Goal: Transaction & Acquisition: Obtain resource

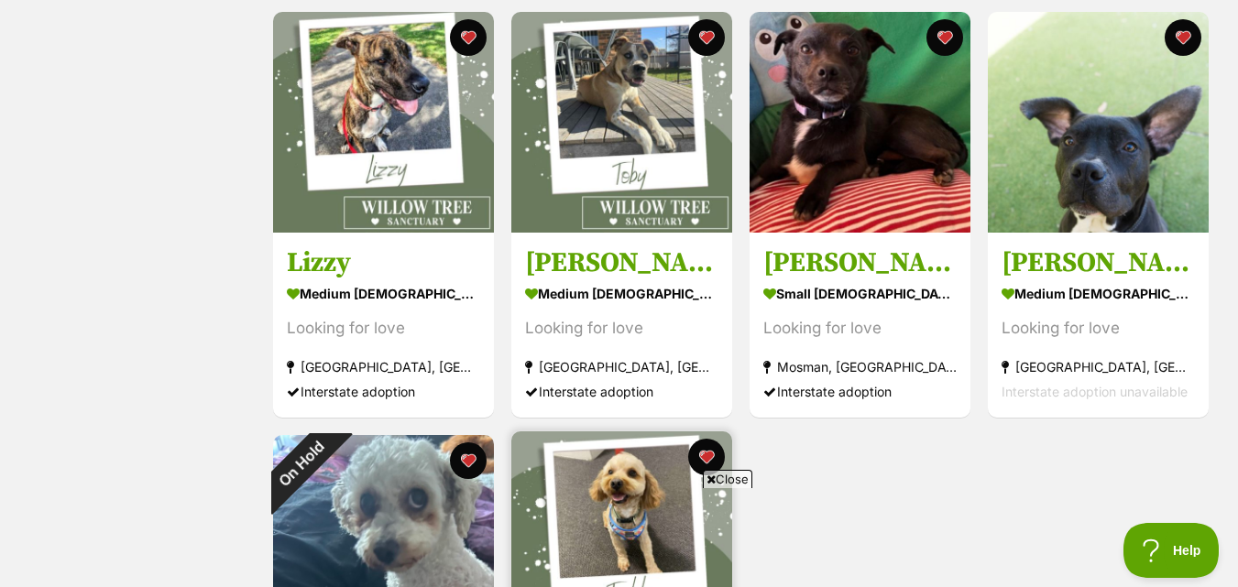
scroll to position [1577, 0]
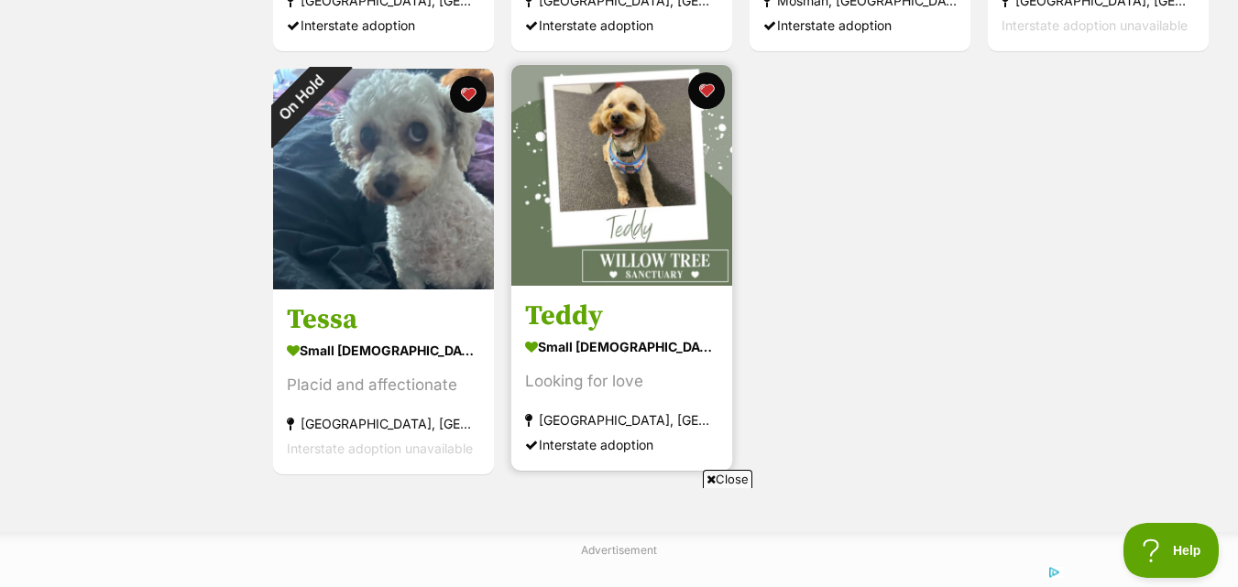
click at [689, 228] on img at bounding box center [621, 175] width 221 height 221
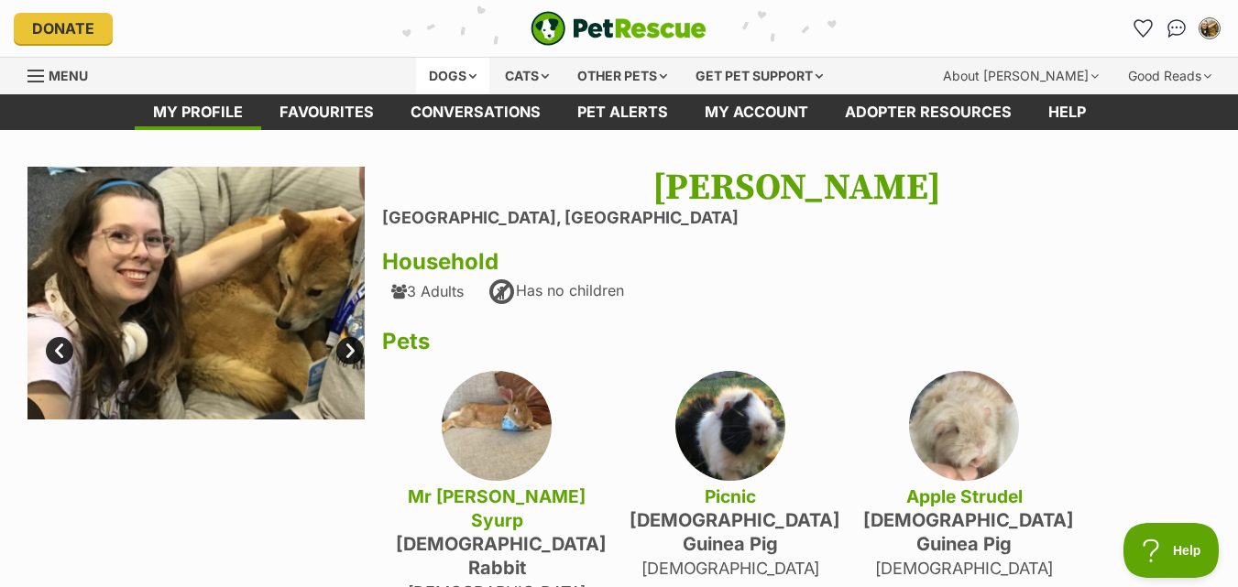
click at [436, 70] on div "Dogs" at bounding box center [452, 76] width 73 height 37
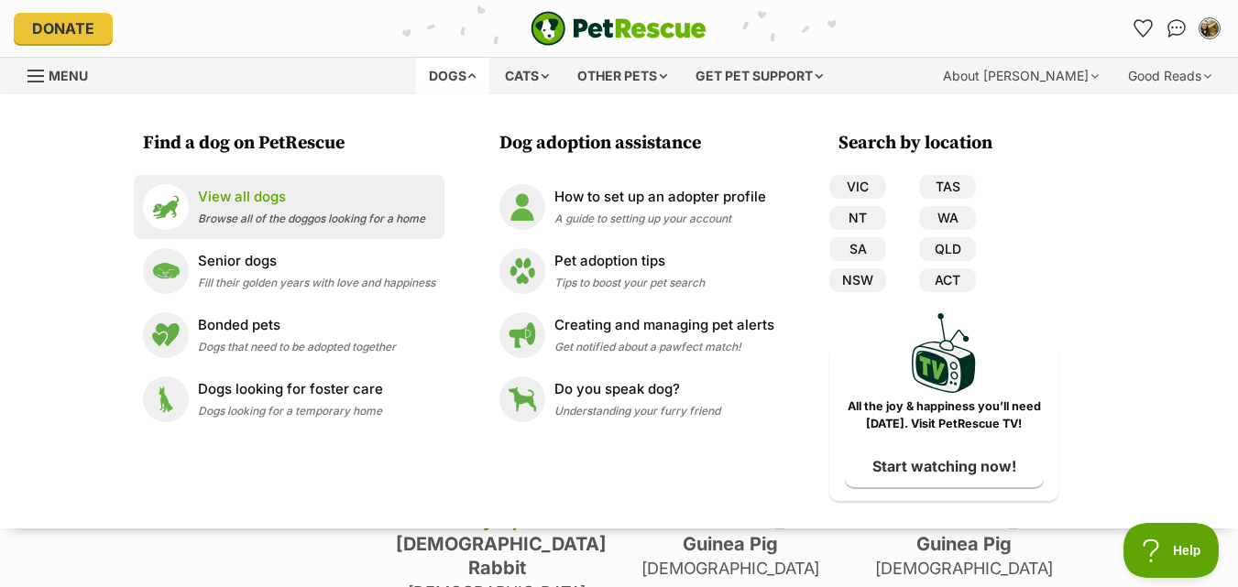
click at [150, 213] on img at bounding box center [166, 207] width 46 height 46
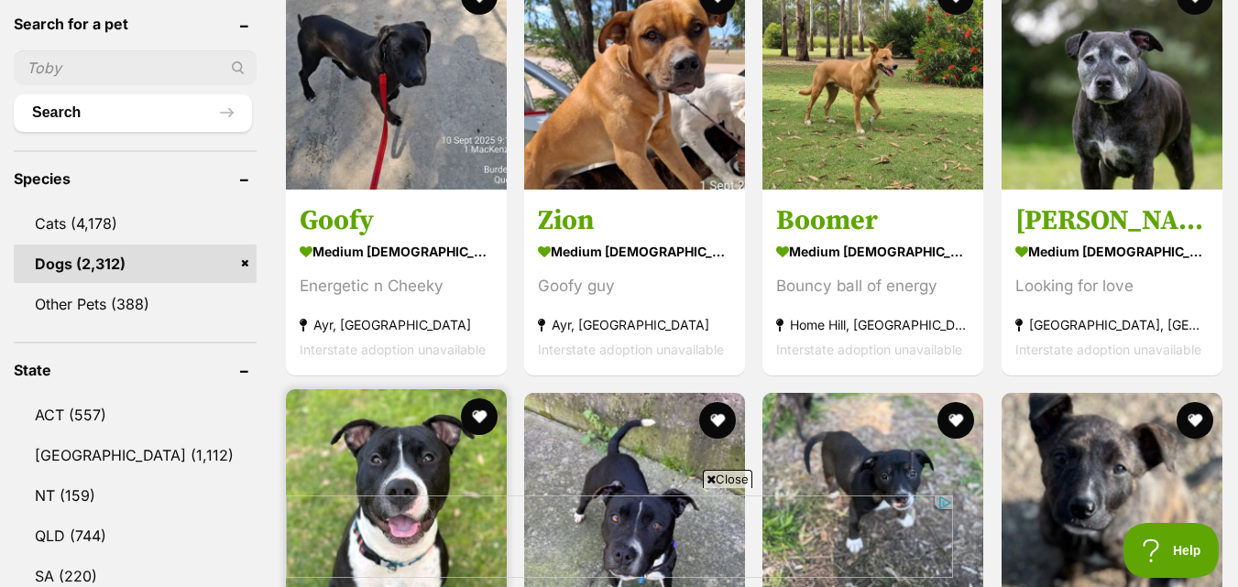
scroll to position [825, 0]
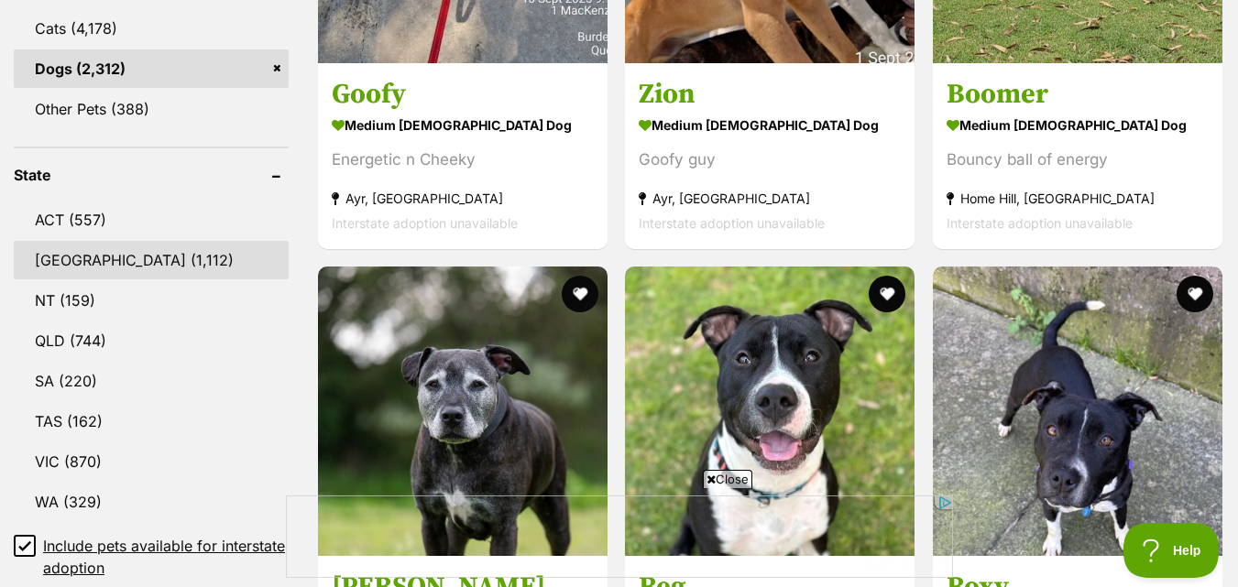
click at [114, 261] on link "NSW (1,112)" at bounding box center [151, 260] width 275 height 38
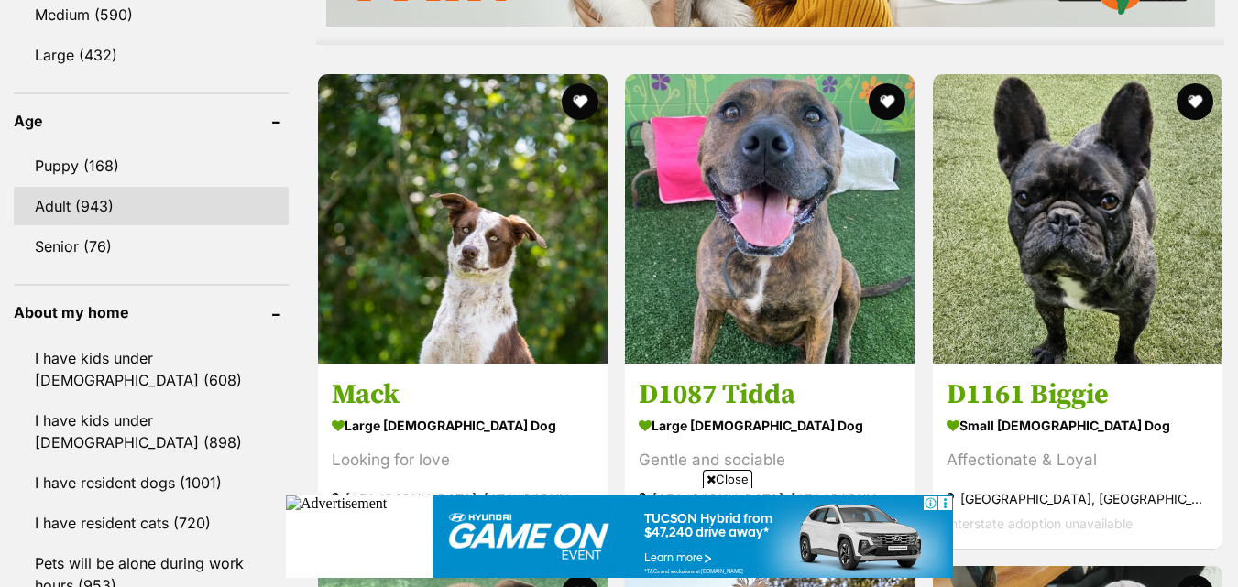
click at [104, 200] on link "Adult (943)" at bounding box center [151, 206] width 275 height 38
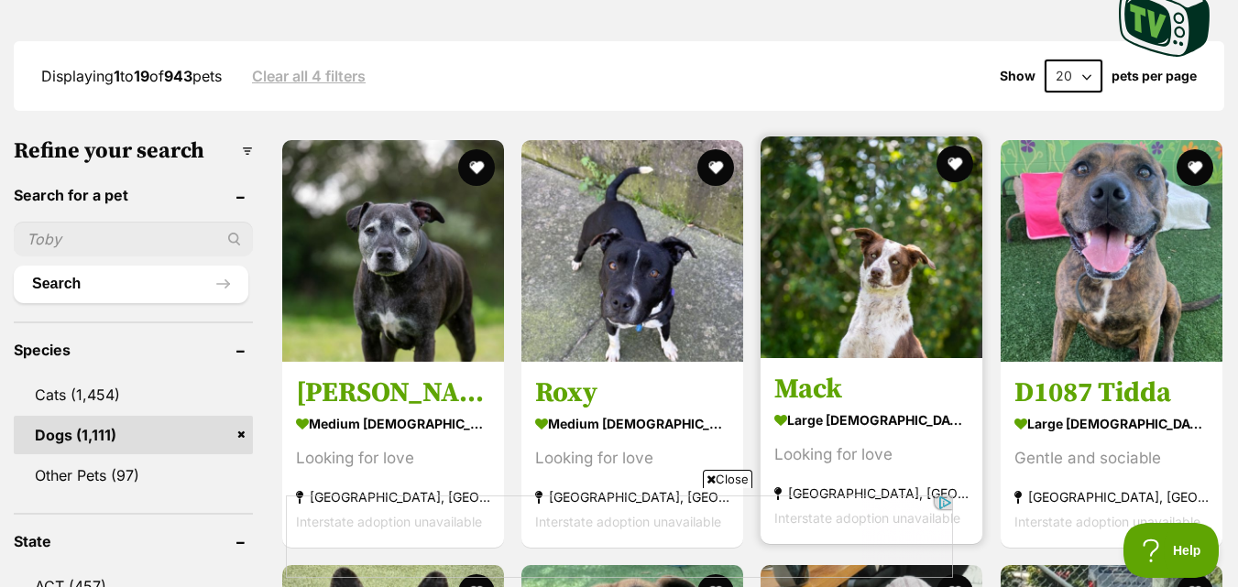
click at [864, 214] on img at bounding box center [872, 248] width 222 height 222
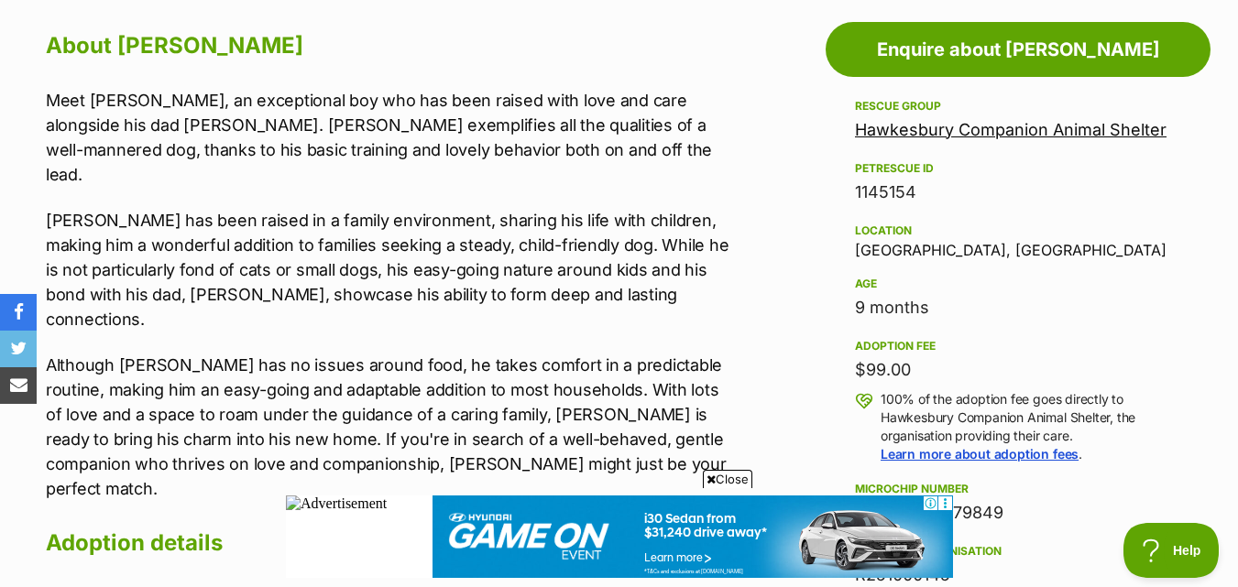
click at [483, 101] on p "Meet Mack, an exceptional boy who has been raised with love and care alongside …" at bounding box center [392, 137] width 692 height 99
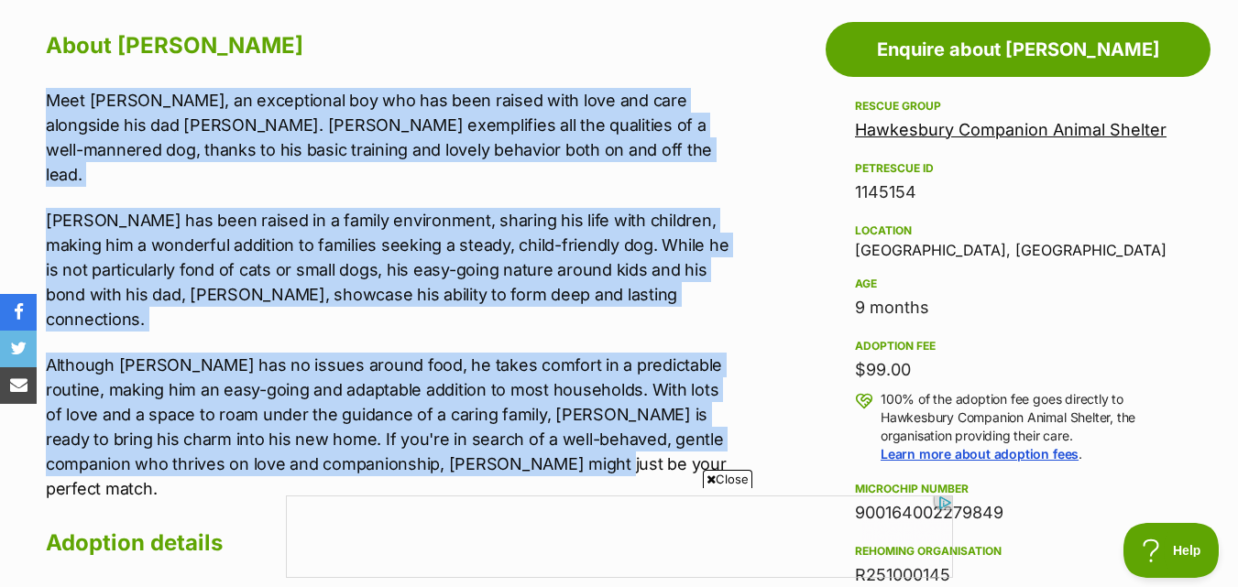
drag, startPoint x: 38, startPoint y: 98, endPoint x: 640, endPoint y: 420, distance: 681.9
click at [640, 420] on div "About Mack Meet Mack, an exceptional boy who has been raised with love and care…" at bounding box center [382, 426] width 710 height 801
copy div "Meet Mack, an exceptional boy who has been raised with love and care alongside …"
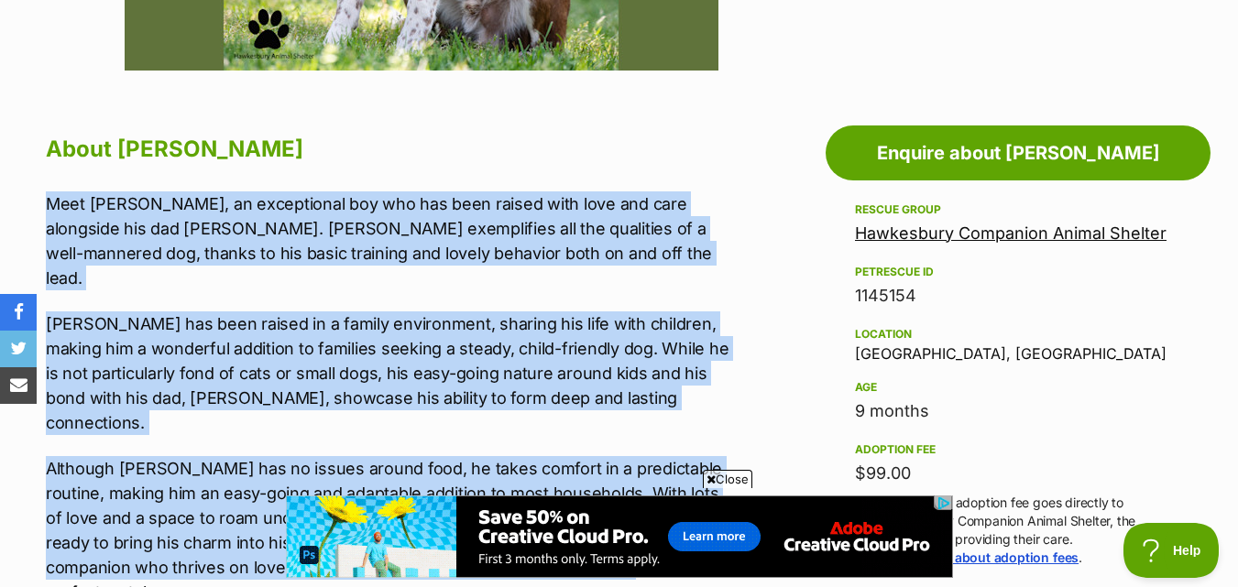
scroll to position [917, 0]
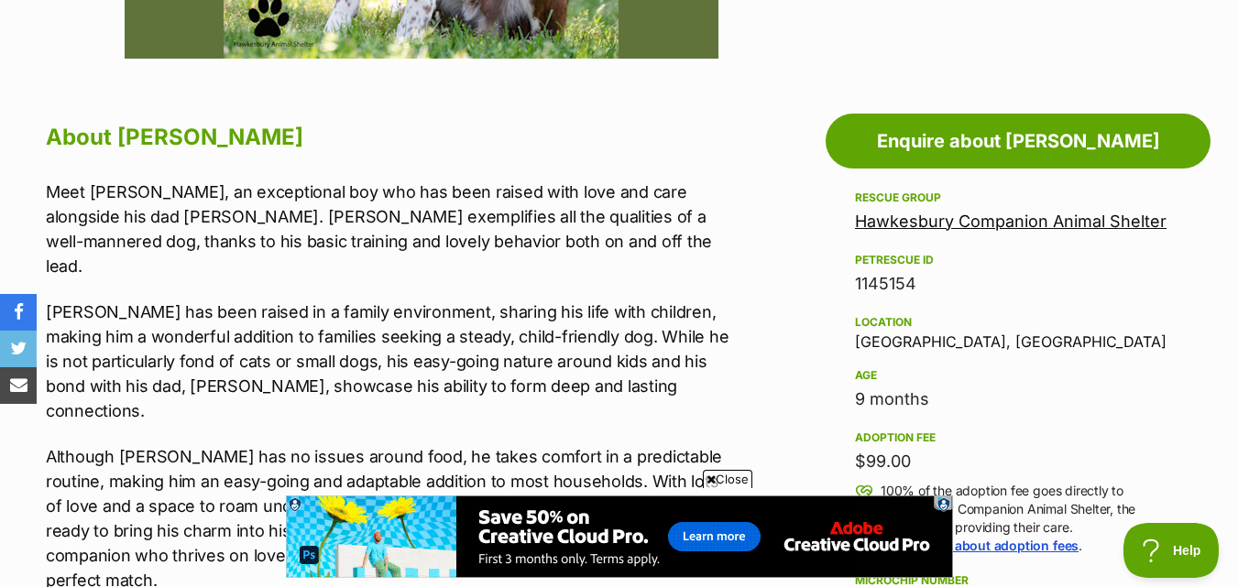
click at [730, 483] on span "Close" at bounding box center [727, 479] width 49 height 18
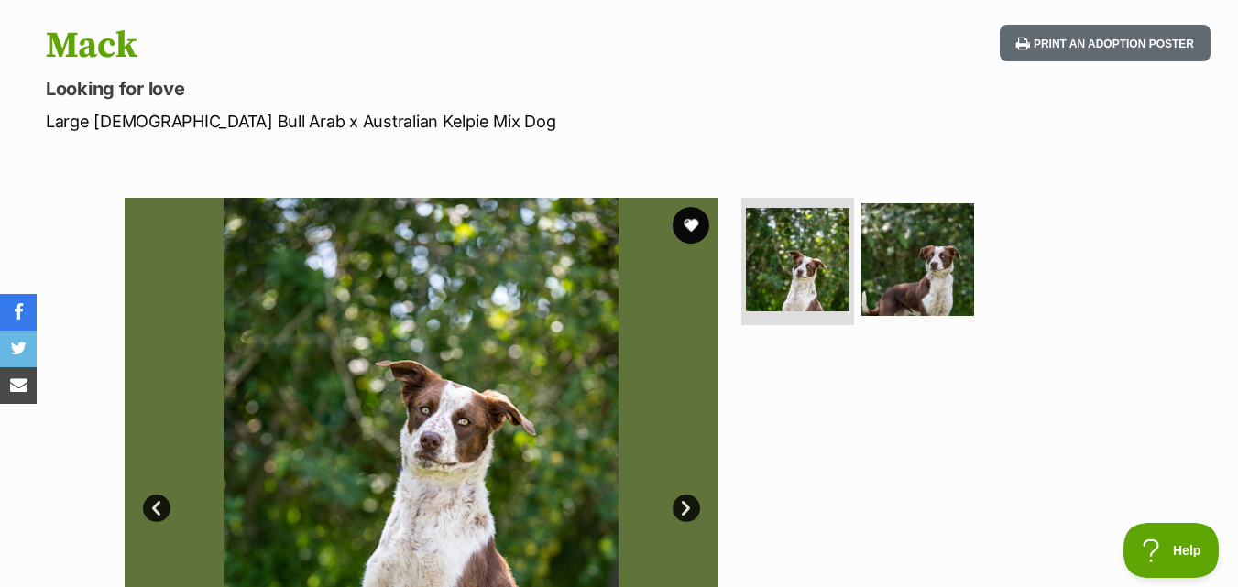
scroll to position [0, 0]
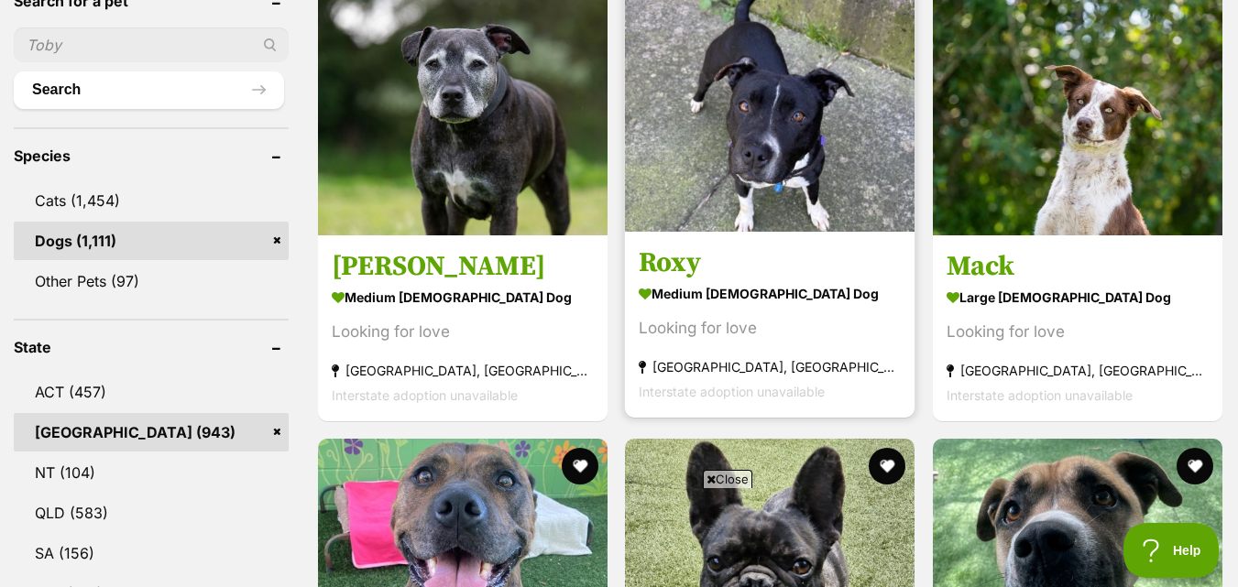
scroll to position [1008, 0]
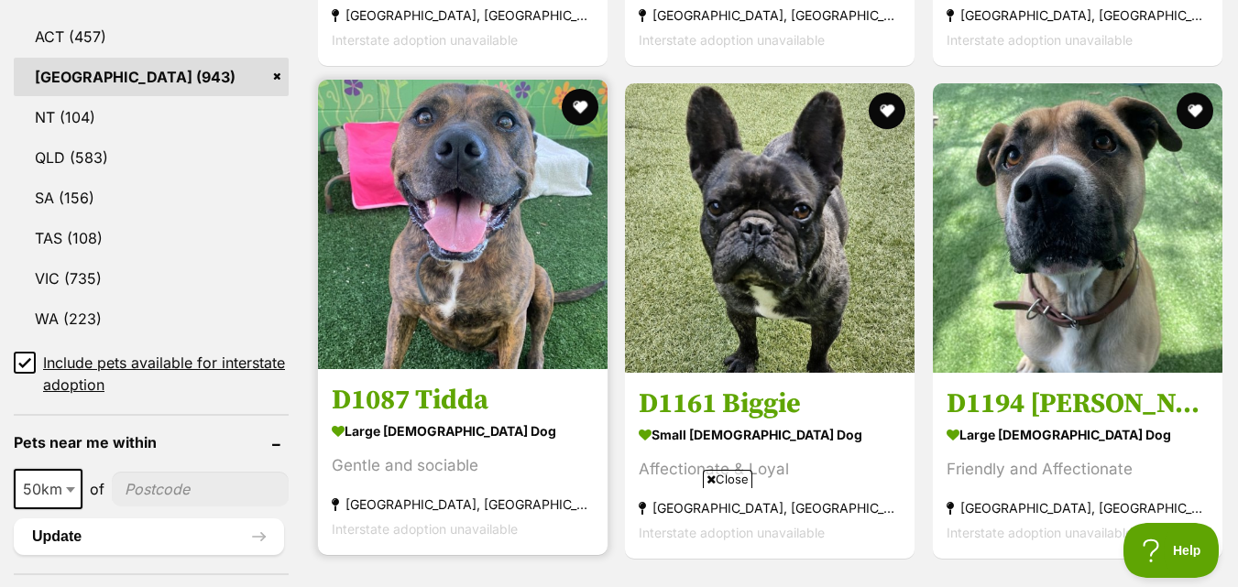
click at [447, 219] on img at bounding box center [463, 225] width 290 height 290
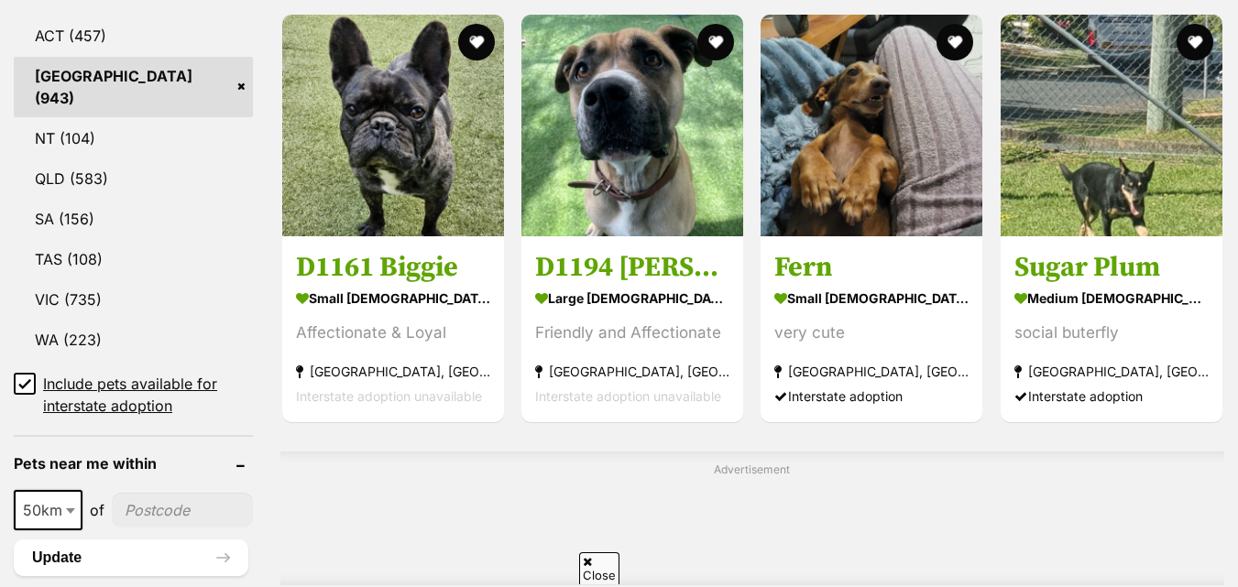
scroll to position [1009, 0]
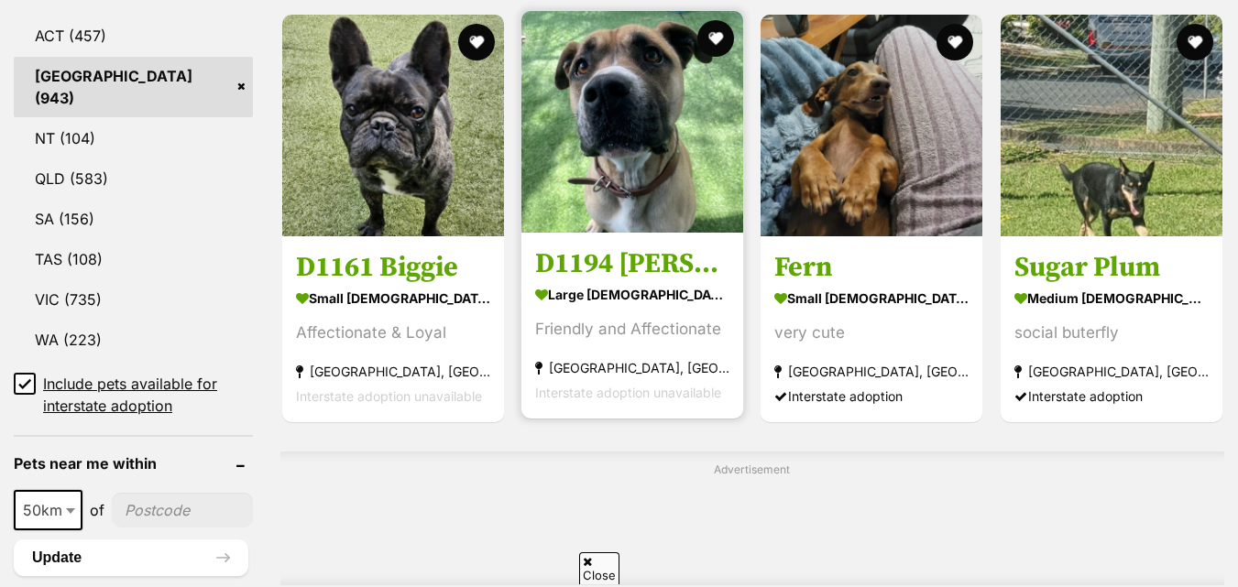
click at [572, 205] on img at bounding box center [633, 122] width 222 height 222
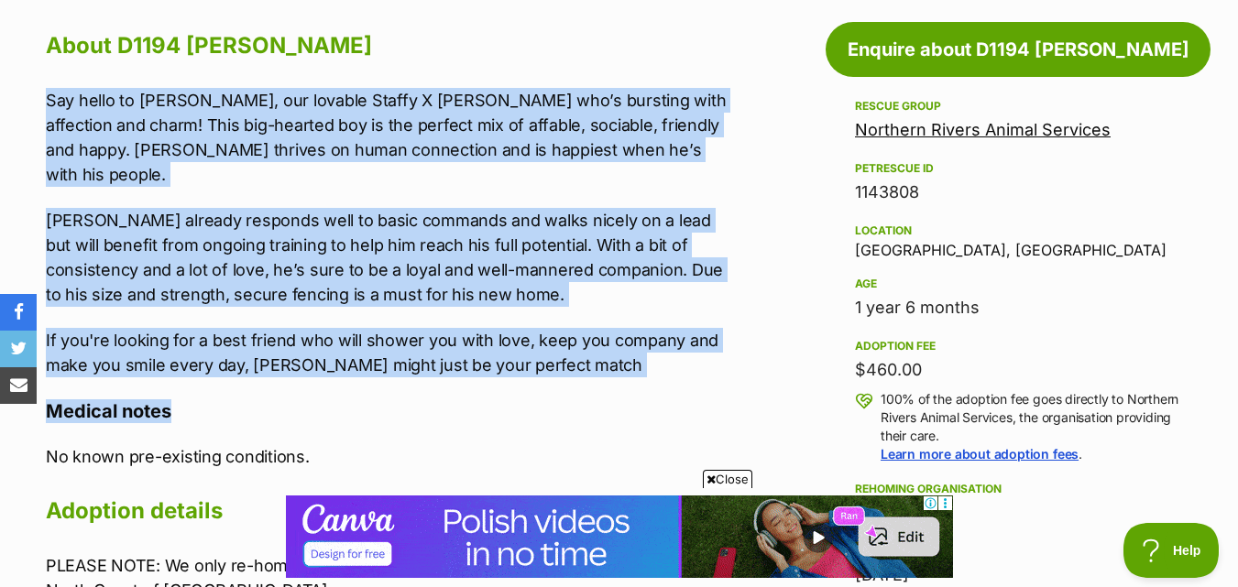
drag, startPoint x: 34, startPoint y: 99, endPoint x: 610, endPoint y: 372, distance: 637.9
click at [610, 372] on div "About D1194 [PERSON_NAME] Say hello to [PERSON_NAME], our lovable Staffy X [PER…" at bounding box center [382, 400] width 710 height 748
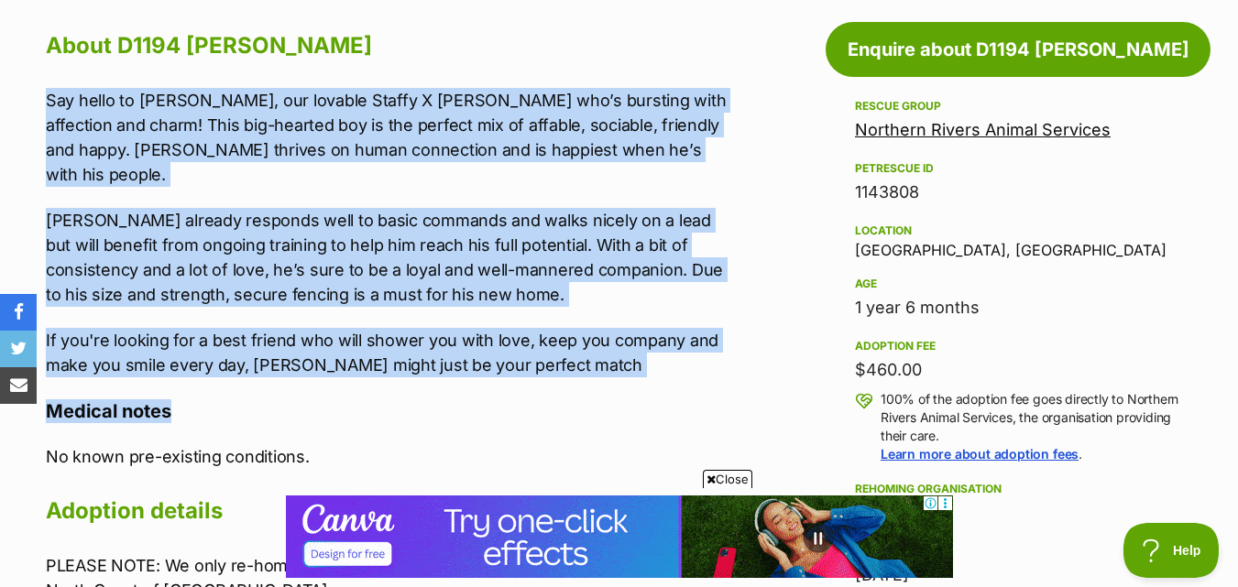
copy div "Say hello to [PERSON_NAME], our lovable Staffy X [PERSON_NAME] who’s bursting w…"
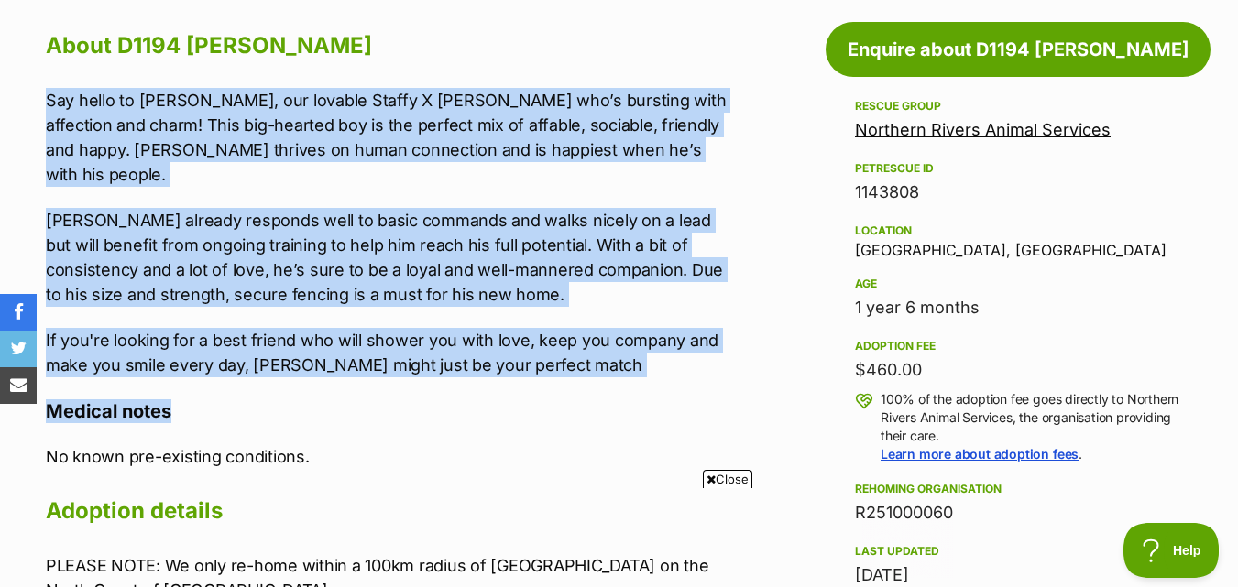
click at [516, 400] on h4 "Medical notes" at bounding box center [392, 412] width 692 height 24
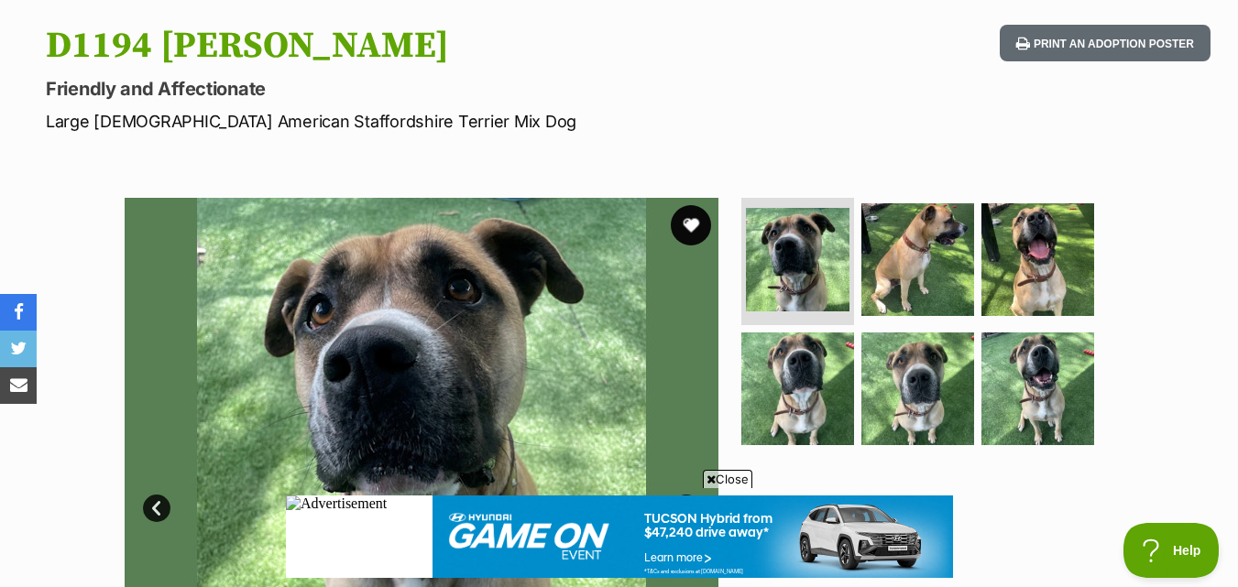
click at [706, 218] on button "favourite" at bounding box center [691, 225] width 40 height 40
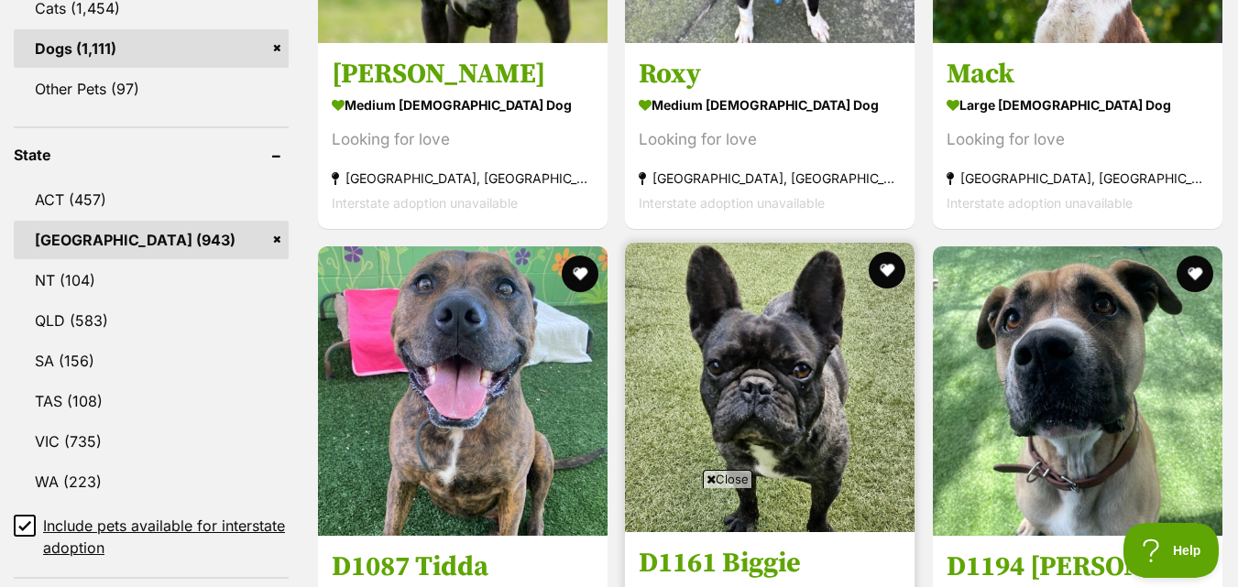
scroll to position [642, 0]
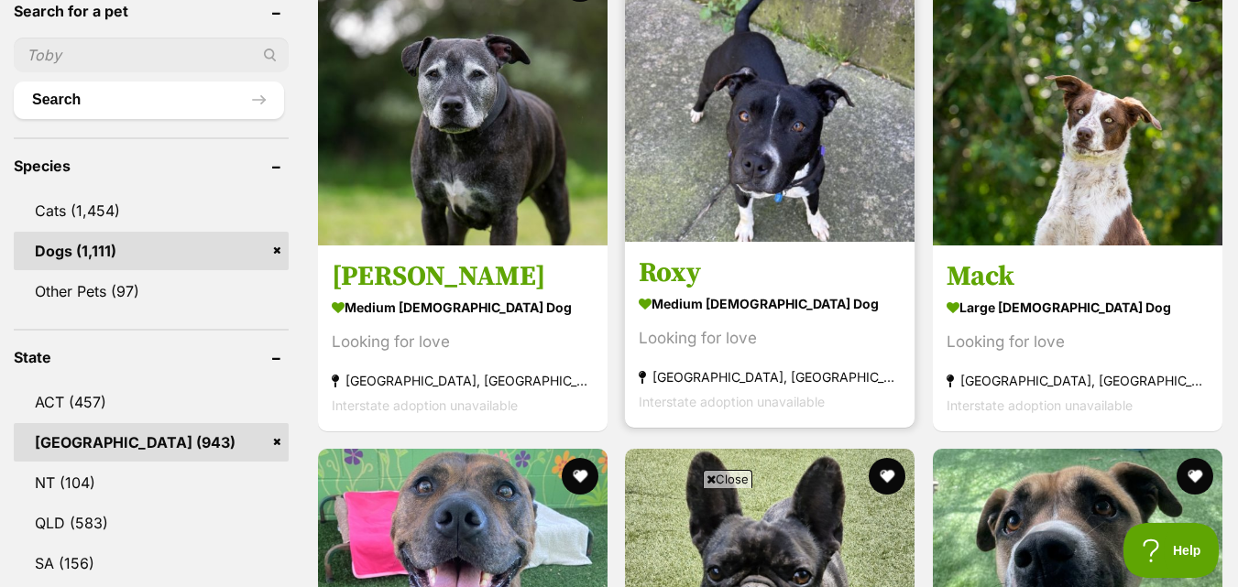
click at [706, 119] on img at bounding box center [770, 97] width 290 height 290
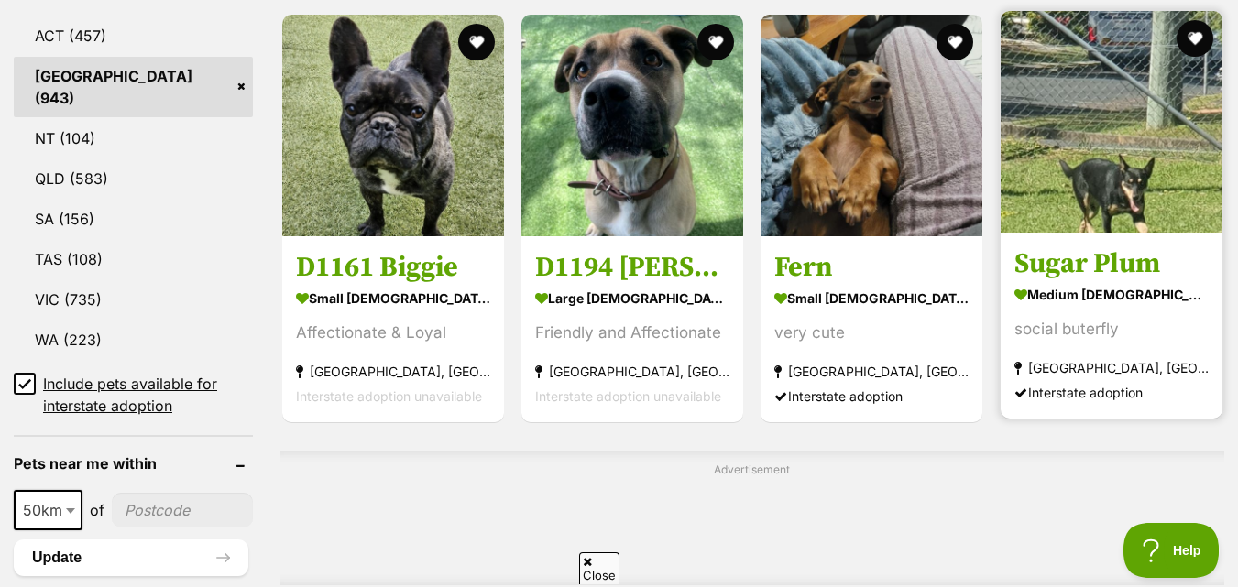
click at [1060, 88] on img at bounding box center [1112, 122] width 222 height 222
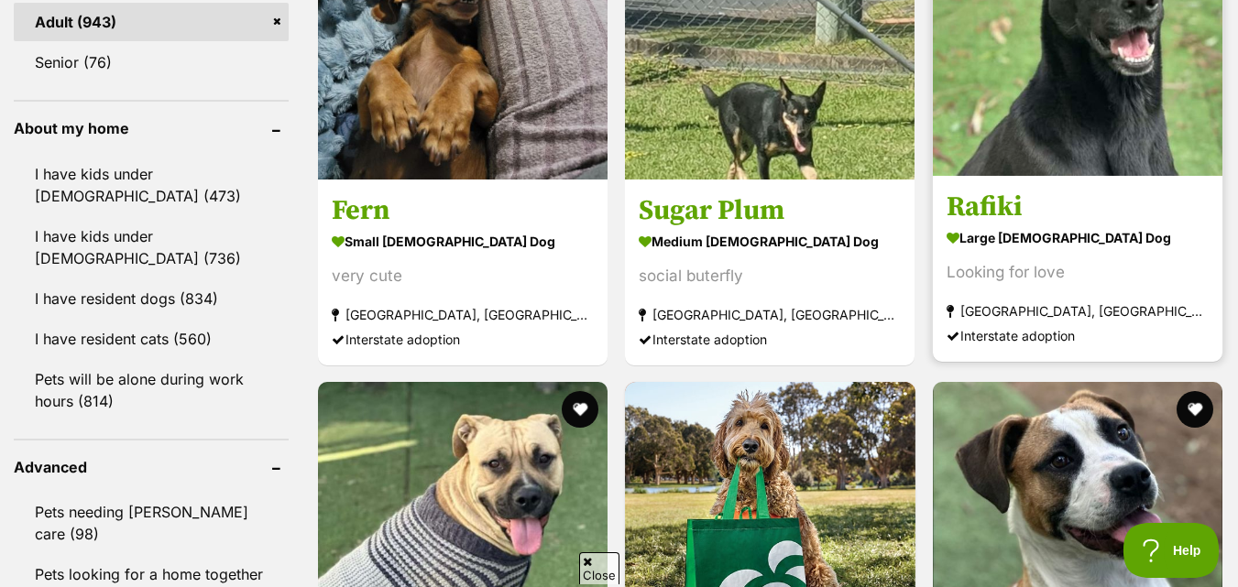
click at [1172, 112] on img at bounding box center [1078, 31] width 290 height 290
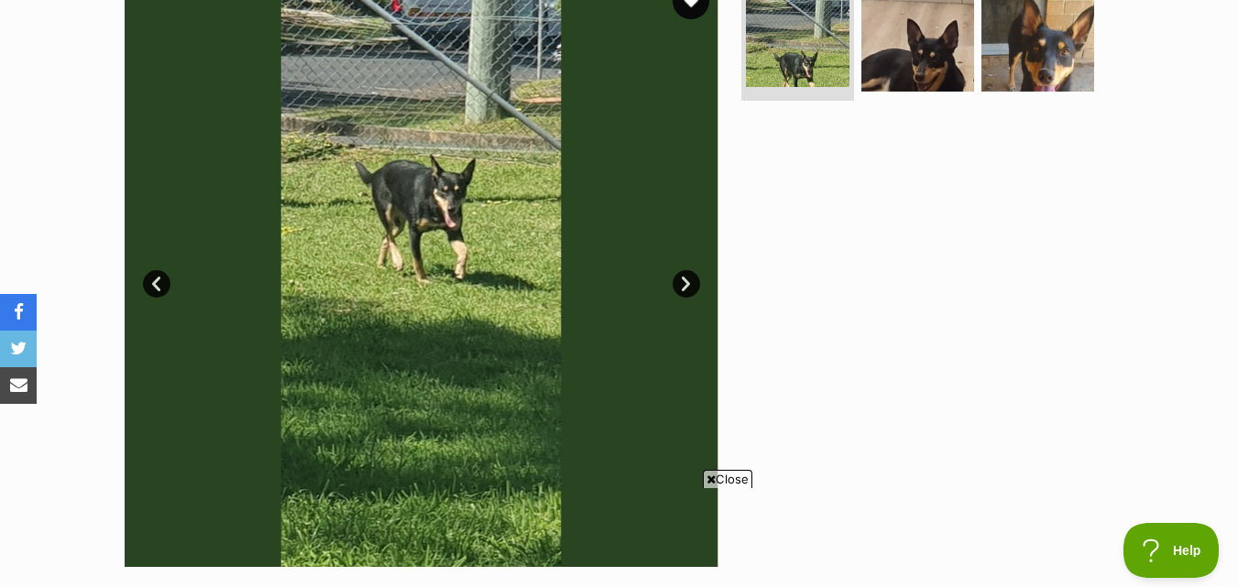
scroll to position [183, 0]
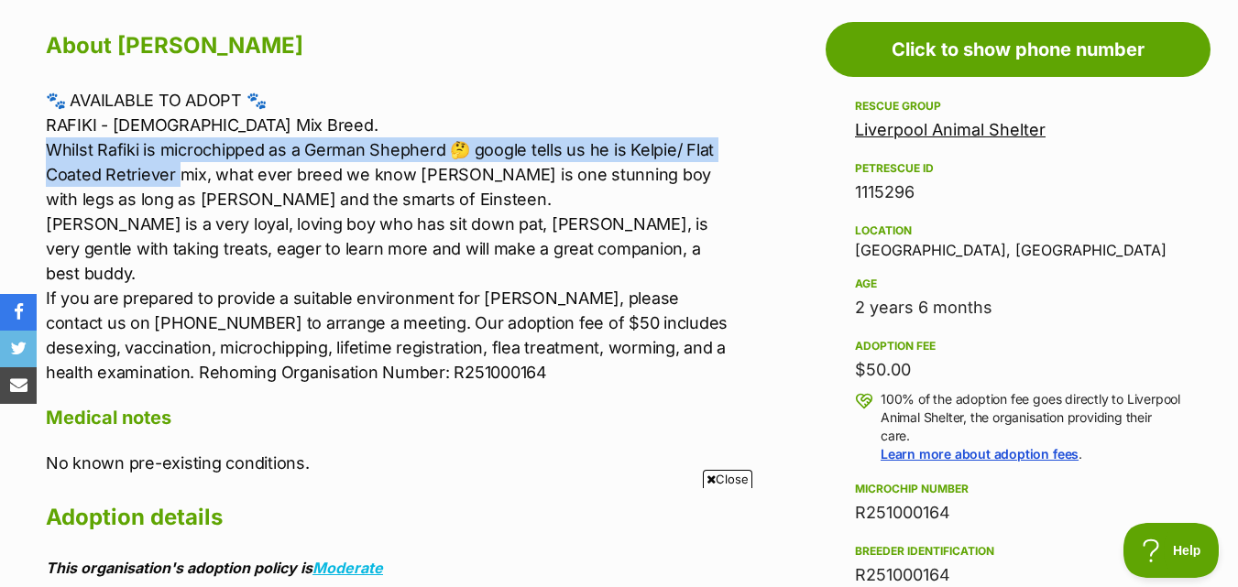
drag, startPoint x: 42, startPoint y: 149, endPoint x: 407, endPoint y: 288, distance: 390.1
click at [267, 206] on div "About Rafiki 🐾 AVAILABLE TO ADOPT 🐾 RAFIKI - 2 year old Mix Breed. Whilst Rafik…" at bounding box center [382, 435] width 710 height 818
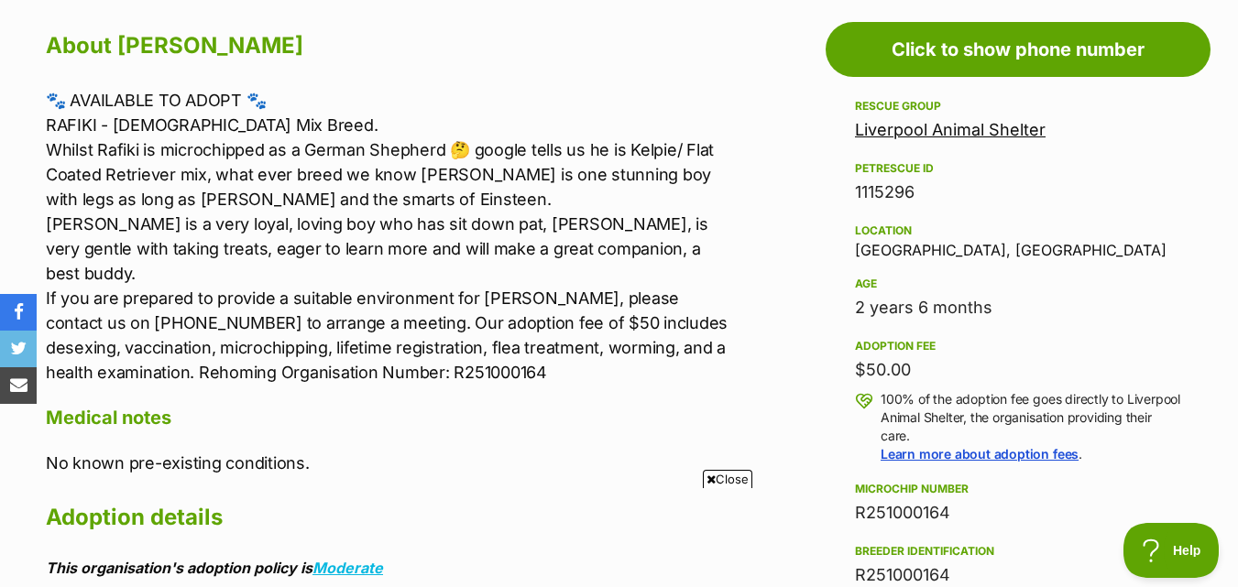
click at [353, 323] on p "🐾 AVAILABLE TO ADOPT 🐾 RAFIKI - 2 year old Mix Breed. Whilst Rafiki is microchi…" at bounding box center [392, 236] width 692 height 297
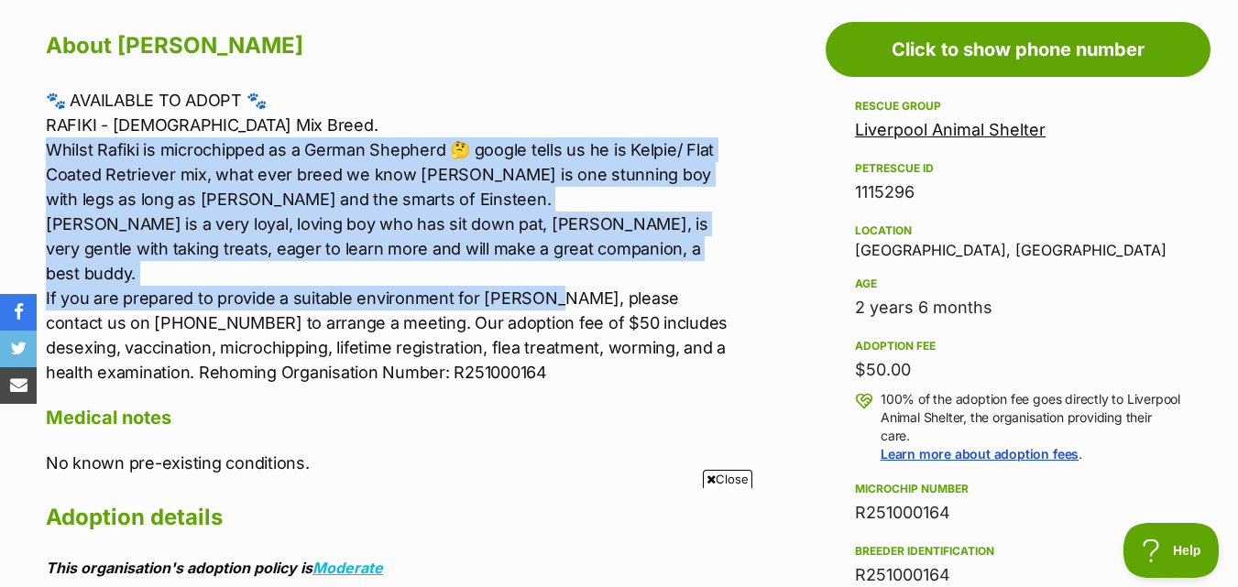
drag, startPoint x: 33, startPoint y: 142, endPoint x: 530, endPoint y: 275, distance: 514.2
click at [530, 275] on div "About Rafiki 🐾 AVAILABLE TO ADOPT 🐾 RAFIKI - 2 year old Mix Breed. Whilst Rafik…" at bounding box center [382, 435] width 710 height 818
copy p "Whilst Rafiki is microchipped as a German Shepherd 🤔 google tells us he is Kelp…"
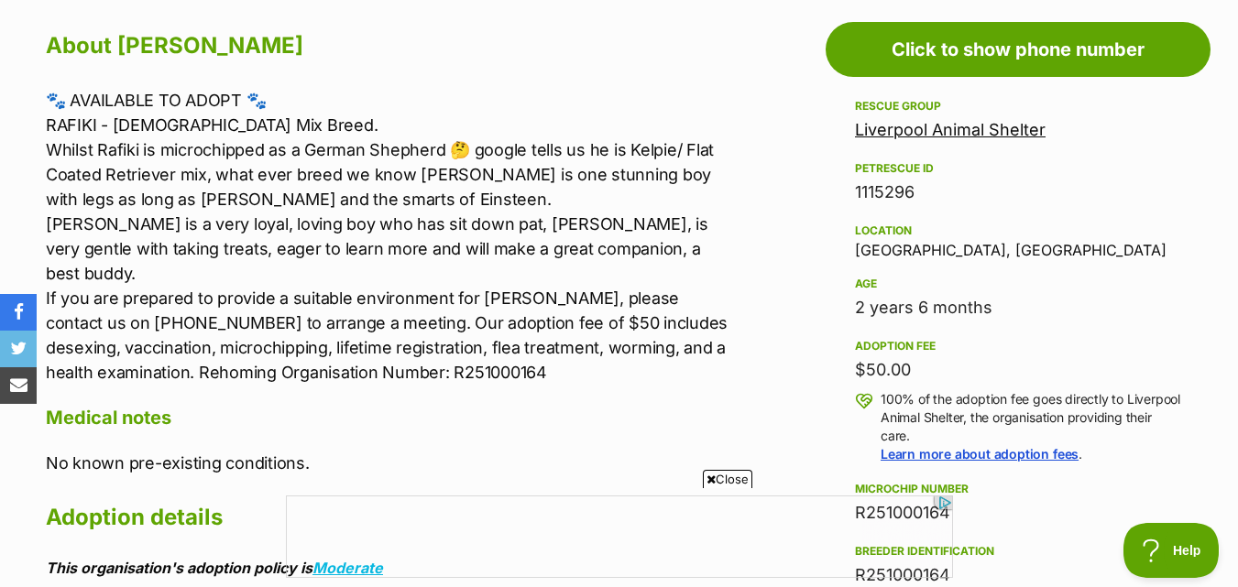
click at [478, 105] on p "🐾 AVAILABLE TO ADOPT 🐾 RAFIKI - 2 year old Mix Breed. Whilst Rafiki is microchi…" at bounding box center [392, 236] width 692 height 297
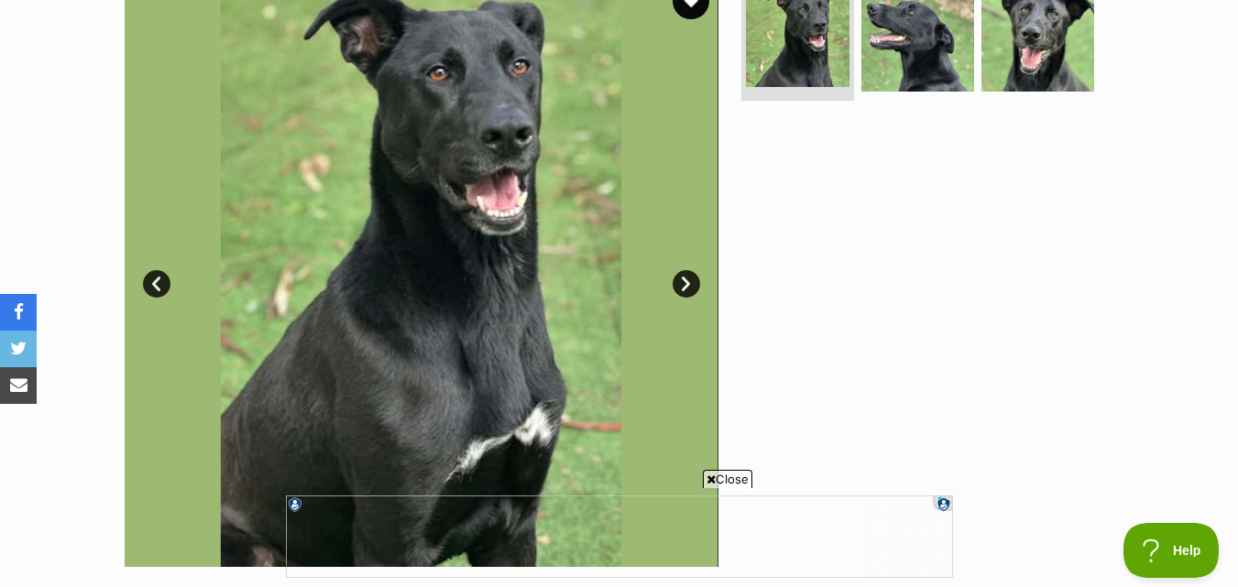
scroll to position [275, 0]
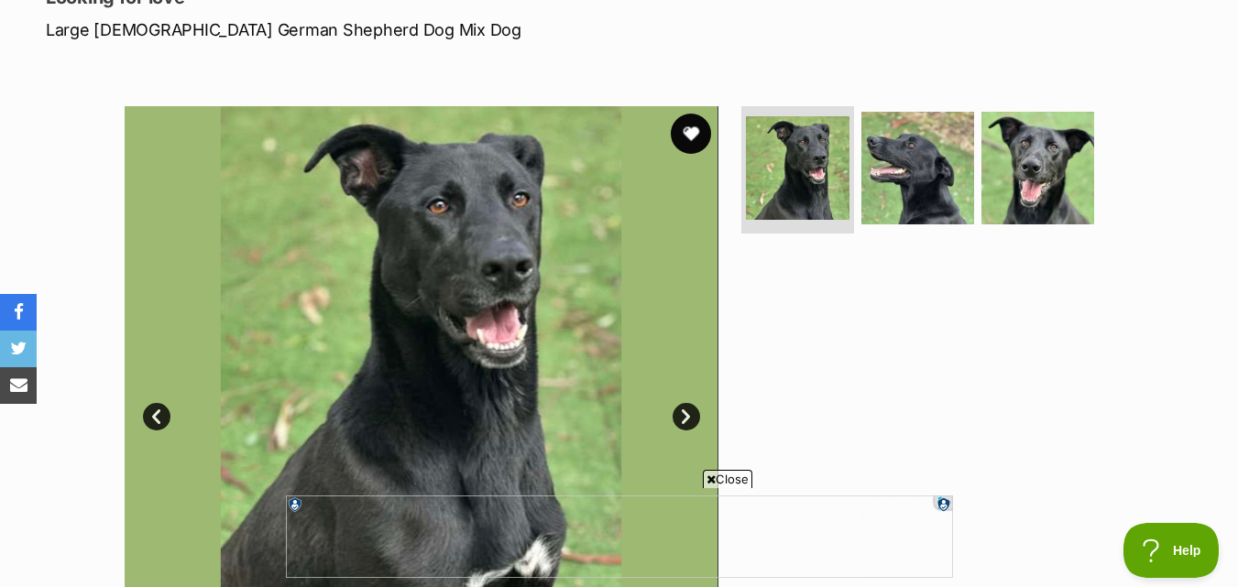
click at [684, 136] on button "favourite" at bounding box center [691, 134] width 40 height 40
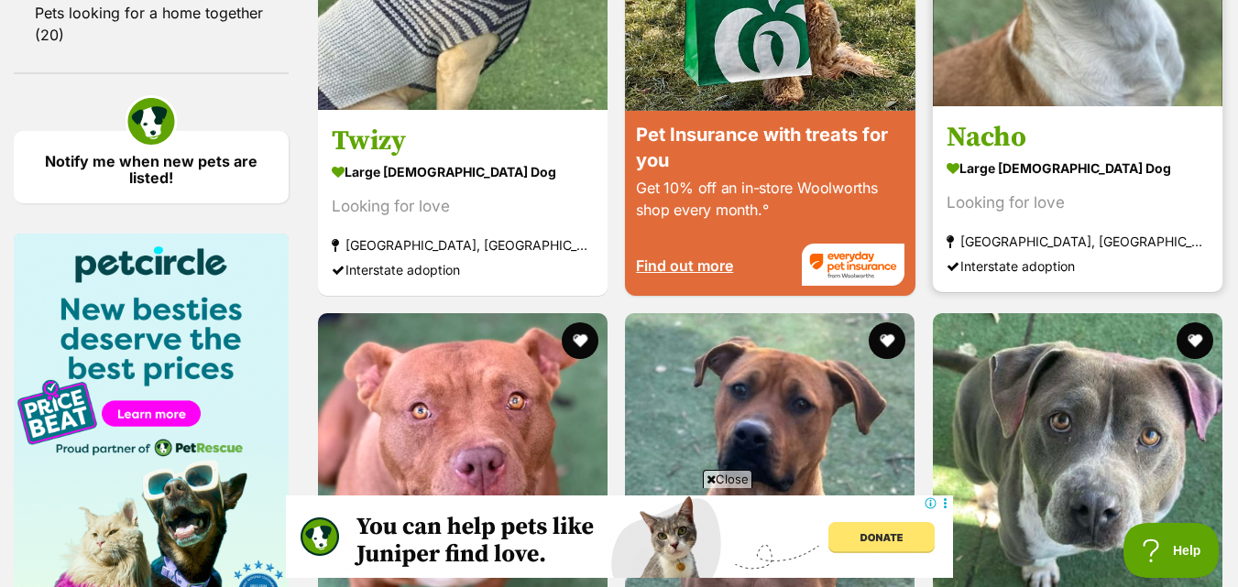
scroll to position [2588, 0]
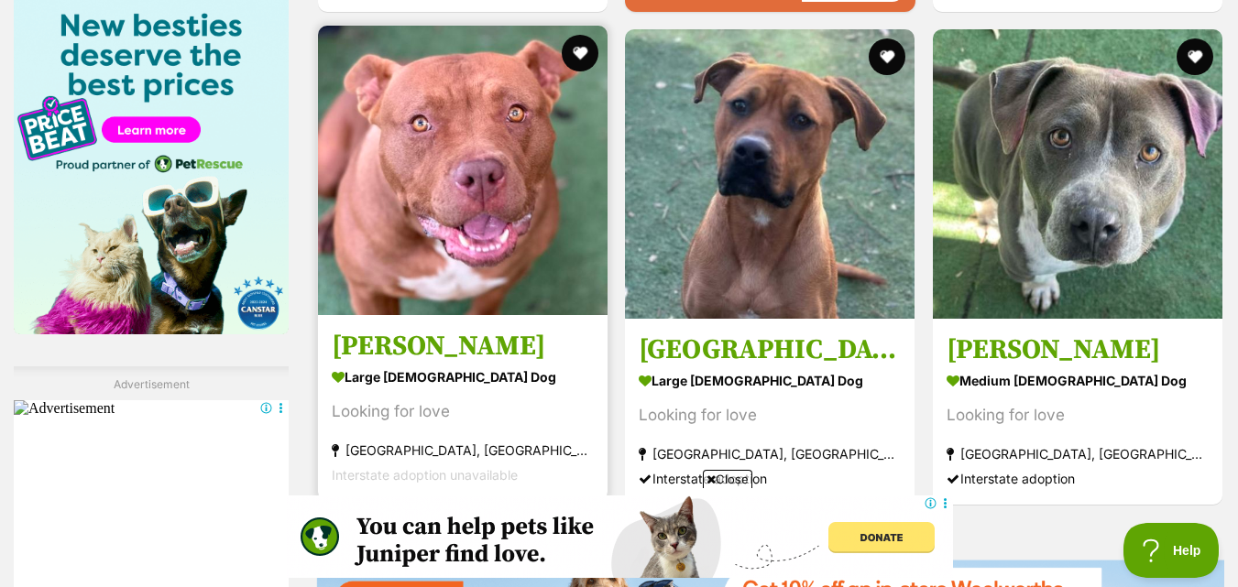
scroll to position [0, 0]
click at [461, 210] on img at bounding box center [463, 171] width 290 height 290
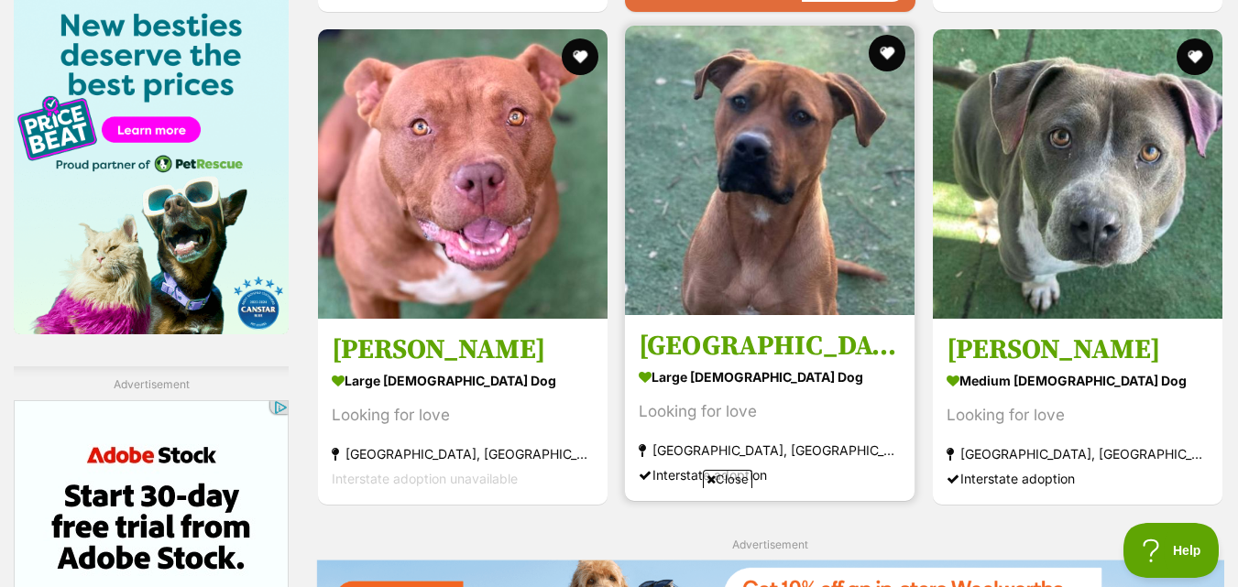
click at [842, 223] on img at bounding box center [770, 171] width 290 height 290
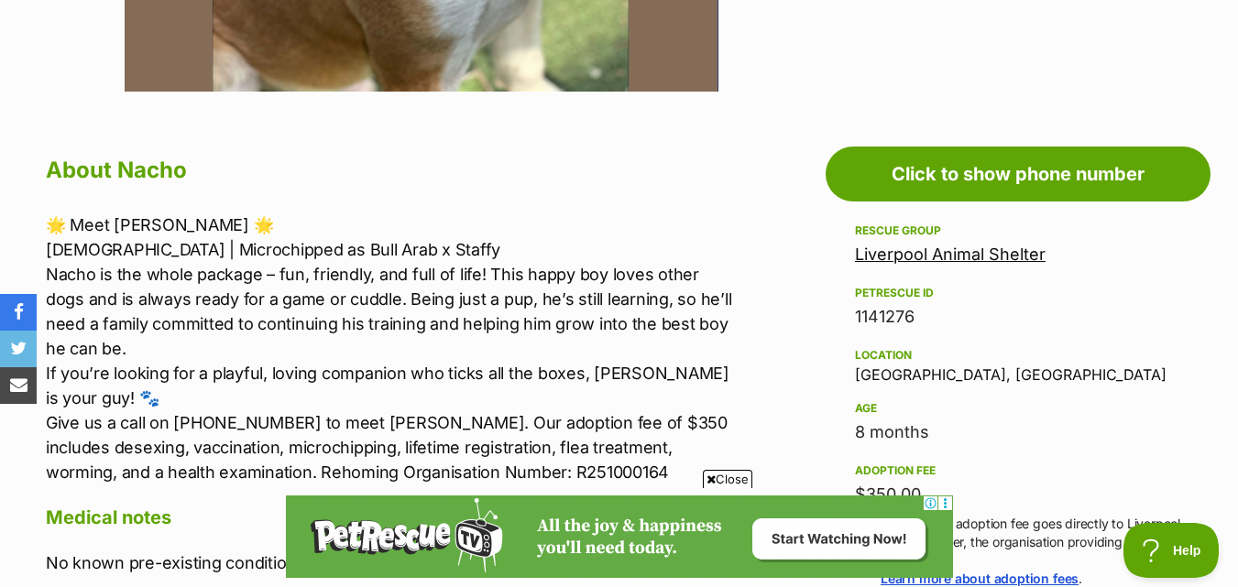
scroll to position [917, 0]
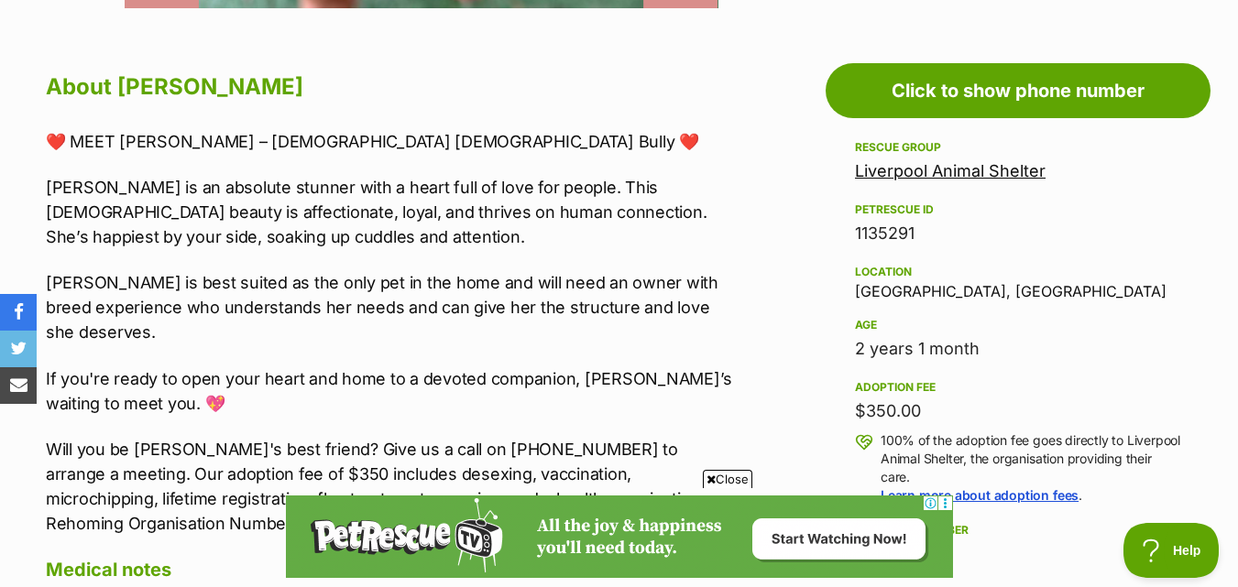
scroll to position [1008, 0]
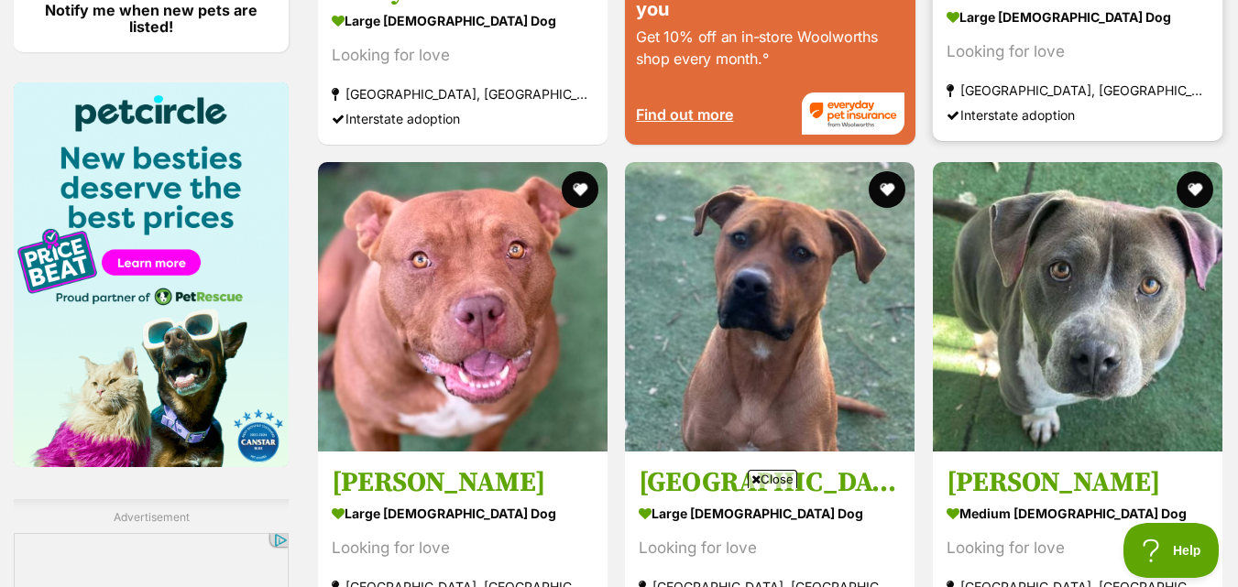
scroll to position [2885, 0]
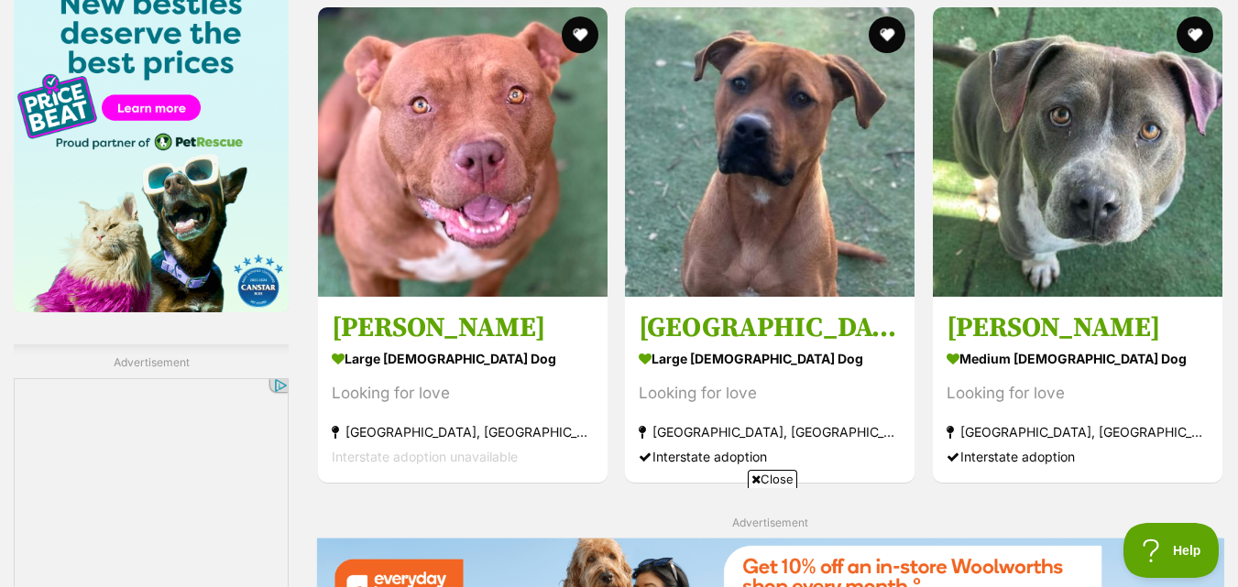
click at [1060, 174] on img at bounding box center [1078, 152] width 290 height 290
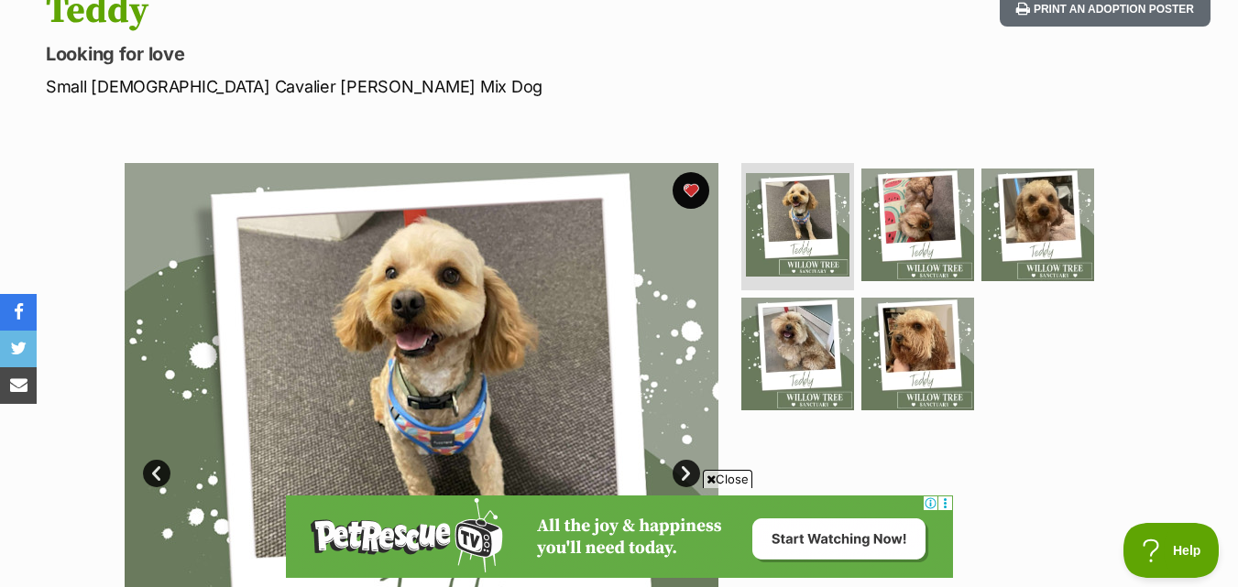
scroll to position [183, 0]
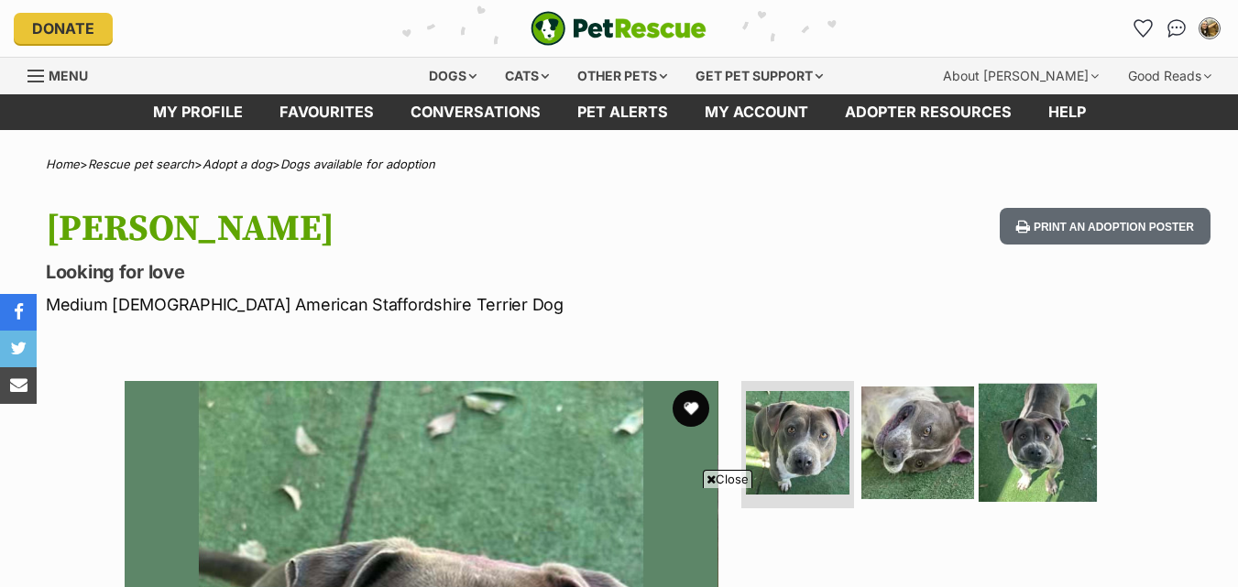
click at [1022, 383] on img at bounding box center [1038, 442] width 118 height 118
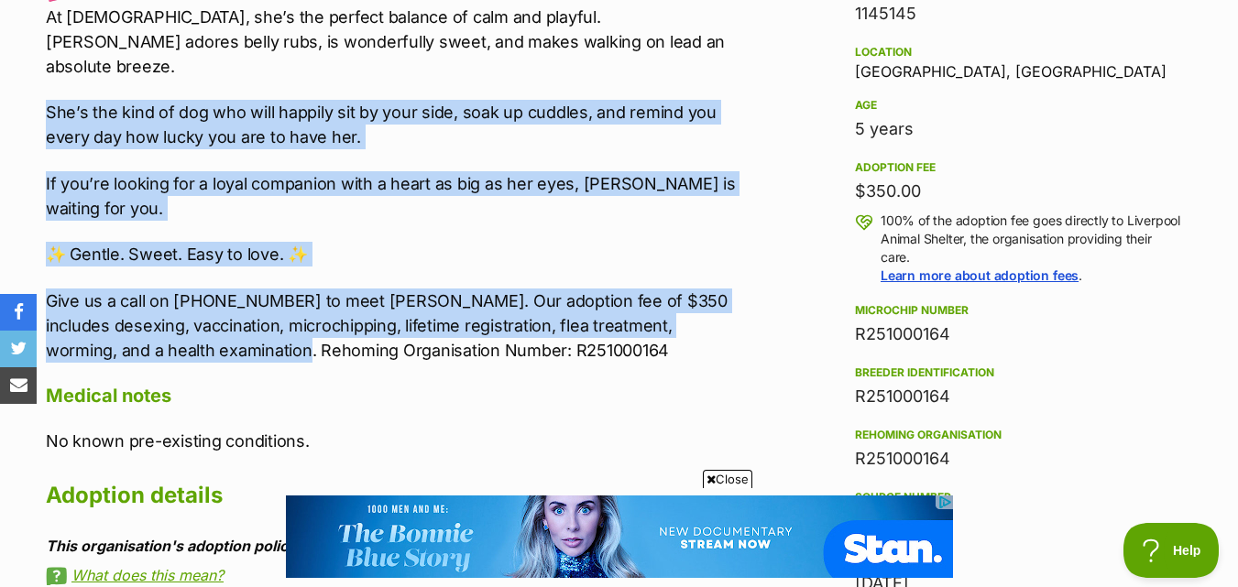
scroll to position [1191, 0]
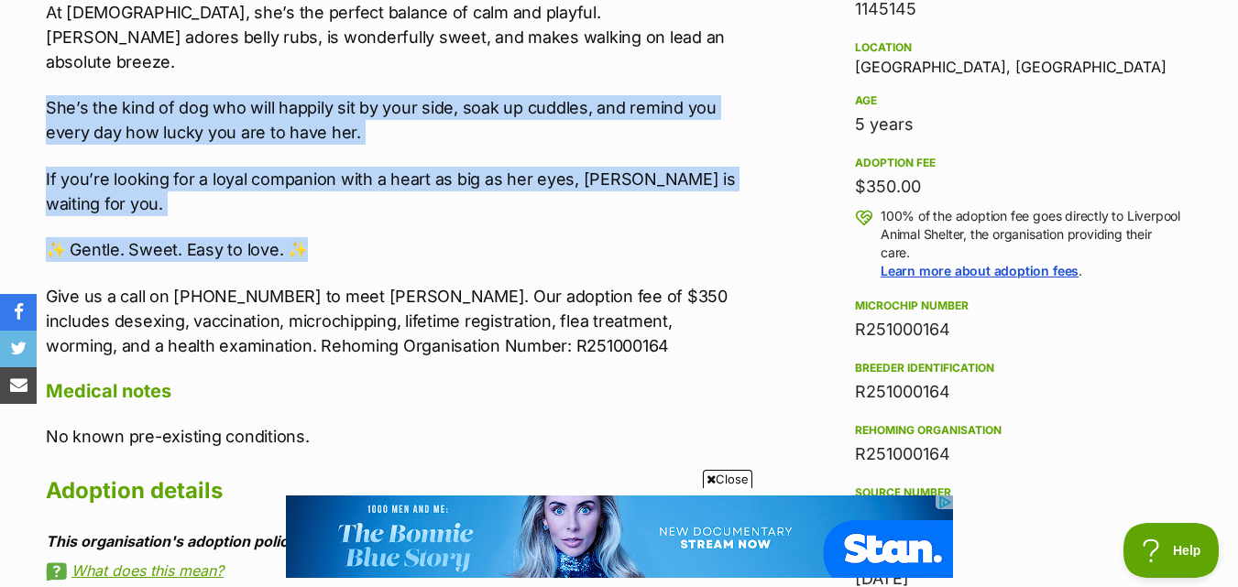
drag, startPoint x: 49, startPoint y: 244, endPoint x: 312, endPoint y: 200, distance: 265.8
click at [312, 200] on div "🐾 Meet Nyla – 5 Year Old American Staffy 🐾 Those soulful eyes say it all – Nyla…" at bounding box center [392, 132] width 692 height 454
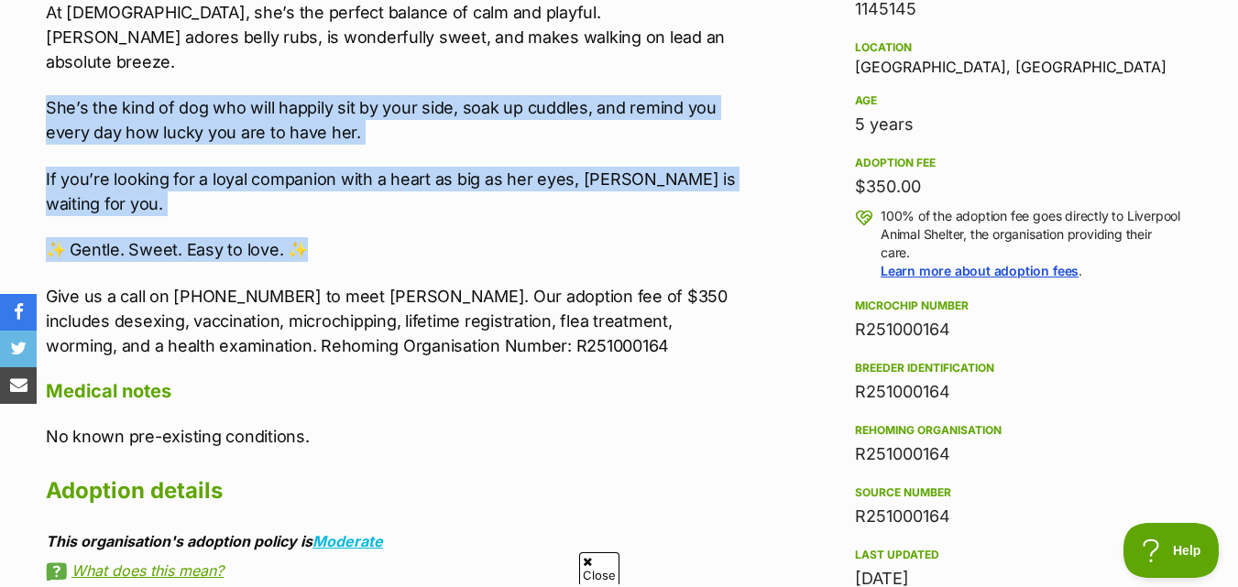
copy div "She’s the kind of dog who will happily sit by your side, soak up cuddles, and r…"
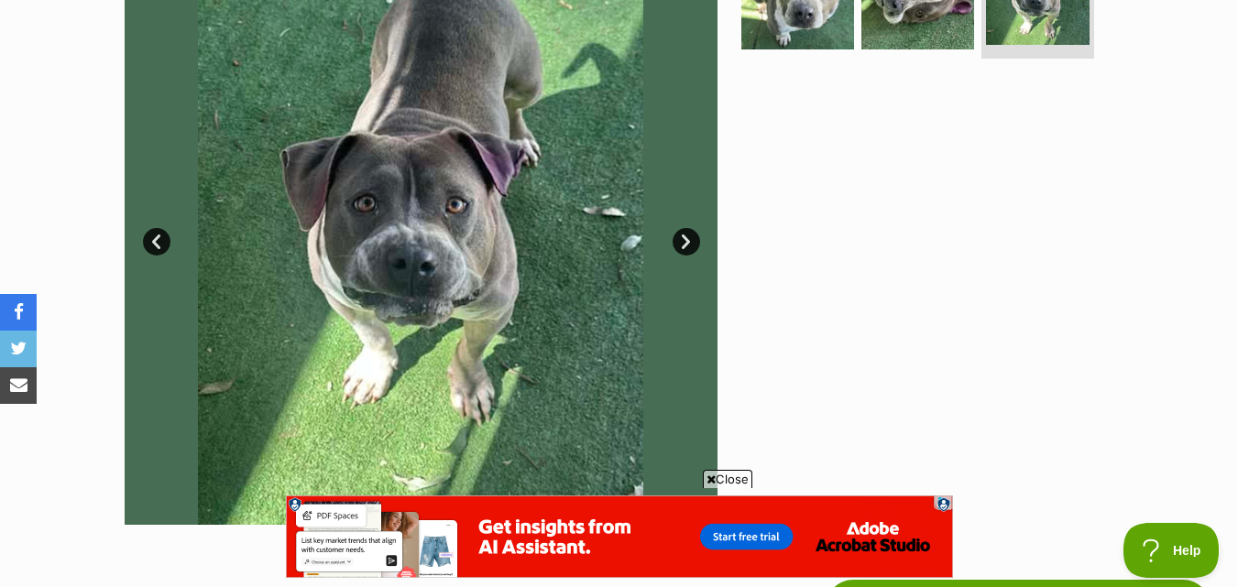
scroll to position [275, 0]
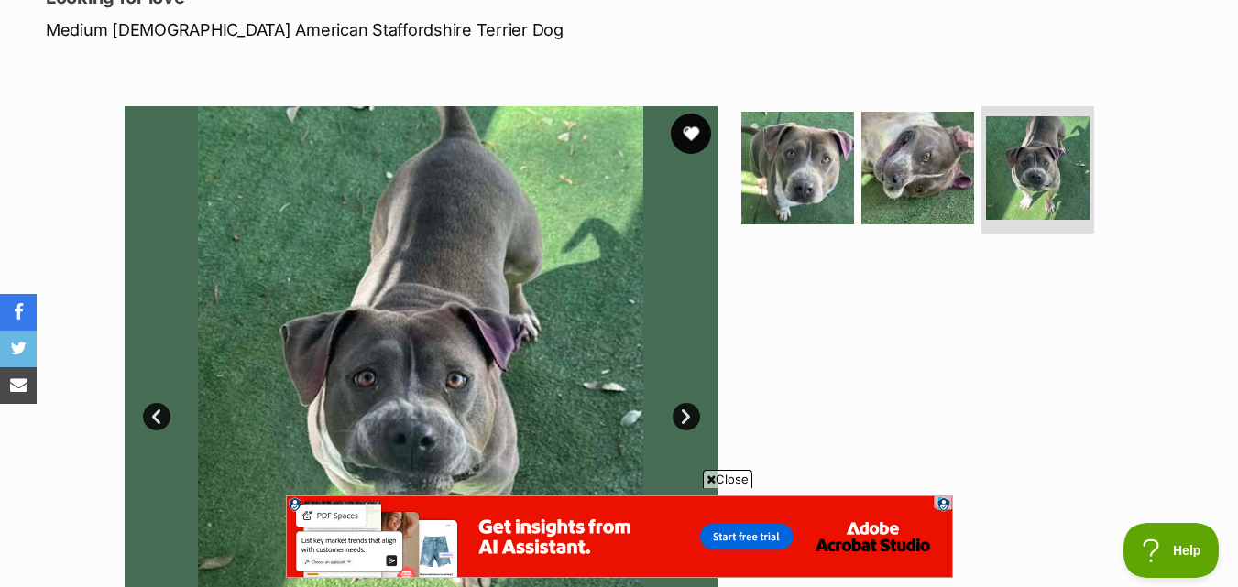
click at [696, 141] on button "favourite" at bounding box center [691, 134] width 40 height 40
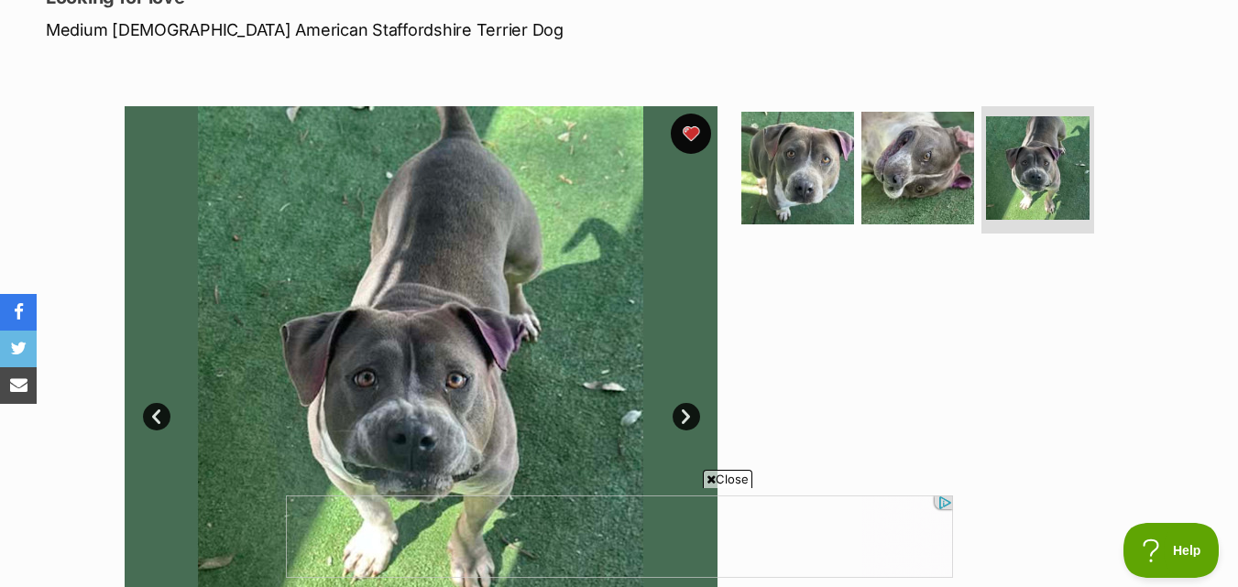
scroll to position [0, 0]
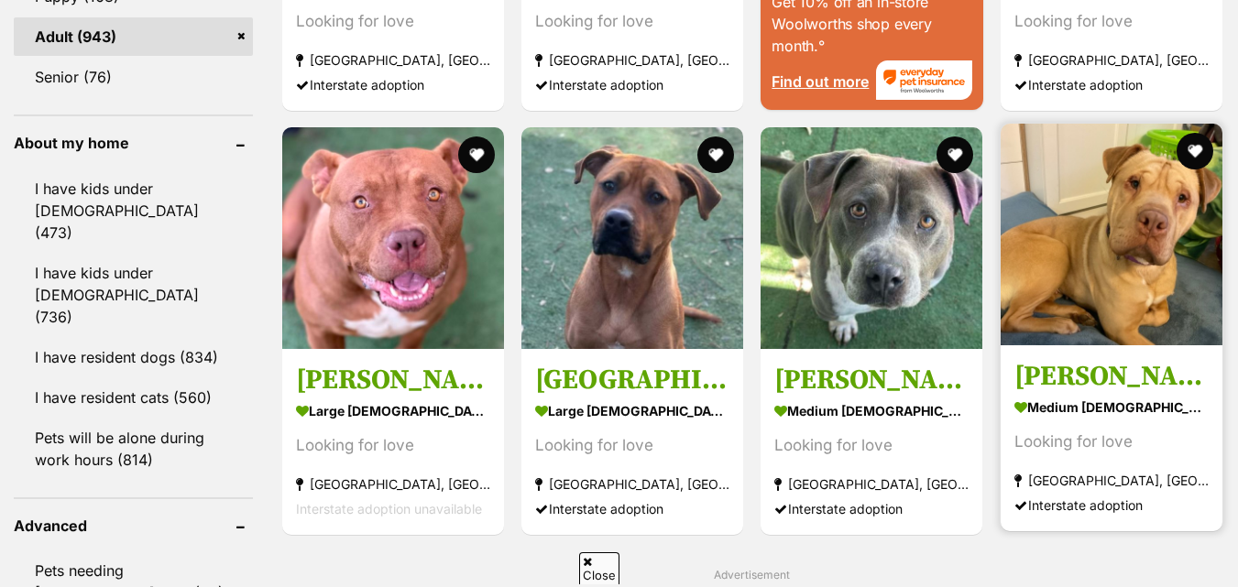
scroll to position [1977, 0]
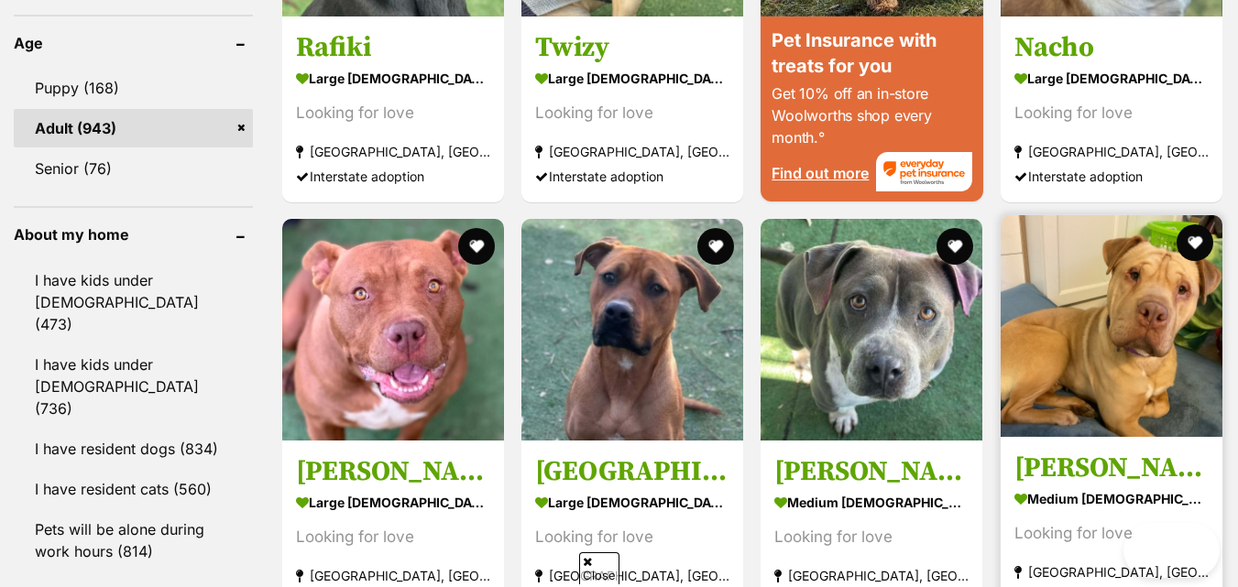
click at [1091, 304] on img at bounding box center [1112, 326] width 222 height 222
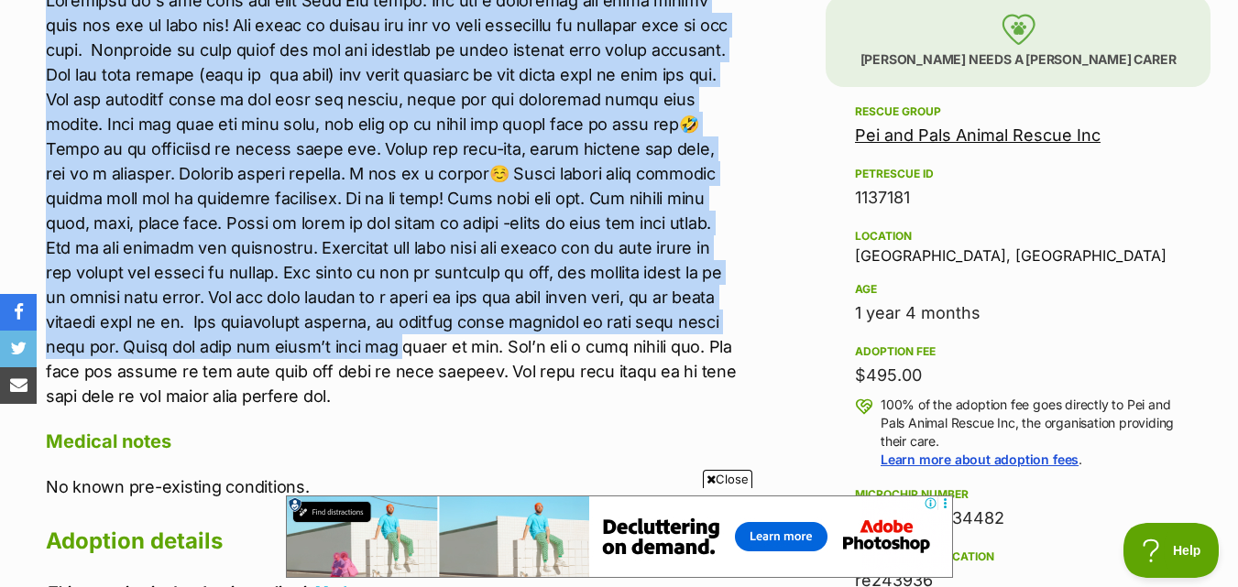
scroll to position [1283, 0]
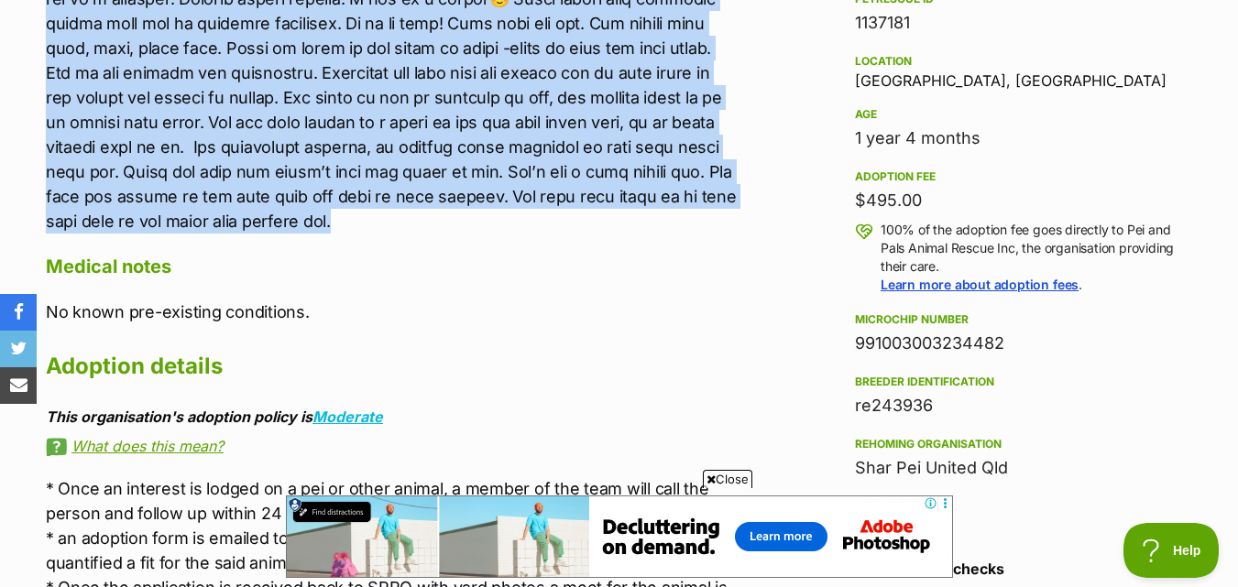
drag, startPoint x: 36, startPoint y: 109, endPoint x: 414, endPoint y: 219, distance: 394.2
click at [414, 219] on div "About [PERSON_NAME] Medical notes No known pre-existing conditions. Adoption de…" at bounding box center [382, 225] width 710 height 949
copy p "Loremipsu do s ame cons adi elit Sedd Eiu tempo. Inc utl e doloremag ali enima …"
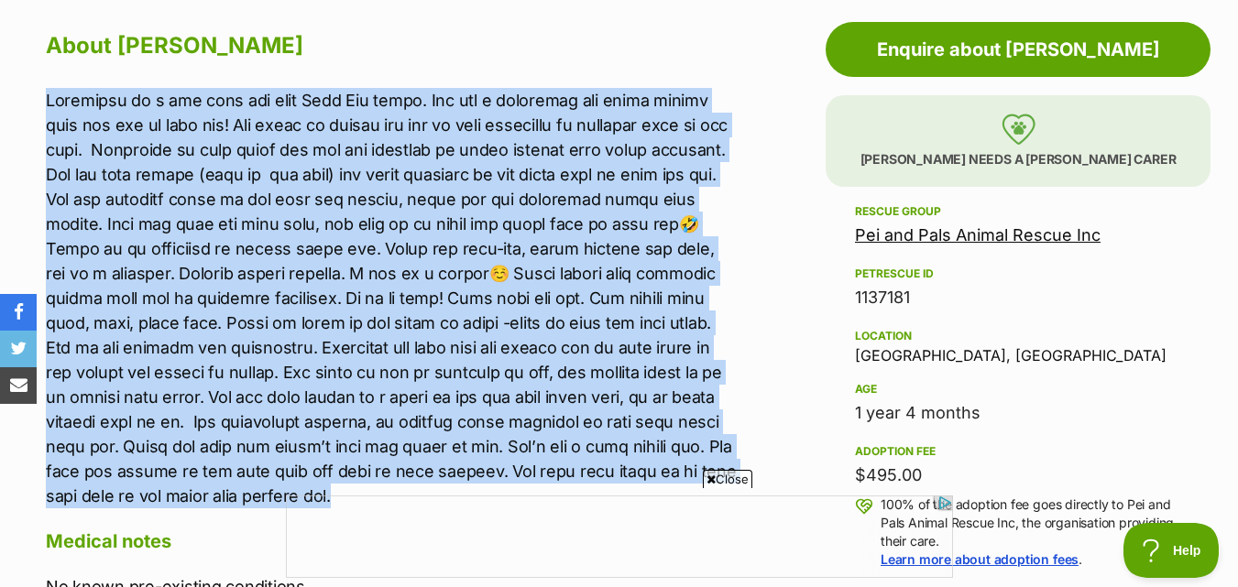
scroll to position [0, 0]
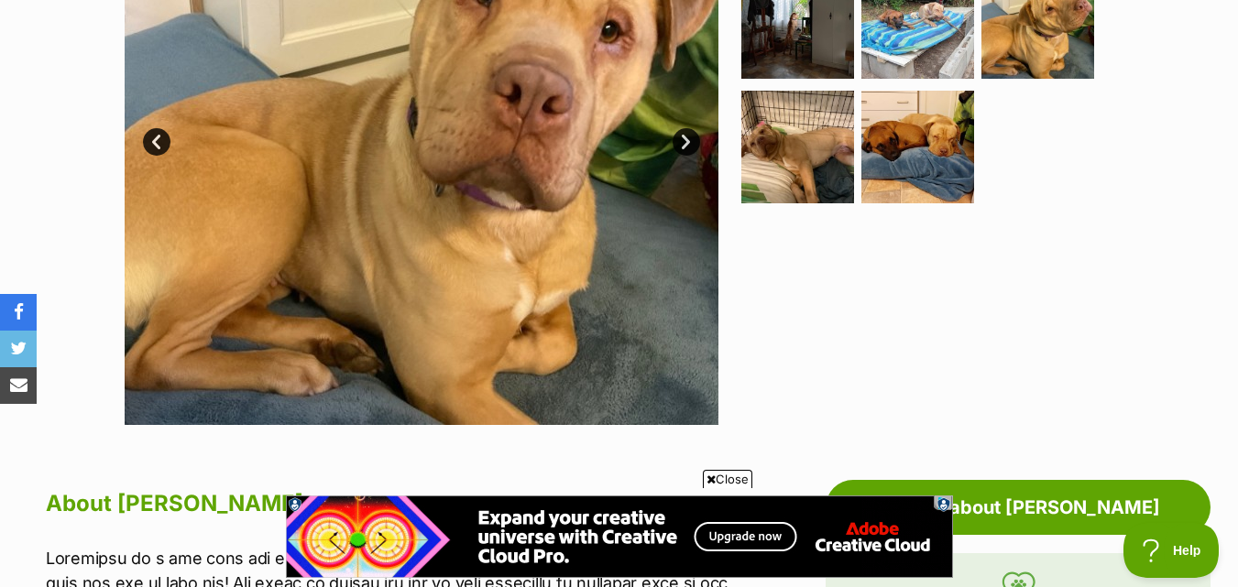
scroll to position [458, 0]
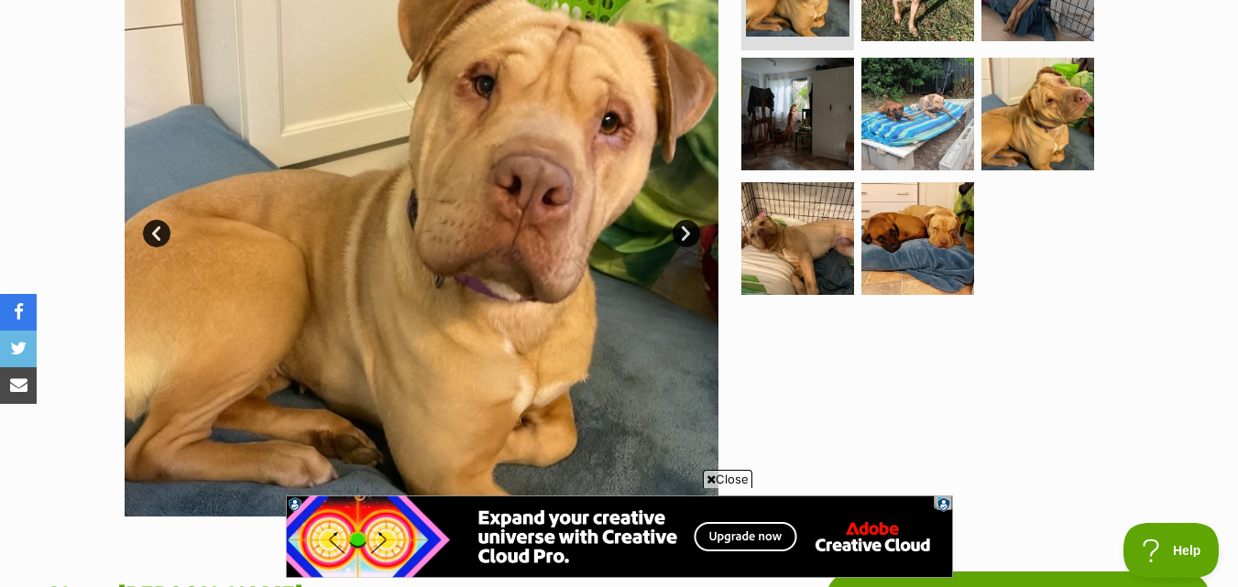
click at [689, 228] on link "Next" at bounding box center [686, 233] width 27 height 27
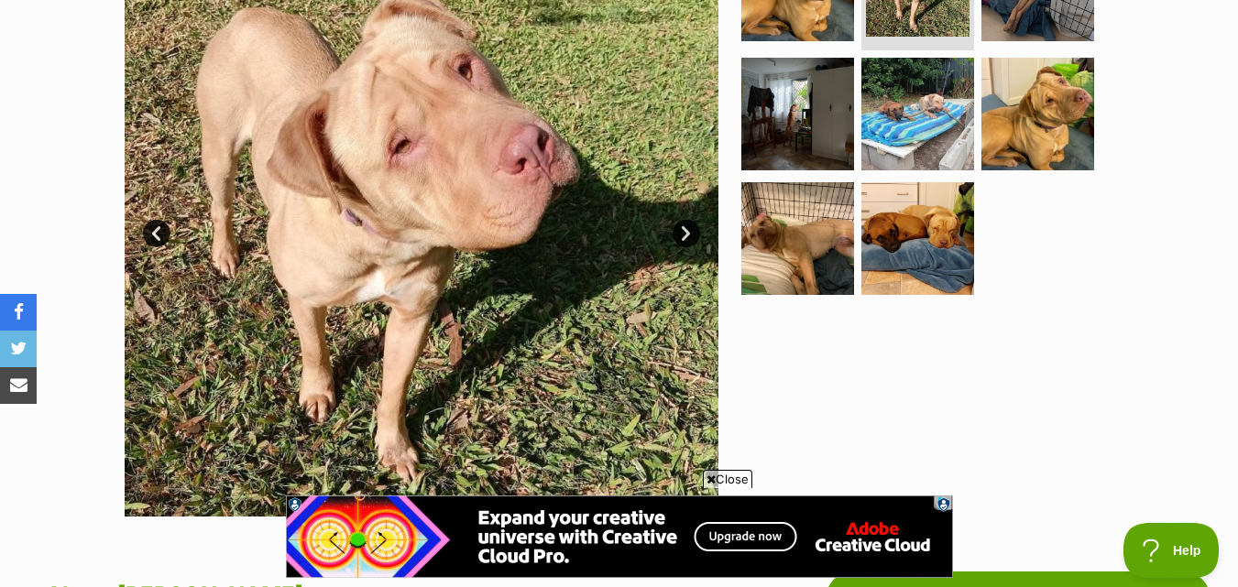
click at [689, 228] on link "Next" at bounding box center [686, 233] width 27 height 27
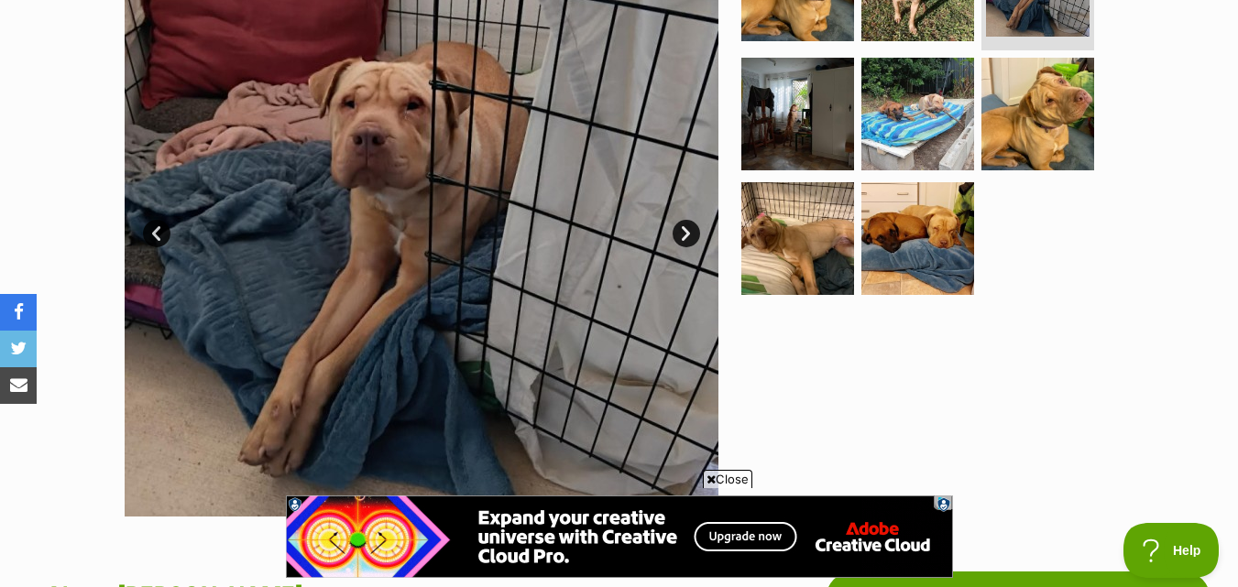
click at [689, 228] on link "Next" at bounding box center [686, 233] width 27 height 27
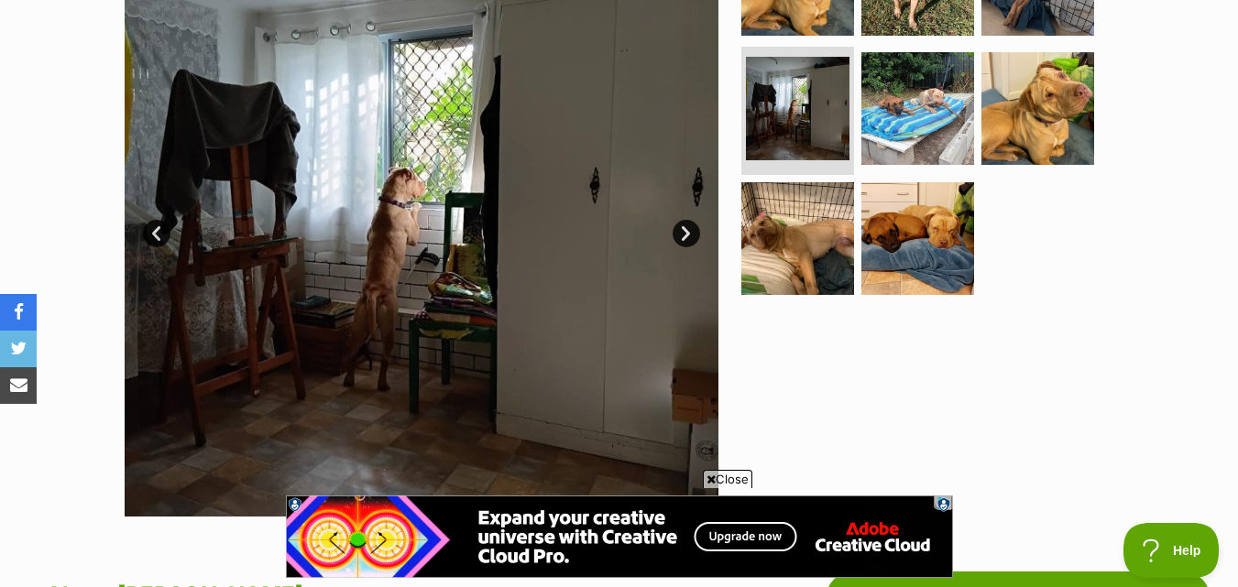
click at [689, 228] on link "Next" at bounding box center [686, 233] width 27 height 27
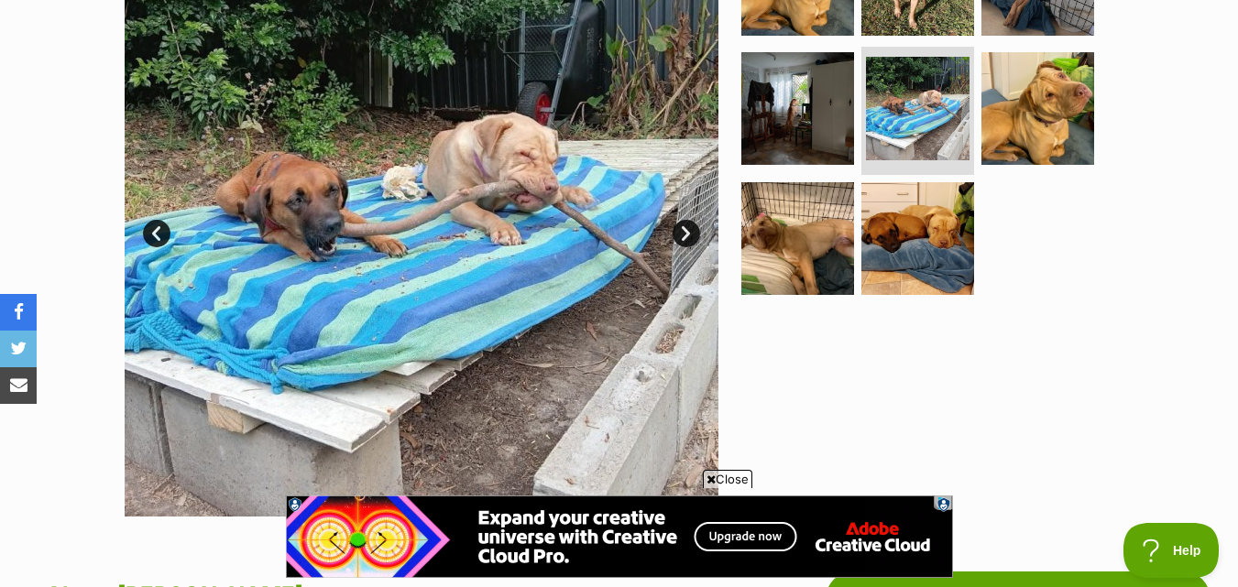
click at [689, 228] on link "Next" at bounding box center [686, 233] width 27 height 27
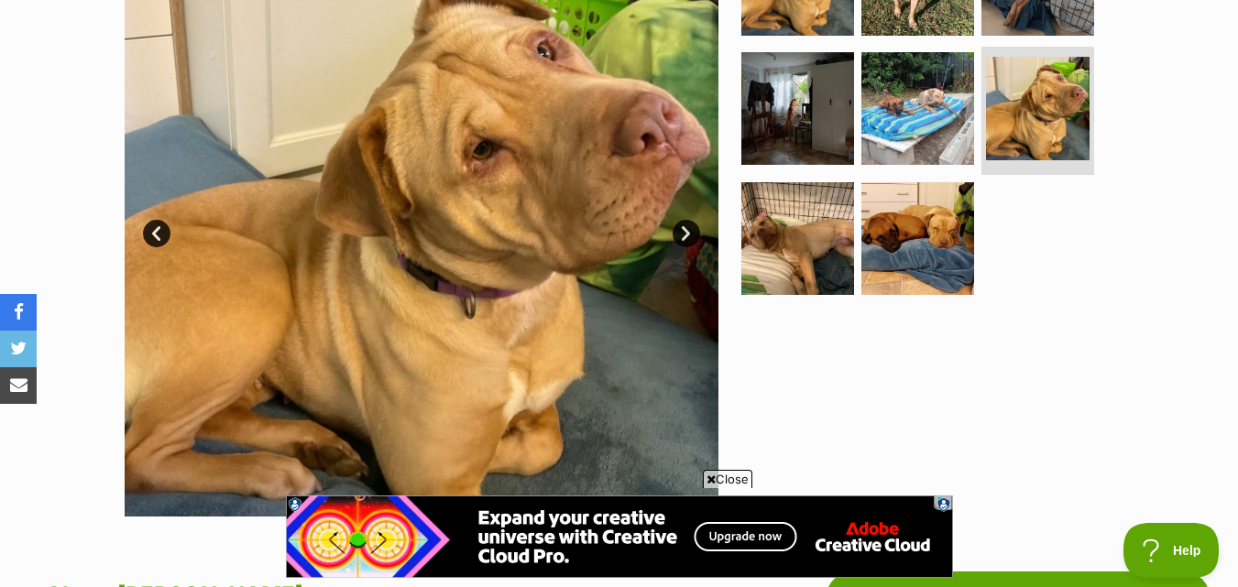
click at [689, 228] on link "Next" at bounding box center [686, 233] width 27 height 27
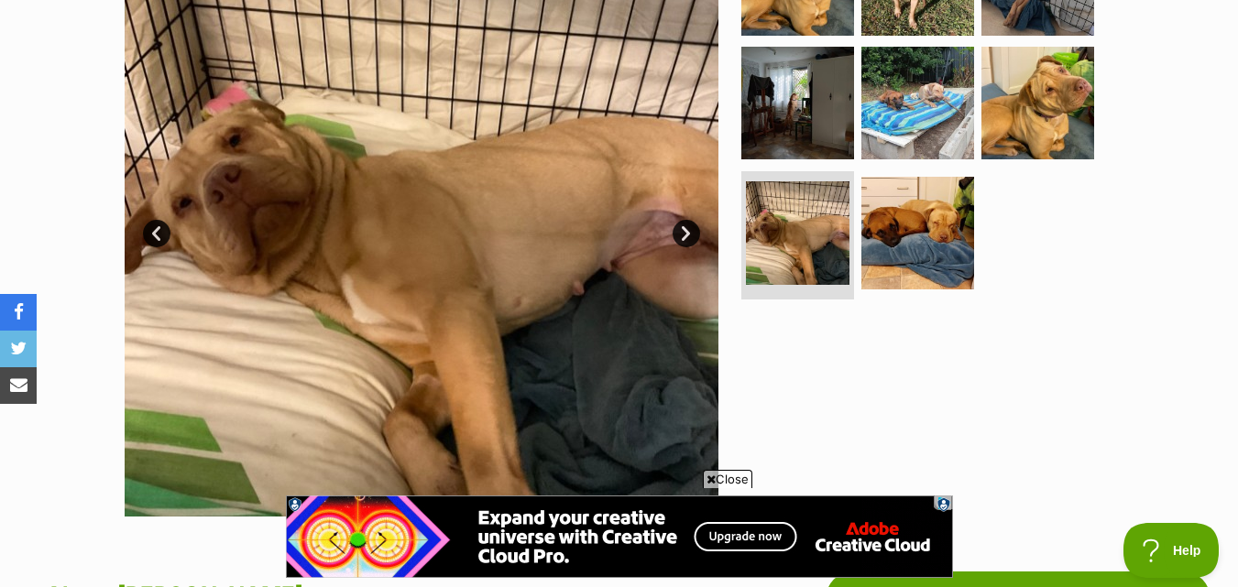
scroll to position [0, 0]
click at [689, 230] on link "Next" at bounding box center [686, 233] width 27 height 27
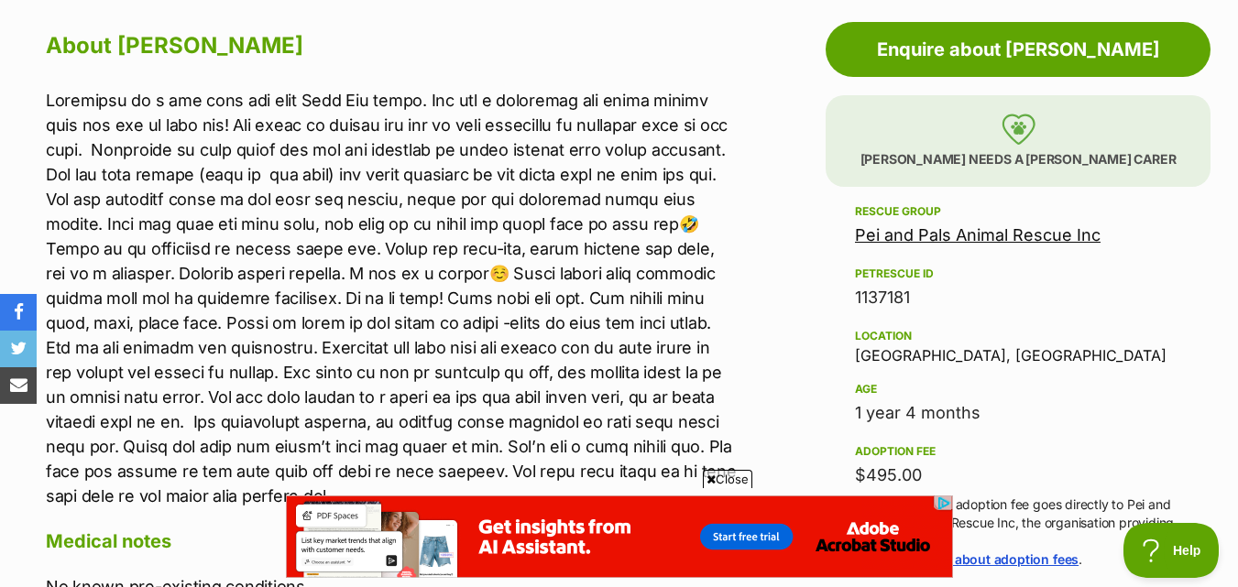
click at [716, 478] on span "Close" at bounding box center [727, 479] width 49 height 18
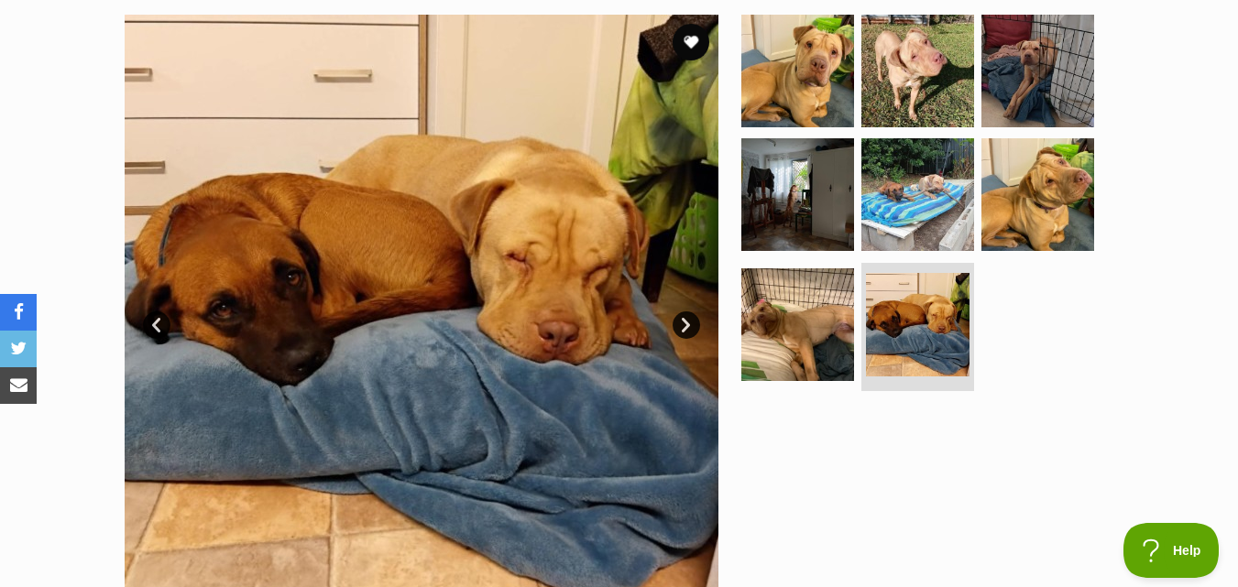
click at [161, 331] on link "Prev" at bounding box center [156, 325] width 27 height 27
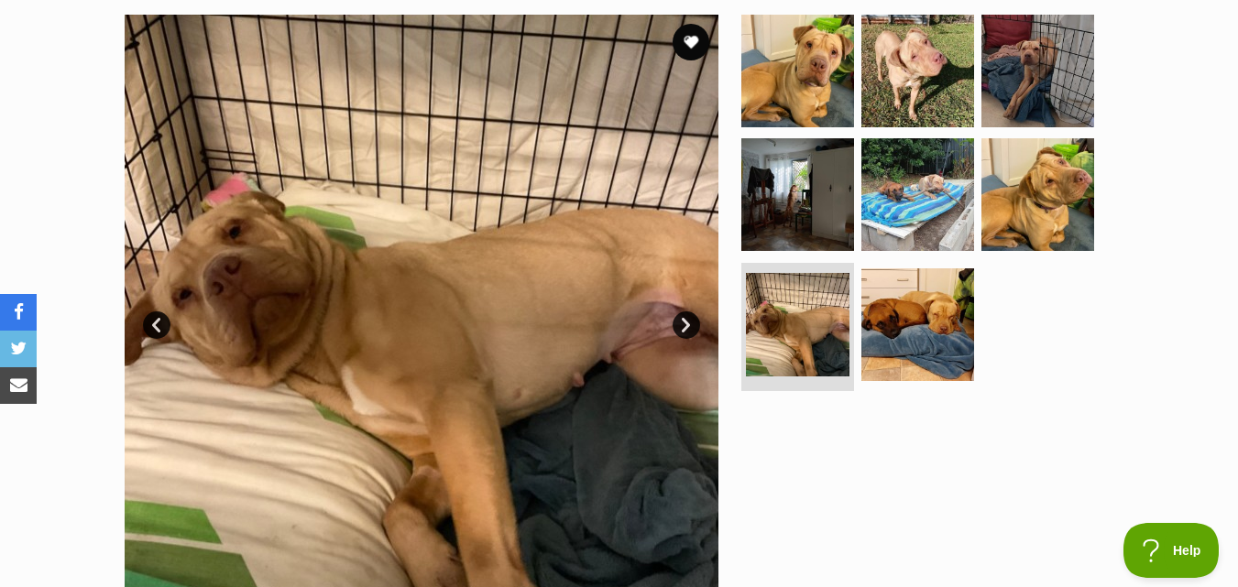
click at [163, 333] on link "Prev" at bounding box center [156, 325] width 27 height 27
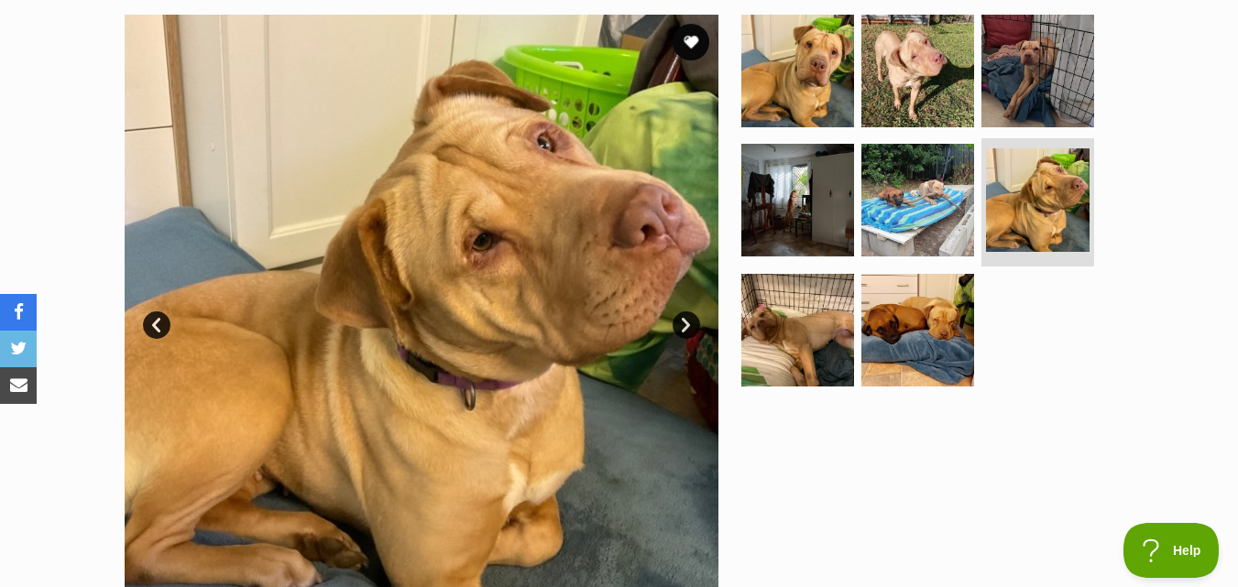
click at [163, 333] on link "Prev" at bounding box center [156, 325] width 27 height 27
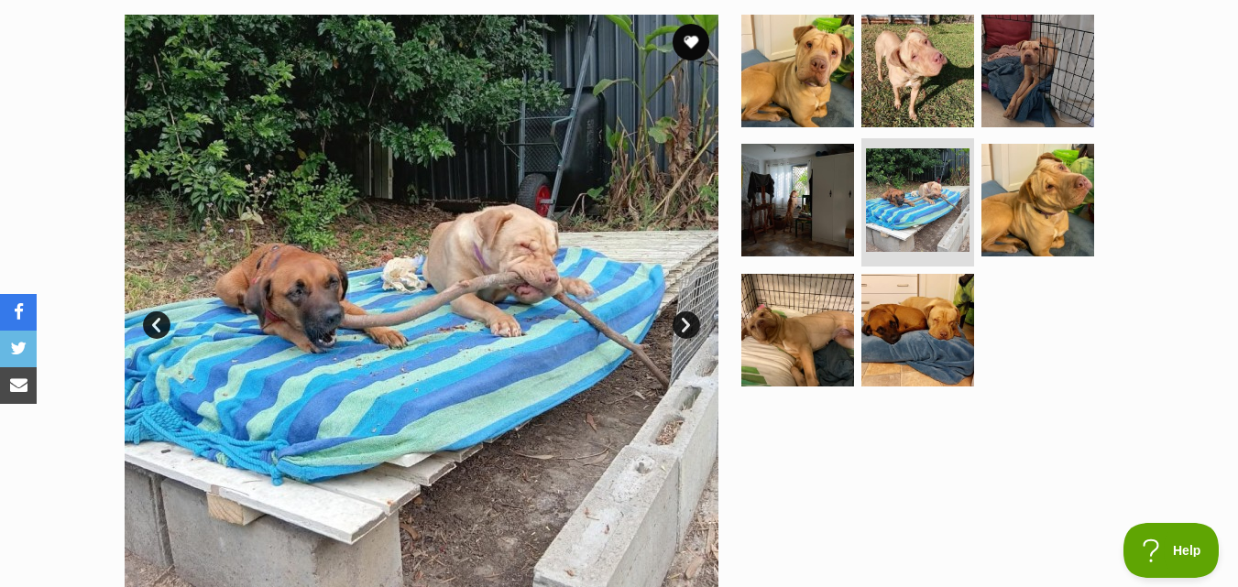
click at [163, 334] on link "Prev" at bounding box center [156, 325] width 27 height 27
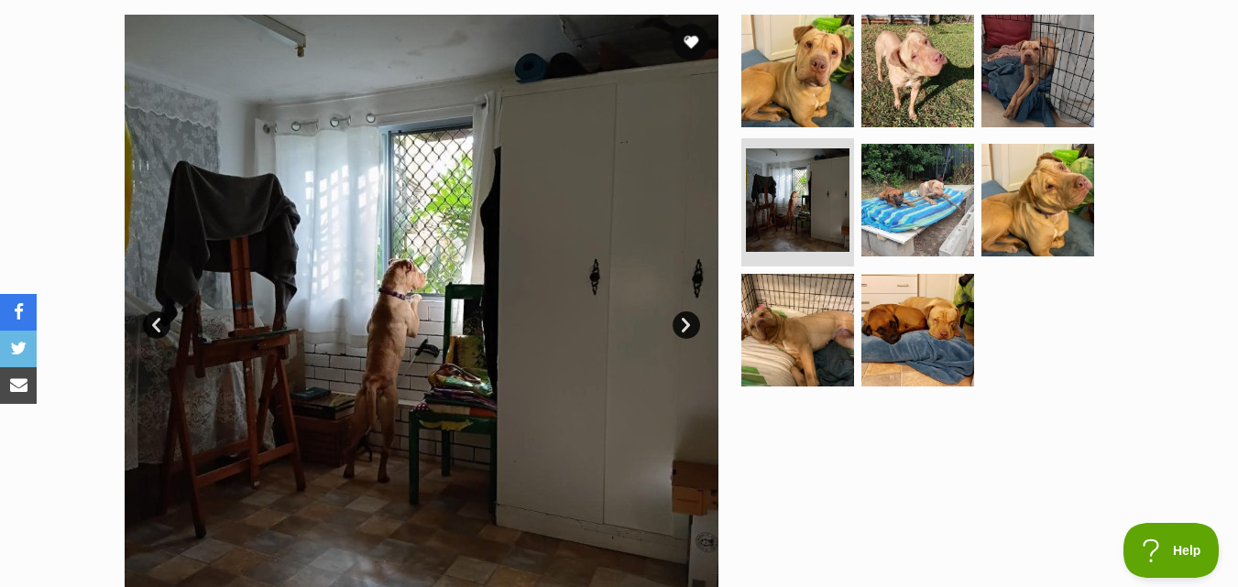
click at [163, 334] on link "Prev" at bounding box center [156, 325] width 27 height 27
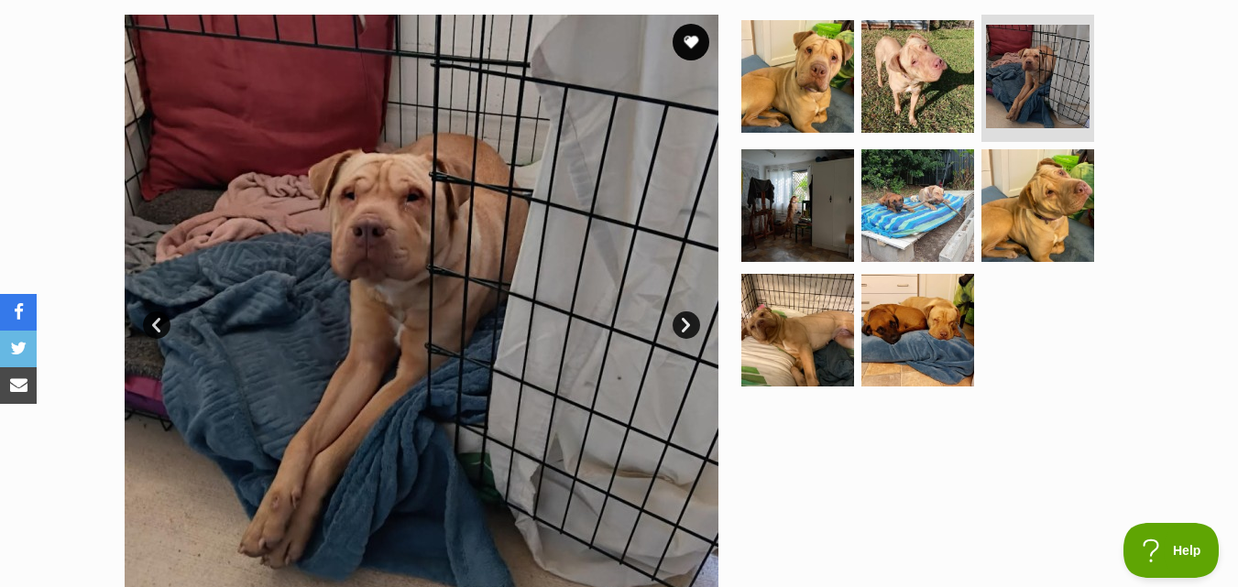
click at [163, 334] on link "Prev" at bounding box center [156, 325] width 27 height 27
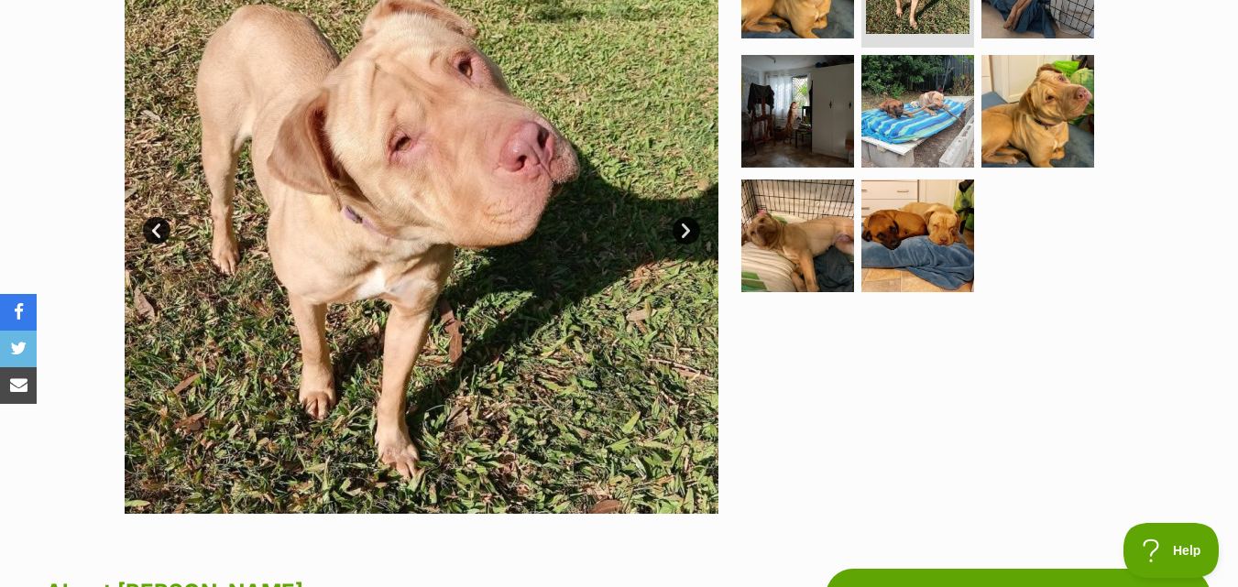
scroll to position [367, 0]
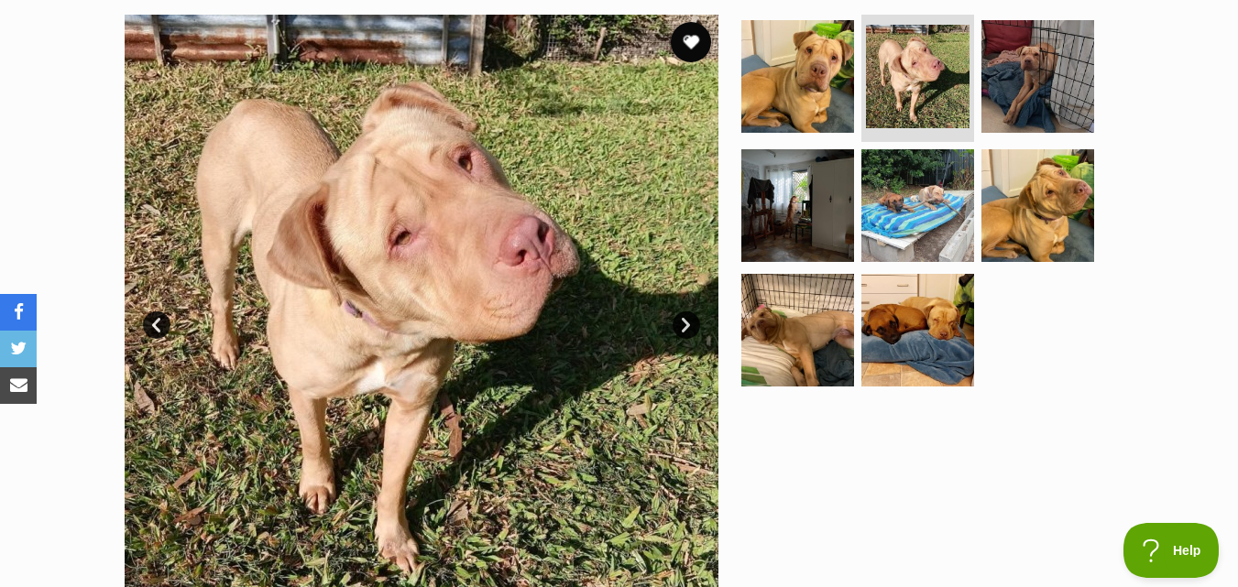
click at [672, 42] on button "favourite" at bounding box center [691, 42] width 40 height 40
click at [702, 43] on button "favourite" at bounding box center [691, 42] width 40 height 40
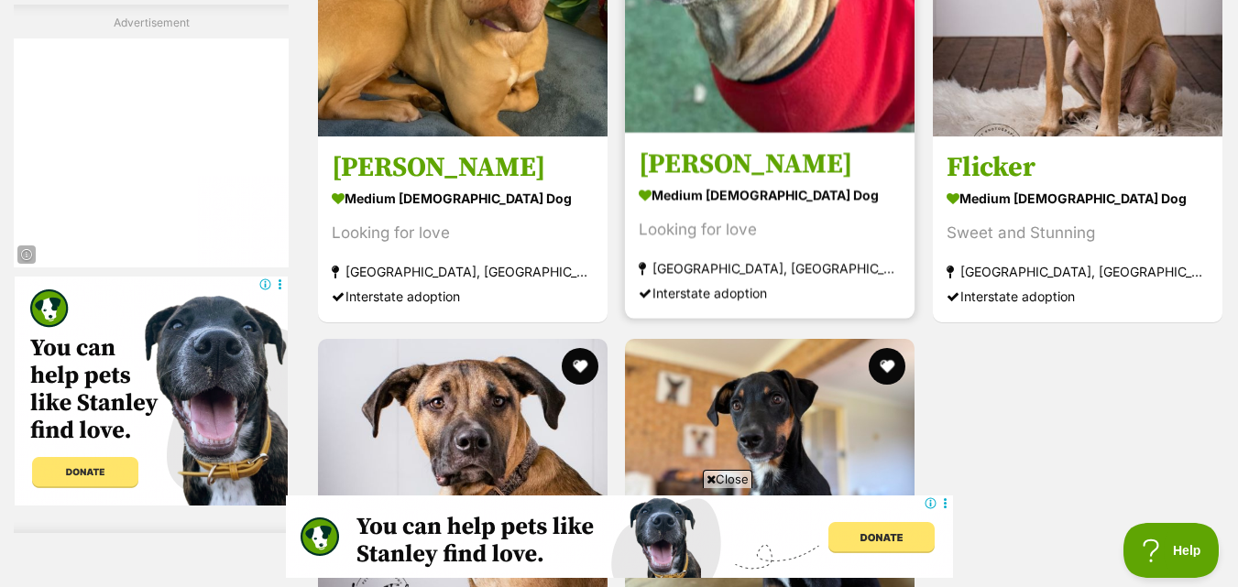
scroll to position [3535, 0]
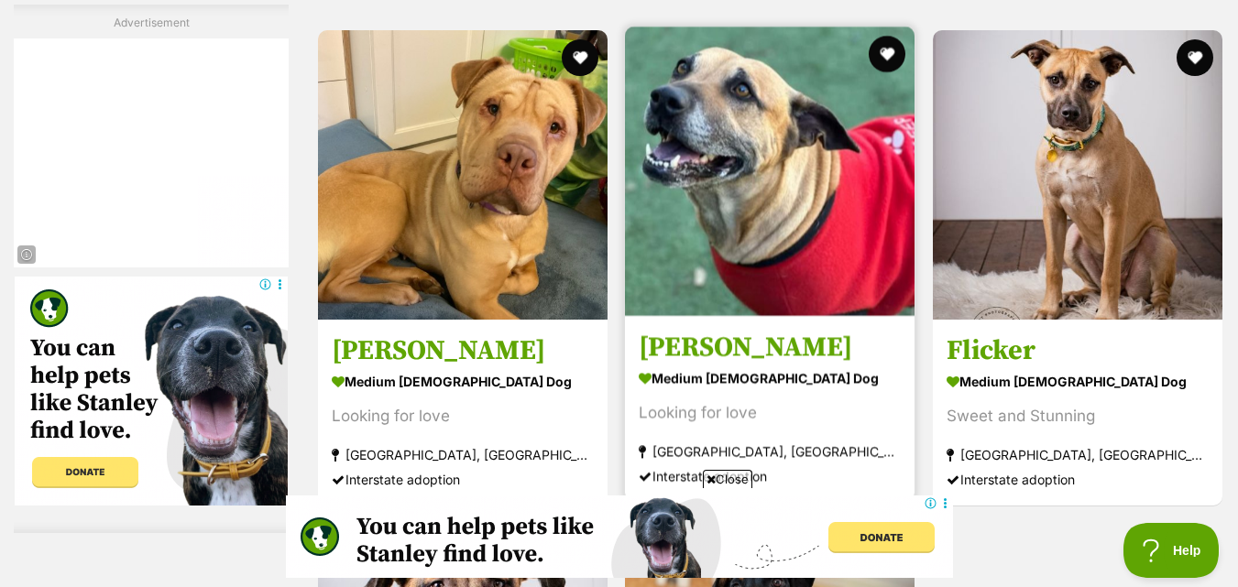
click at [829, 168] on img at bounding box center [770, 172] width 290 height 290
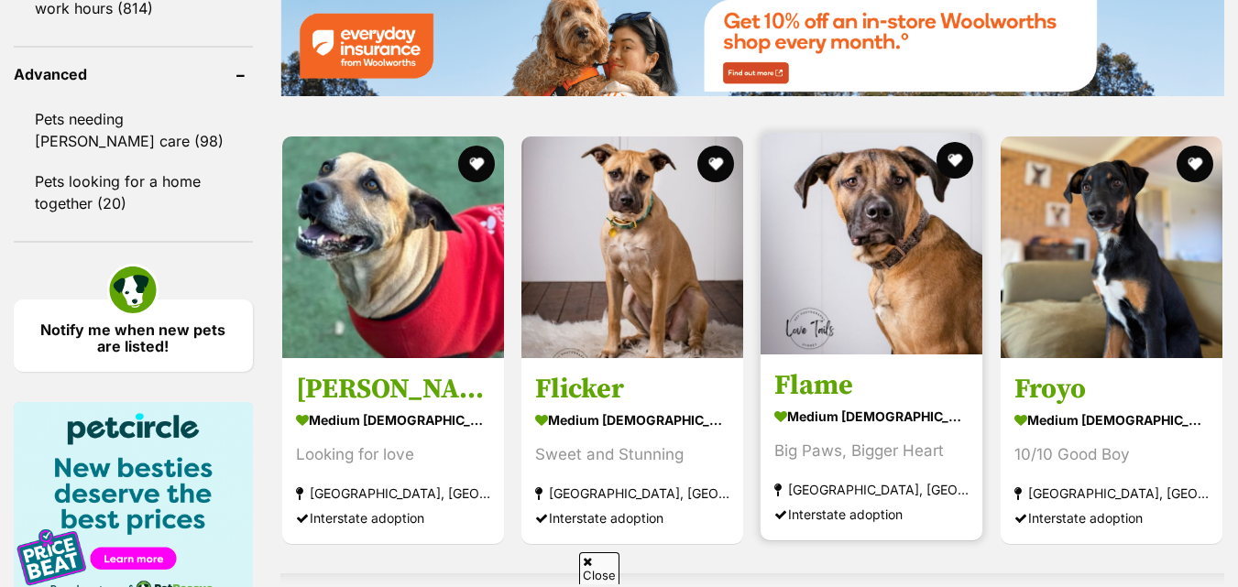
click at [852, 302] on img at bounding box center [872, 244] width 222 height 222
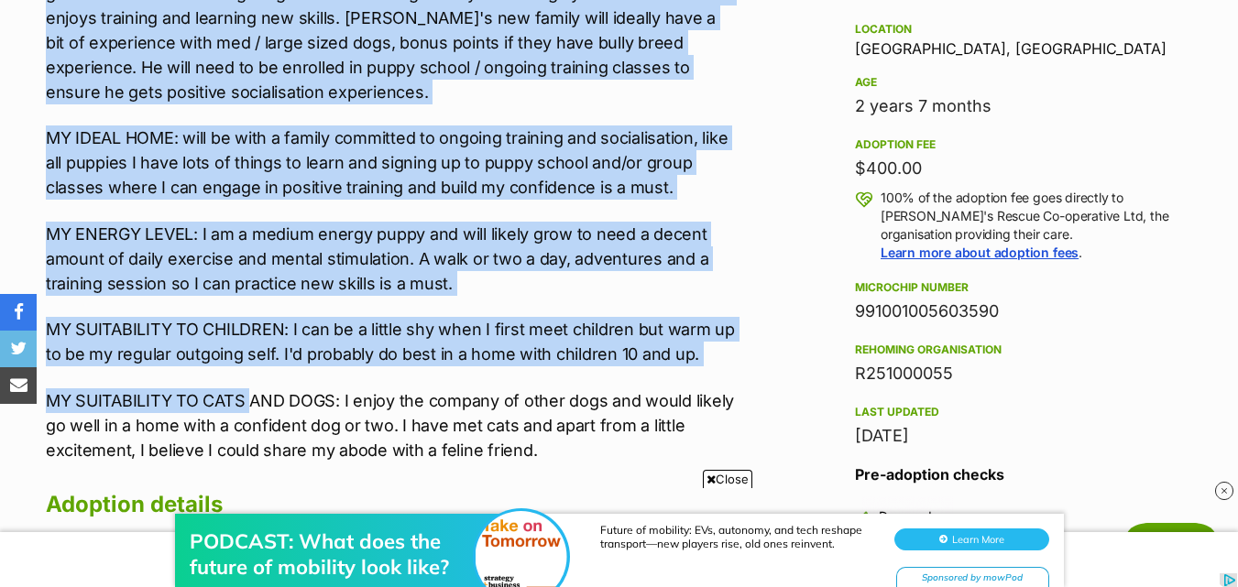
scroll to position [1283, 0]
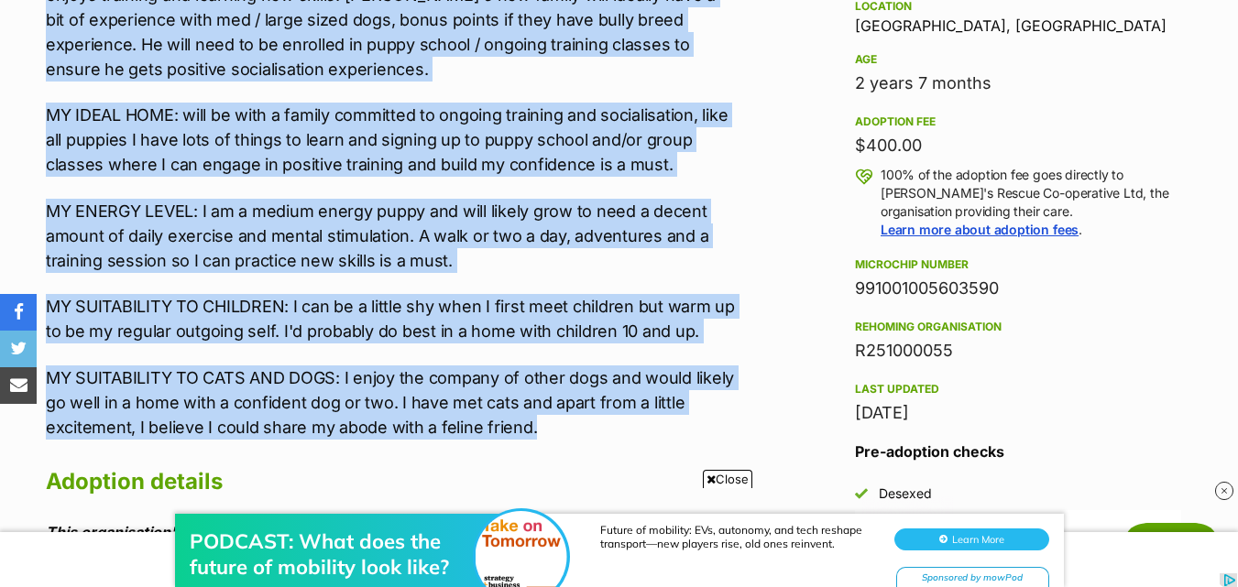
drag, startPoint x: 5, startPoint y: 245, endPoint x: 638, endPoint y: 369, distance: 644.6
copy div "One of the biggest of his ten siblings, [PERSON_NAME]'s mum is a Boxer x [PERSO…"
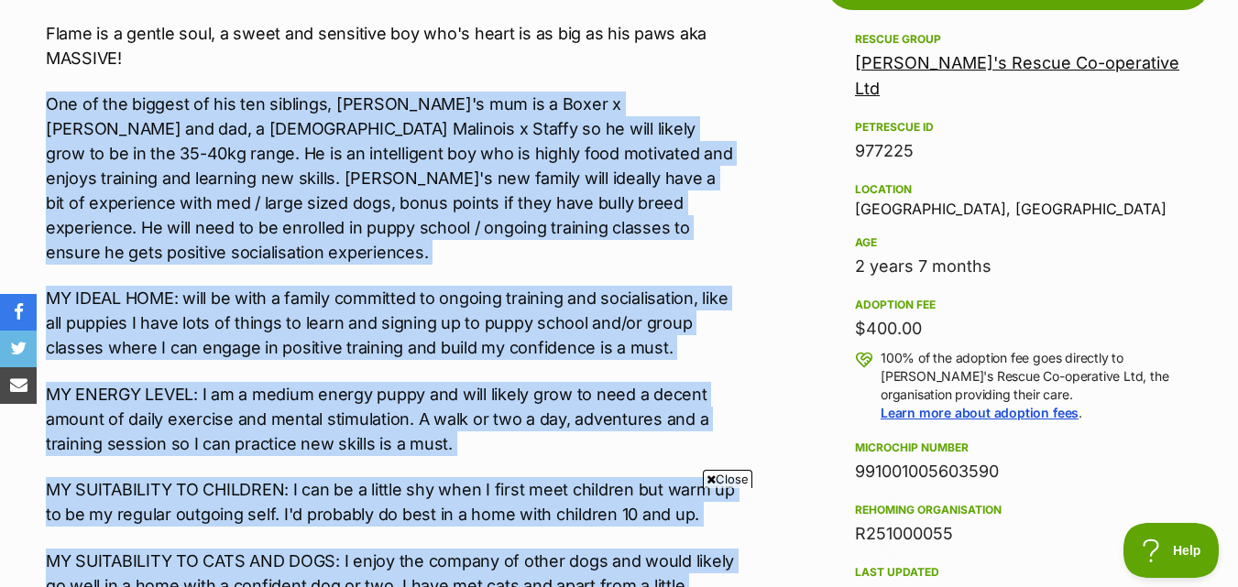
scroll to position [0, 0]
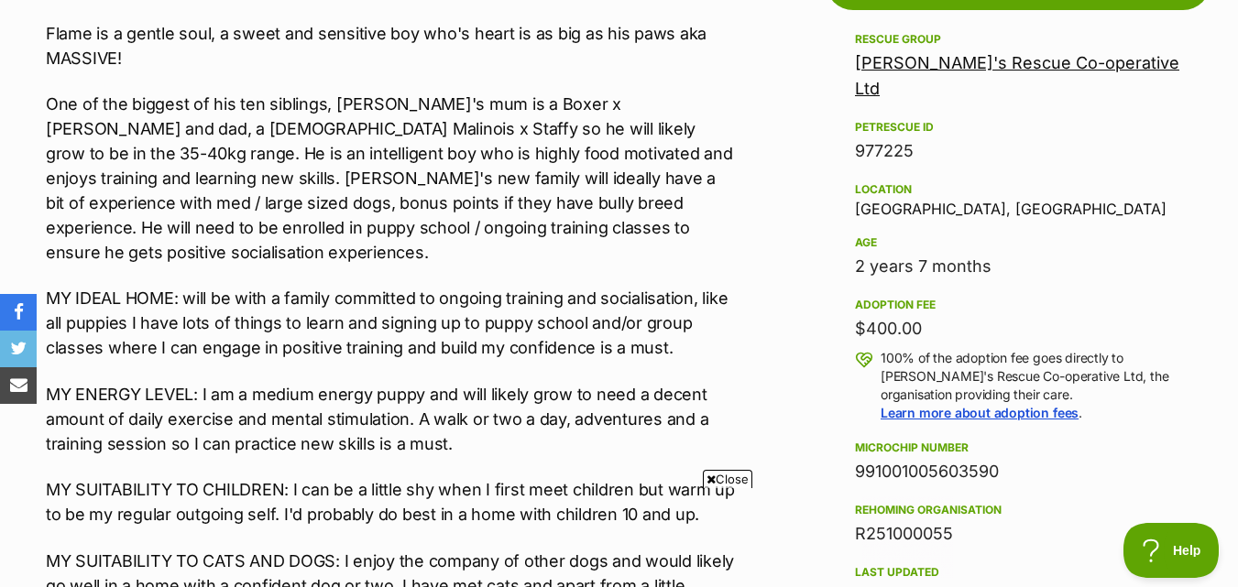
click at [723, 480] on span "Close" at bounding box center [727, 479] width 49 height 18
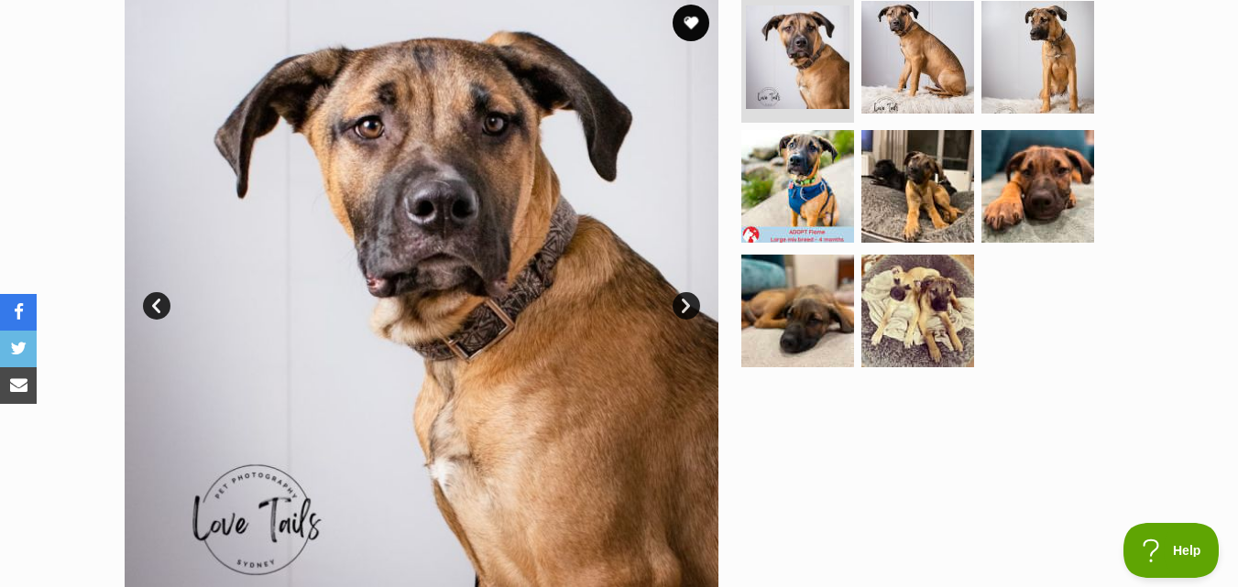
scroll to position [275, 0]
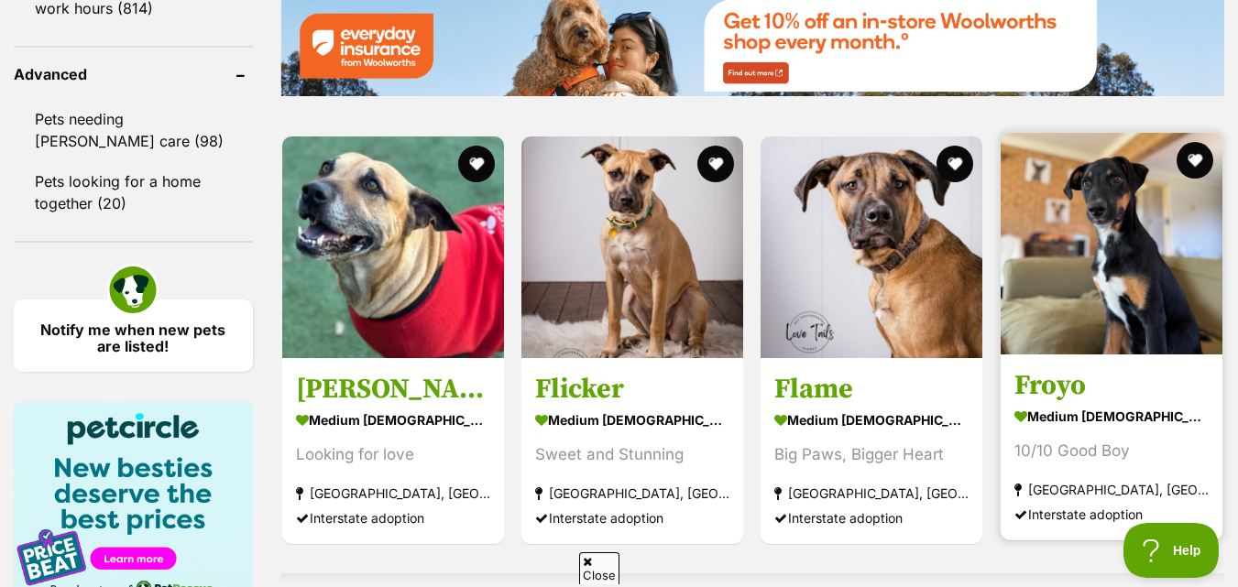
click at [1101, 208] on img at bounding box center [1112, 244] width 222 height 222
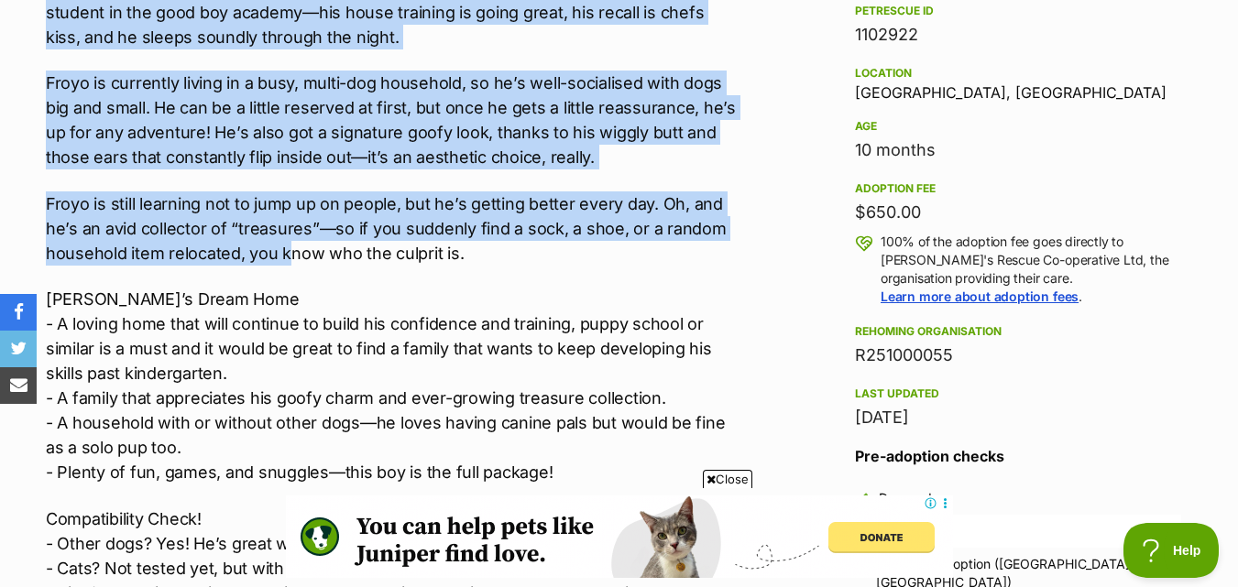
drag, startPoint x: 38, startPoint y: 198, endPoint x: 286, endPoint y: 252, distance: 254.2
click at [540, 274] on div "Meet [PERSON_NAME] – The Wiggle-Butt, Treasure Collector, and 10/10 Good Boy! I…" at bounding box center [392, 376] width 692 height 942
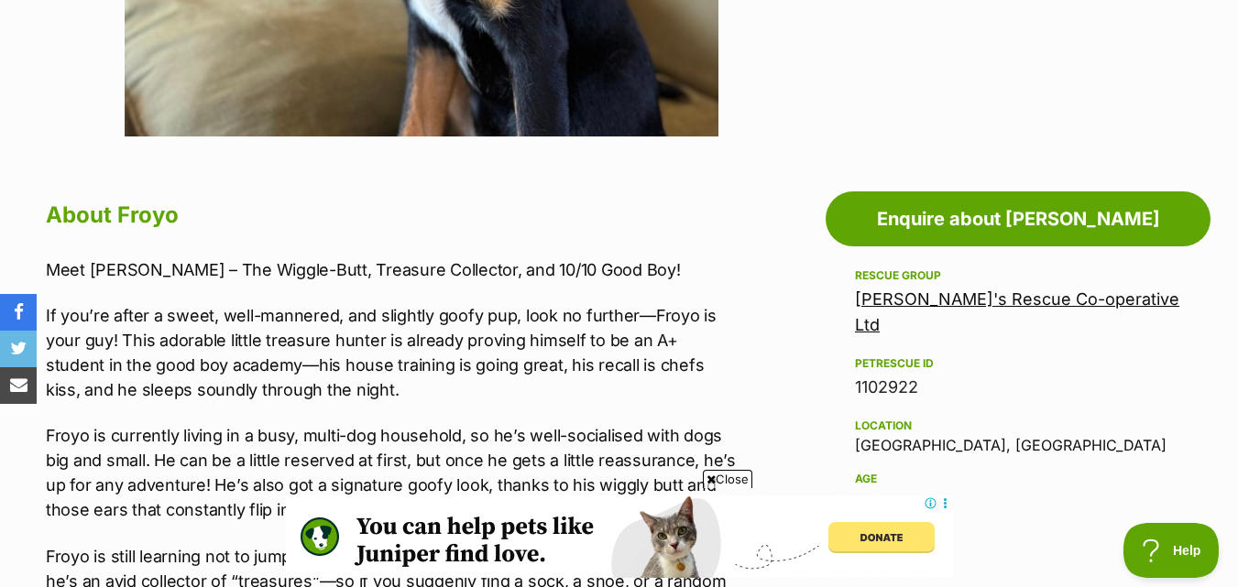
scroll to position [825, 0]
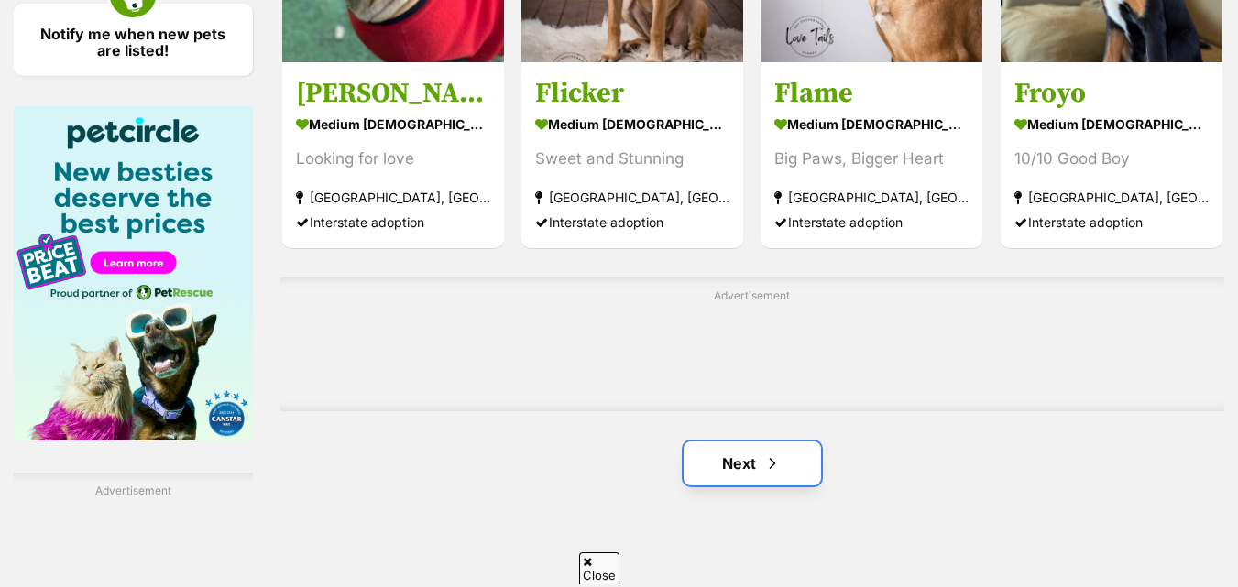
click at [763, 469] on span "Next page" at bounding box center [772, 464] width 18 height 22
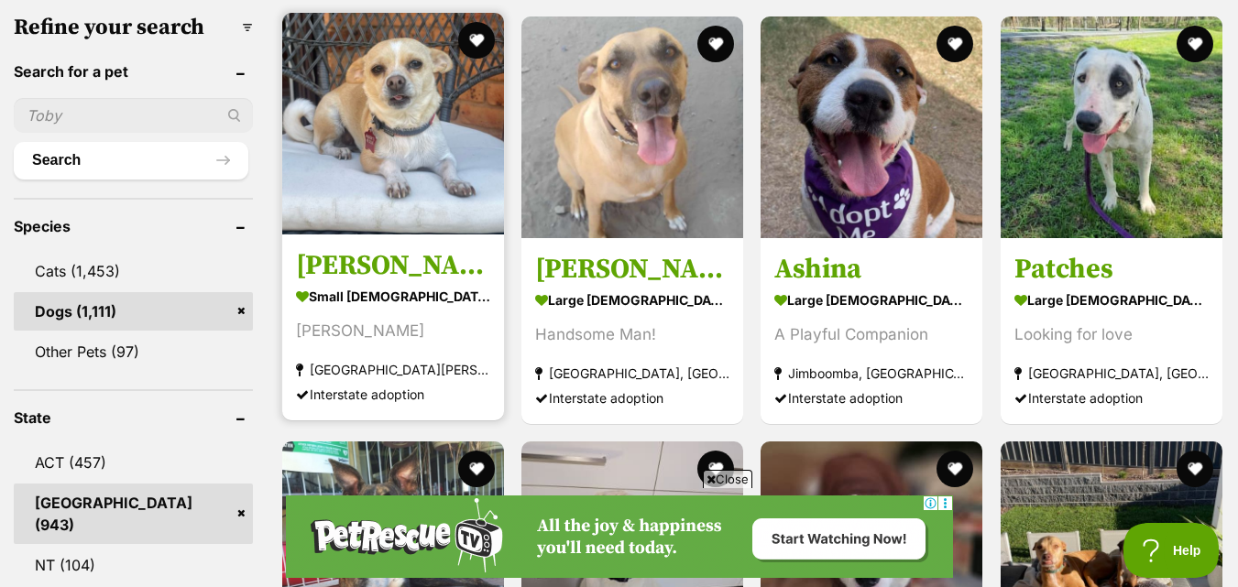
click at [405, 148] on img at bounding box center [393, 124] width 222 height 222
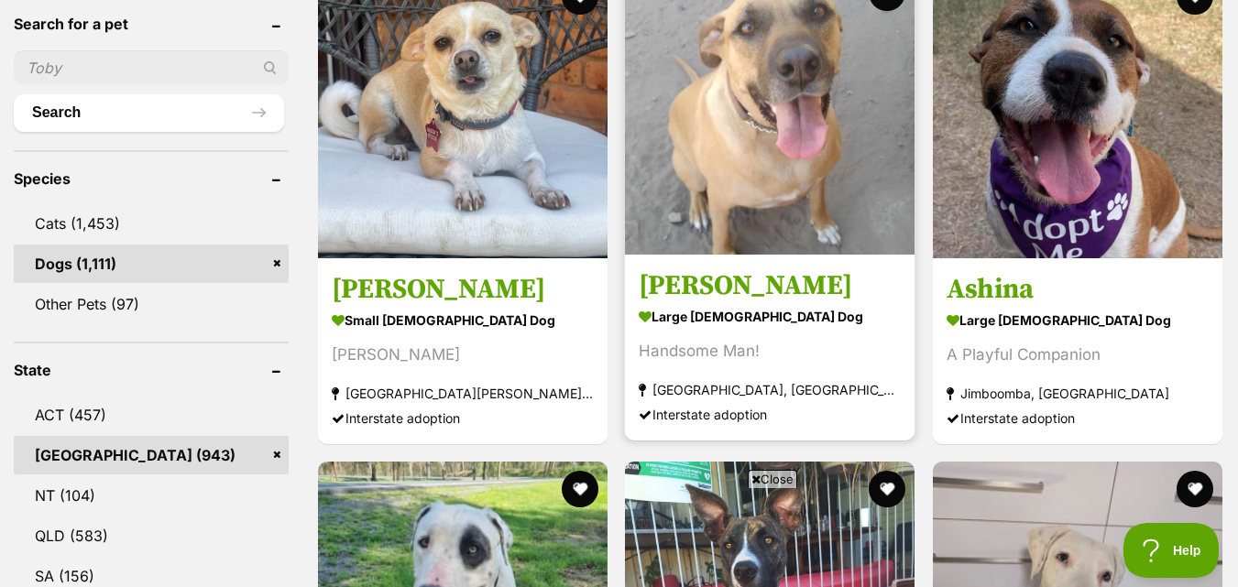
scroll to position [733, 0]
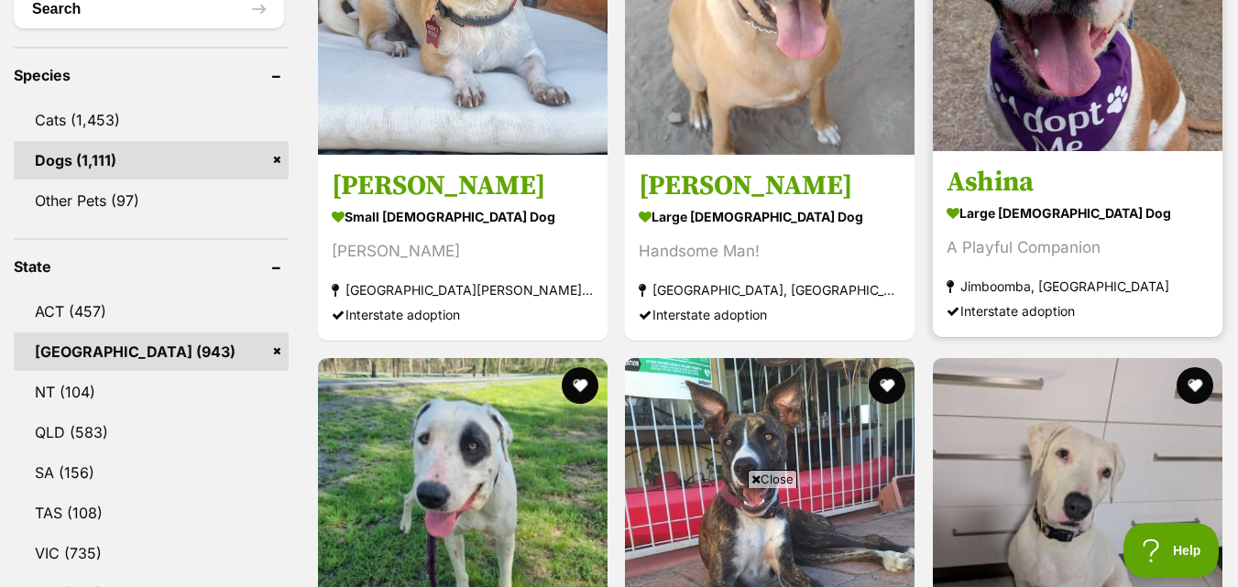
click at [1081, 104] on img at bounding box center [1078, 7] width 290 height 290
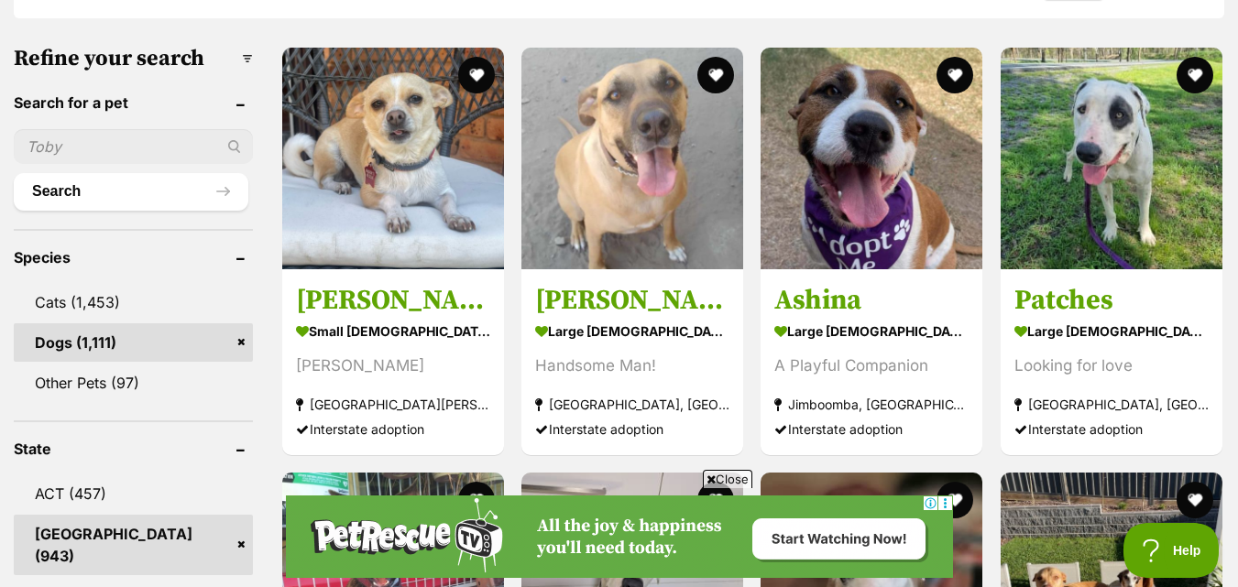
scroll to position [550, 0]
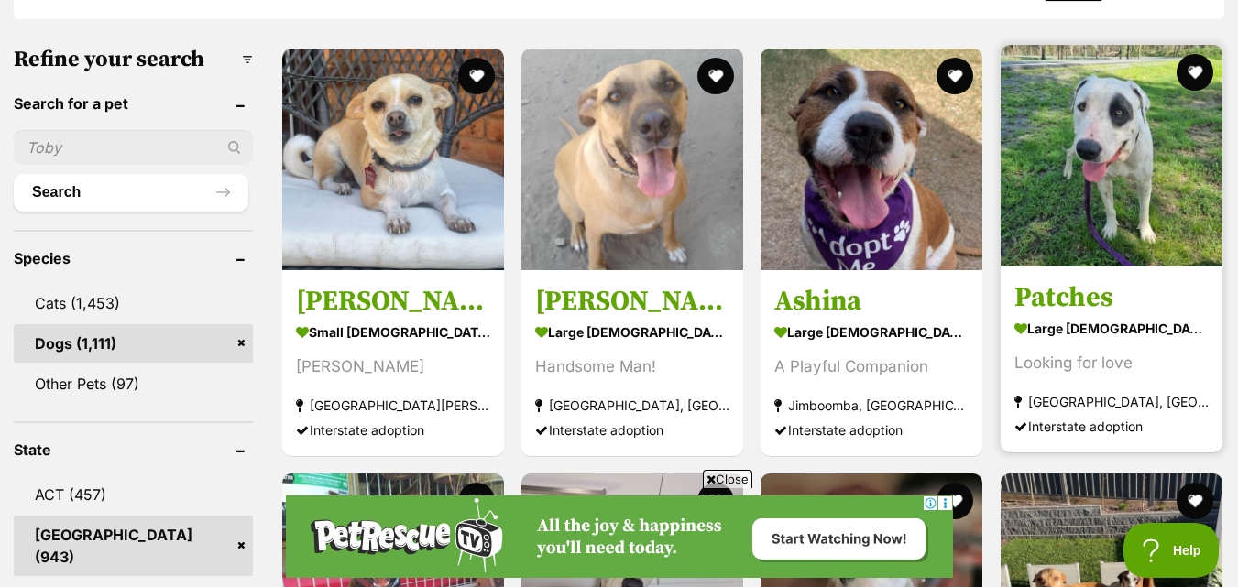
click at [1093, 280] on link "Patches large [DEMOGRAPHIC_DATA] Dog Looking for love [GEOGRAPHIC_DATA], [GEOGR…" at bounding box center [1112, 360] width 222 height 186
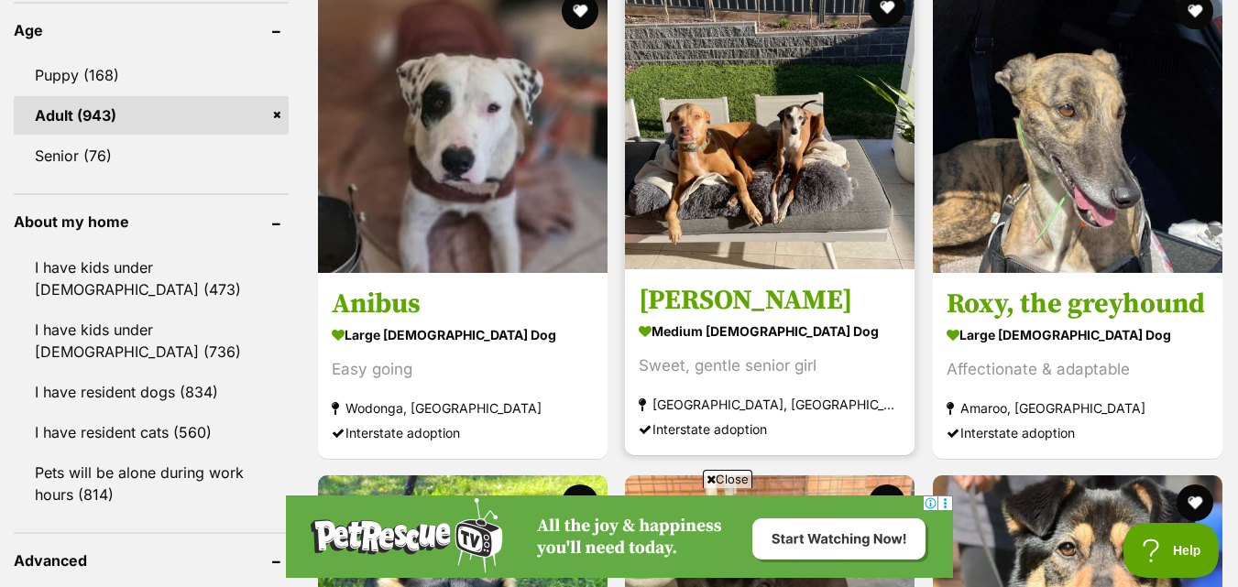
scroll to position [1925, 0]
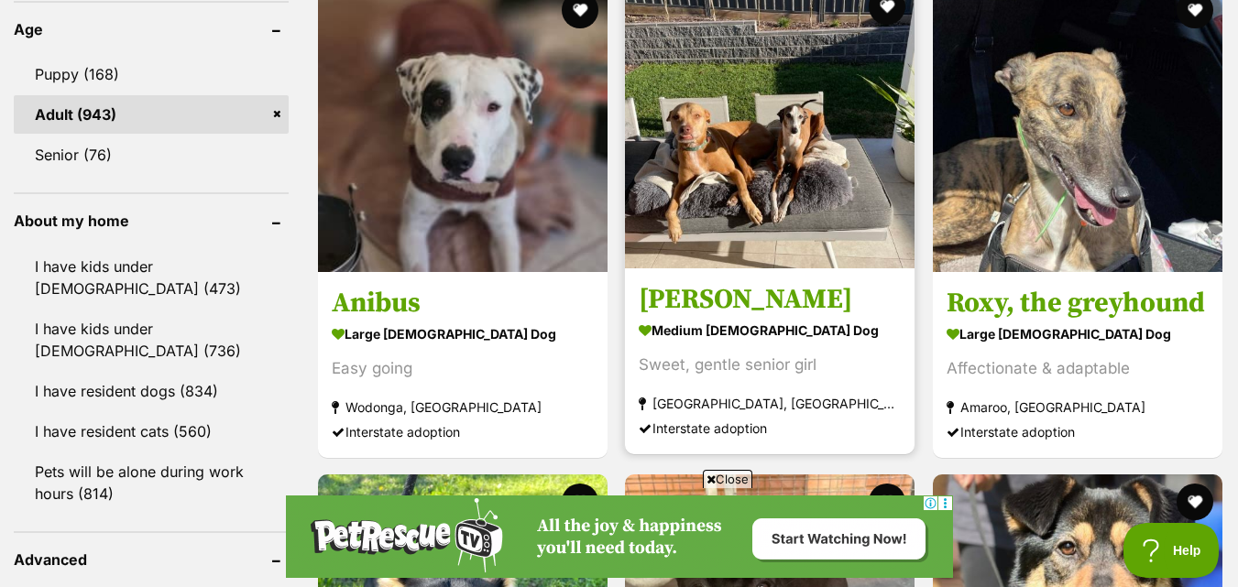
click at [779, 225] on img at bounding box center [770, 124] width 290 height 290
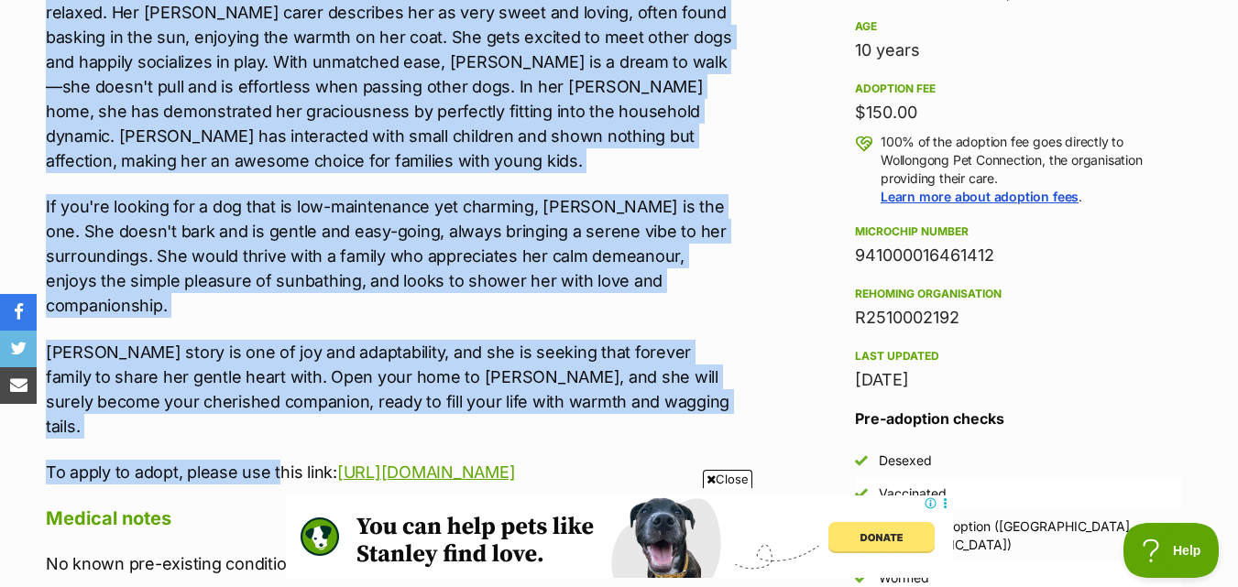
scroll to position [1283, 0]
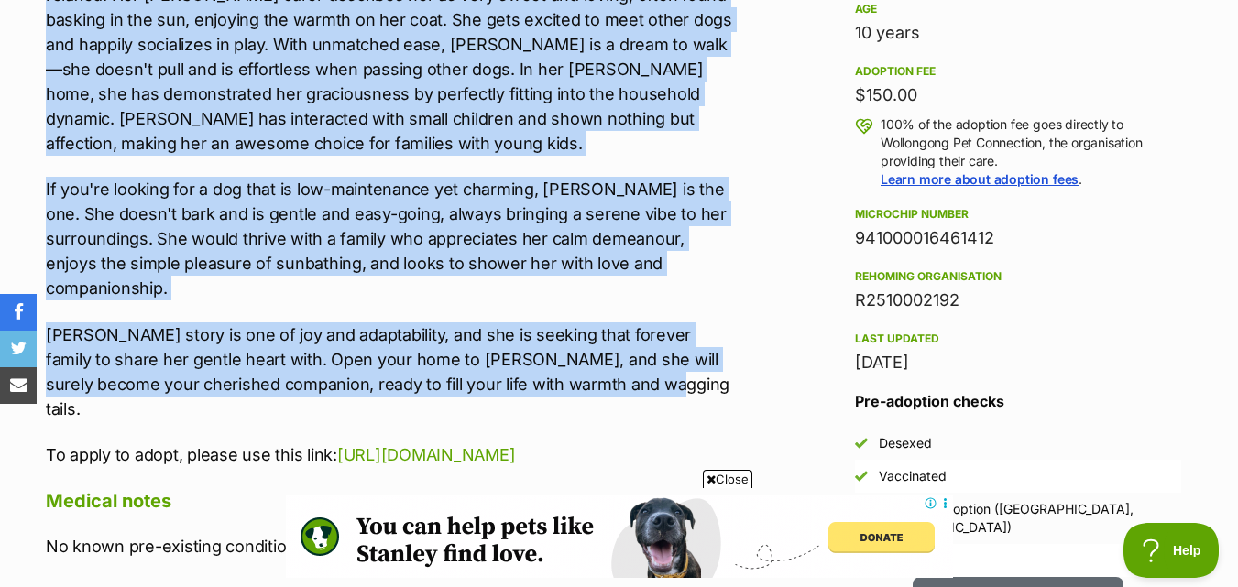
drag, startPoint x: 47, startPoint y: 276, endPoint x: 641, endPoint y: 312, distance: 595.0
click at [641, 312] on div "Meet [PERSON_NAME], our sweet and gentle ray of sunshine waiting for a loving n…" at bounding box center [392, 140] width 692 height 655
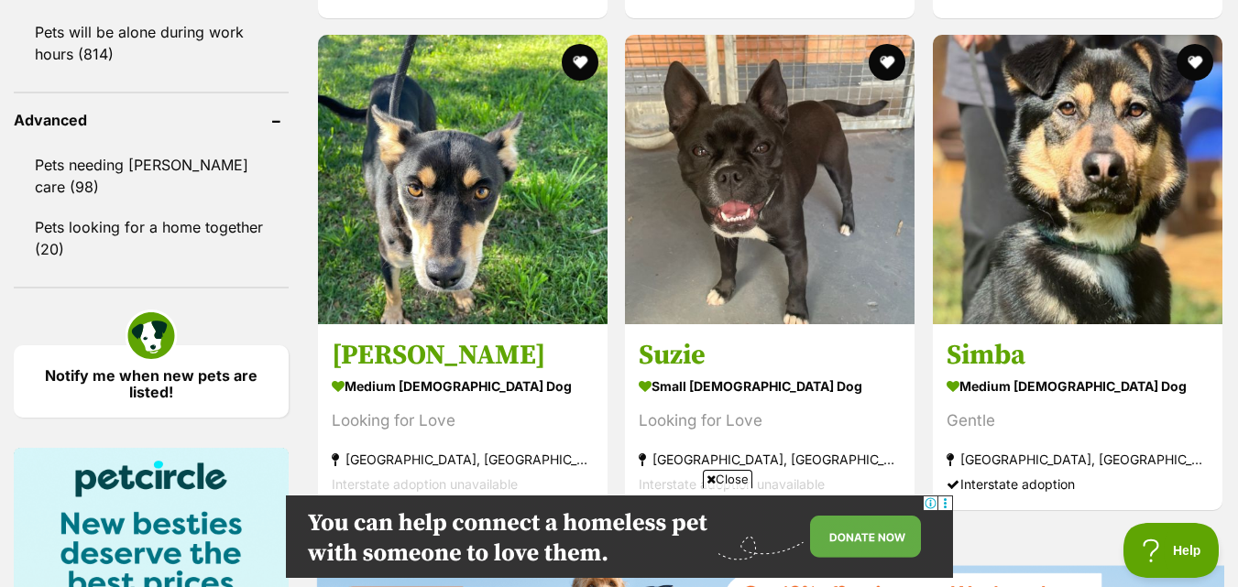
scroll to position [2383, 0]
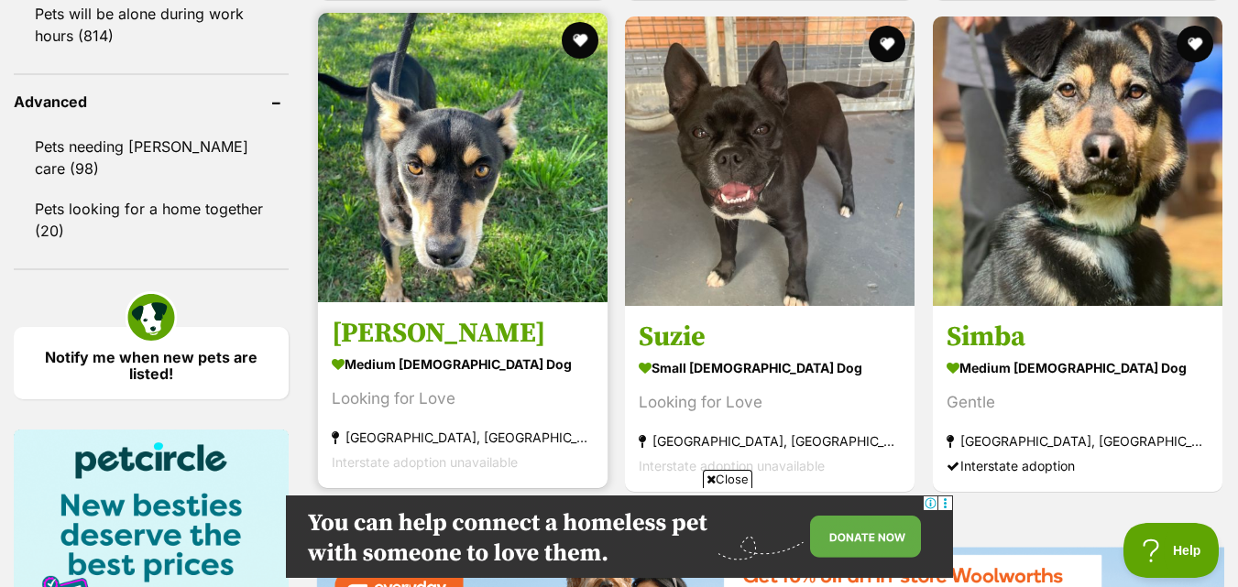
click at [551, 199] on img at bounding box center [463, 158] width 290 height 290
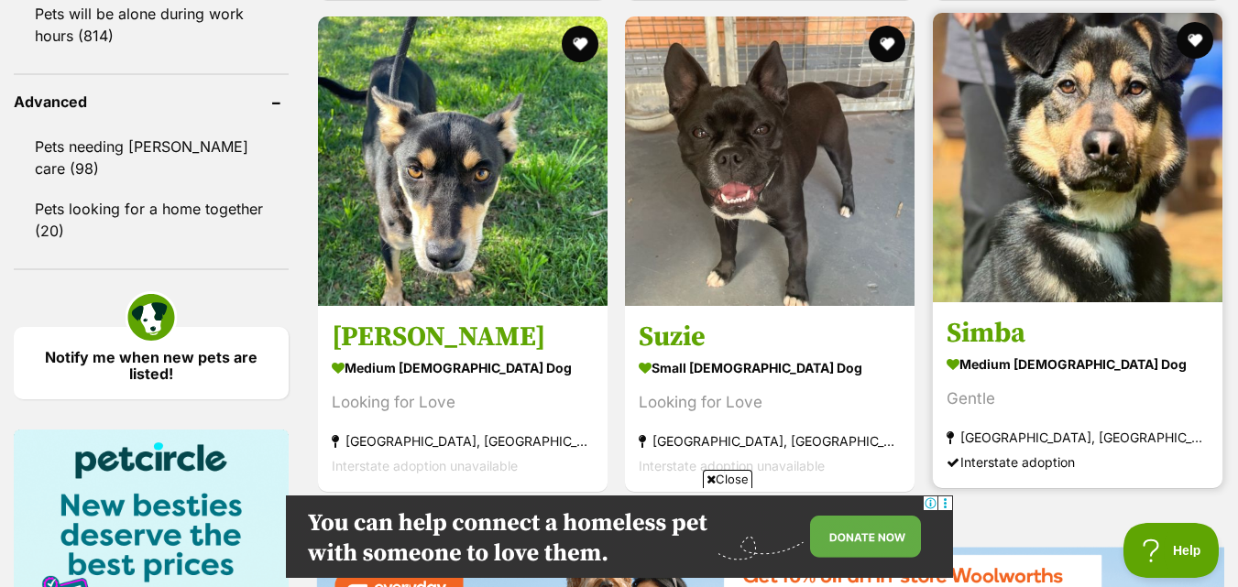
click at [1121, 288] on img at bounding box center [1078, 158] width 290 height 290
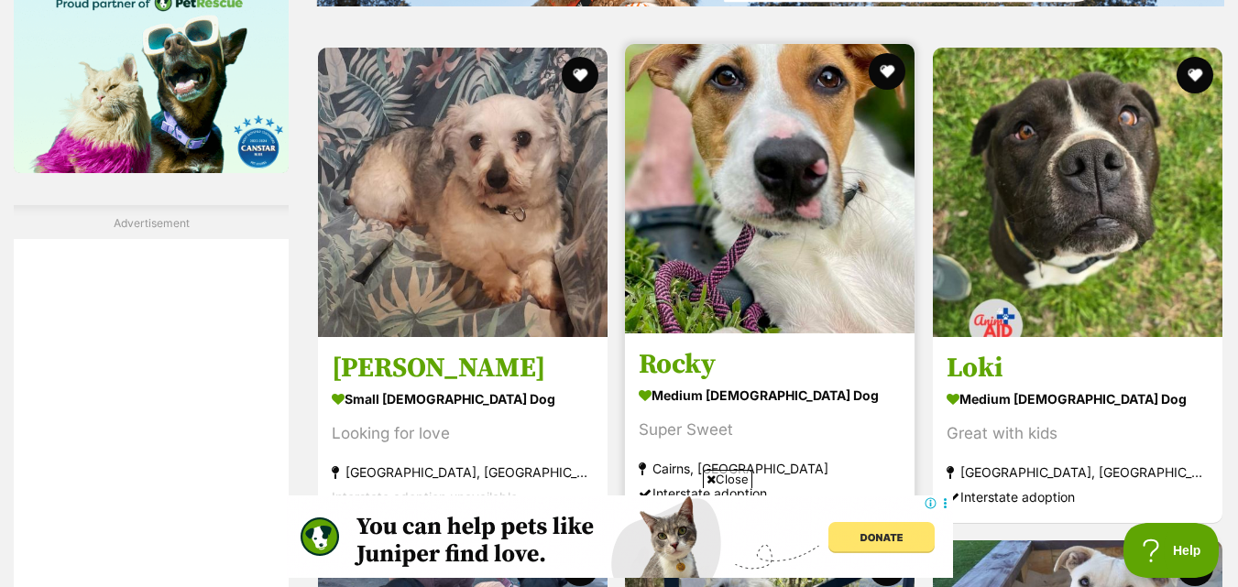
scroll to position [3116, 0]
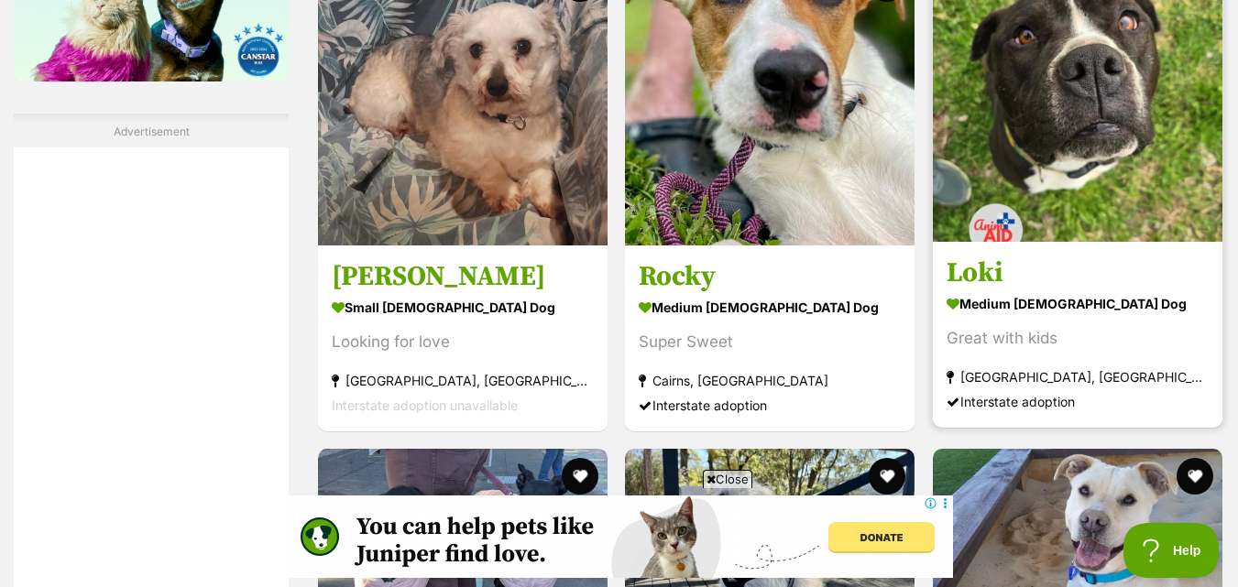
click at [1068, 90] on img at bounding box center [1078, 97] width 290 height 290
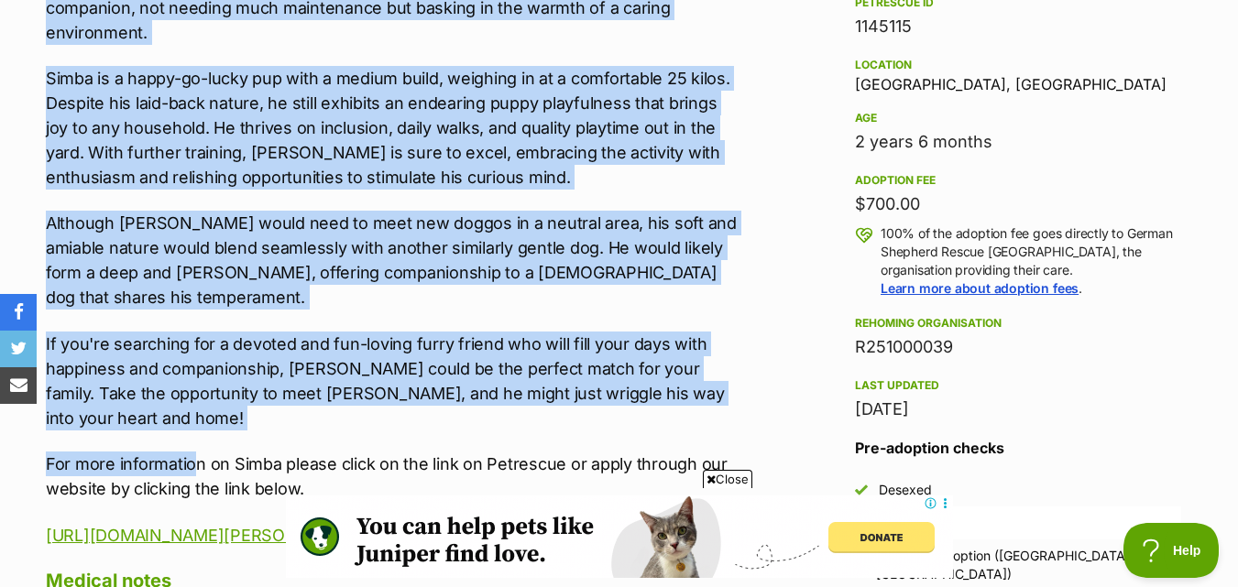
scroll to position [1283, 0]
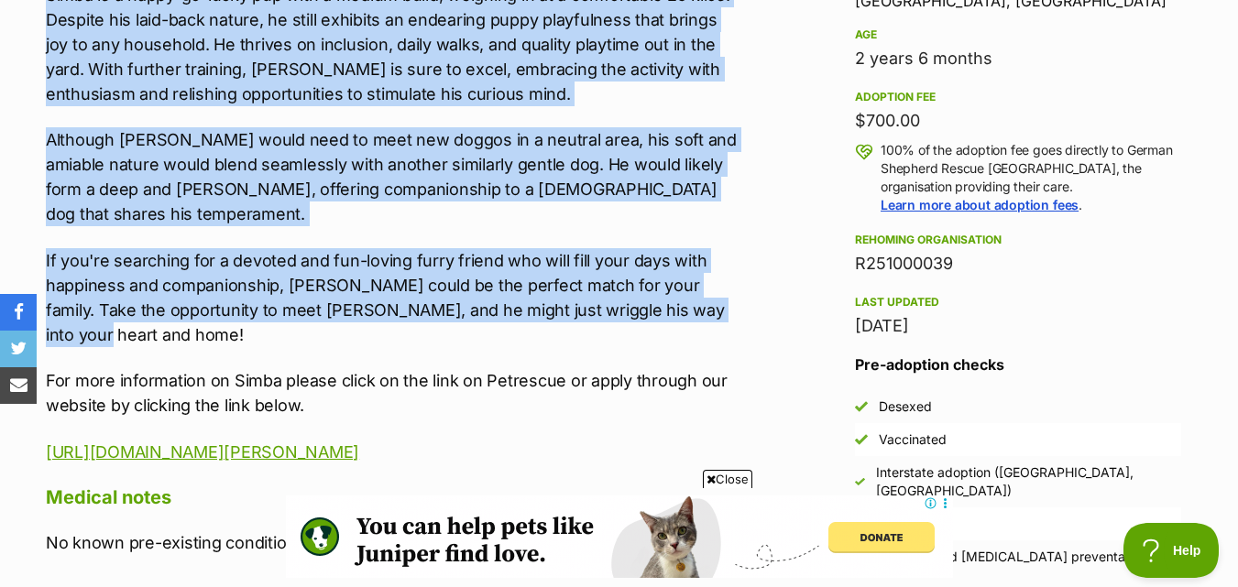
drag, startPoint x: 52, startPoint y: 279, endPoint x: 728, endPoint y: 258, distance: 675.8
click at [728, 258] on div "Meet Simba, a striking German Shepherd cross who embodies both gentleness and c…" at bounding box center [392, 139] width 692 height 652
copy div "Meet Simba, a striking German Shepherd cross who embodies both gentleness and c…"
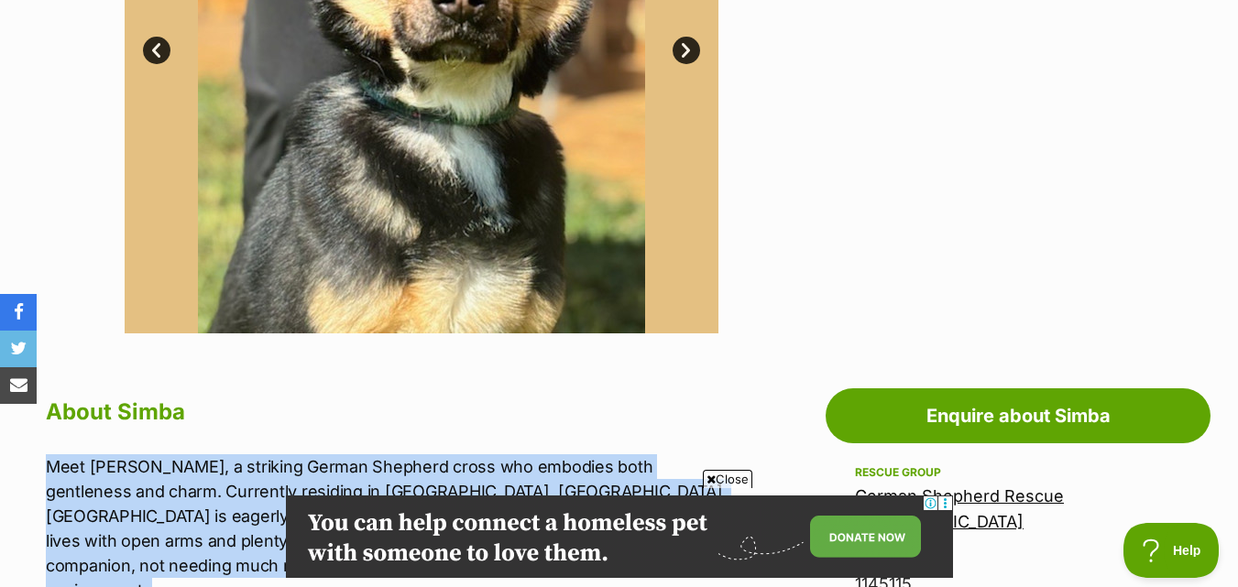
scroll to position [917, 0]
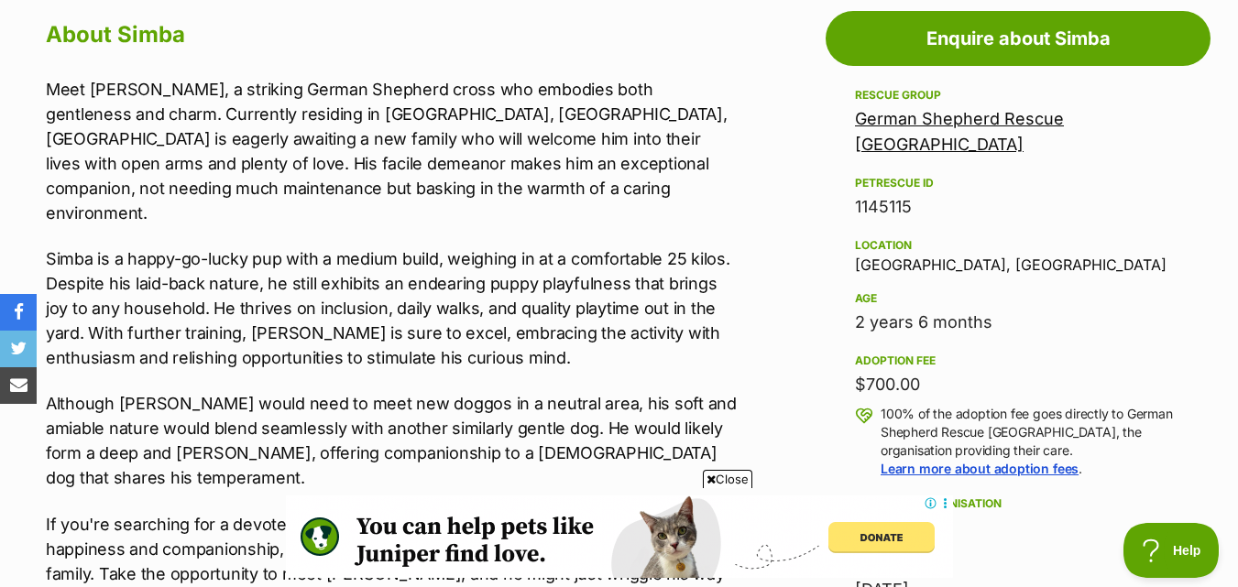
scroll to position [1100, 0]
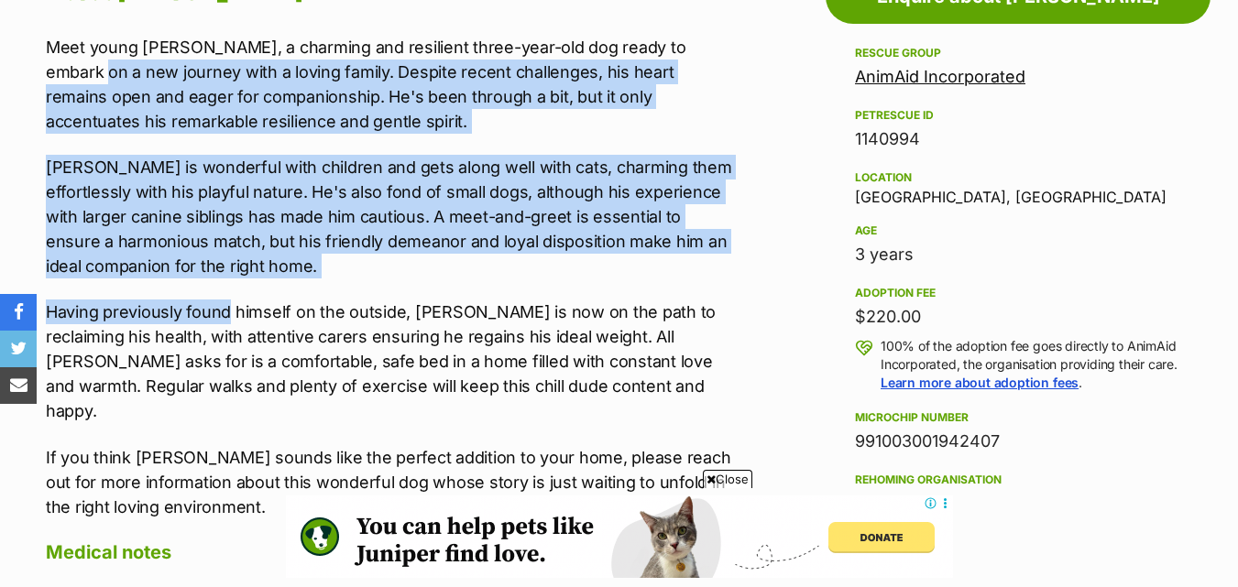
scroll to position [1191, 0]
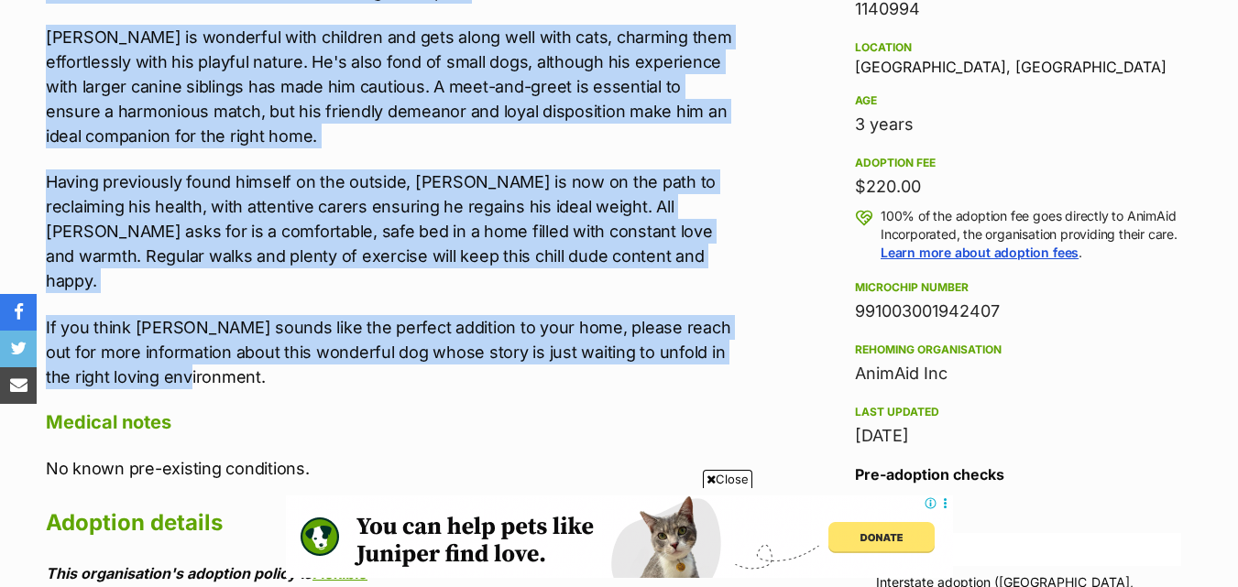
drag, startPoint x: 36, startPoint y: 210, endPoint x: 280, endPoint y: 343, distance: 278.5
click at [280, 343] on div "About Loki Meet young Loki, a charming and resilient three-year-old dog ready t…" at bounding box center [382, 311] width 710 height 939
copy div "journey with a loving family. Despite recent challenges, his heart remains open…"
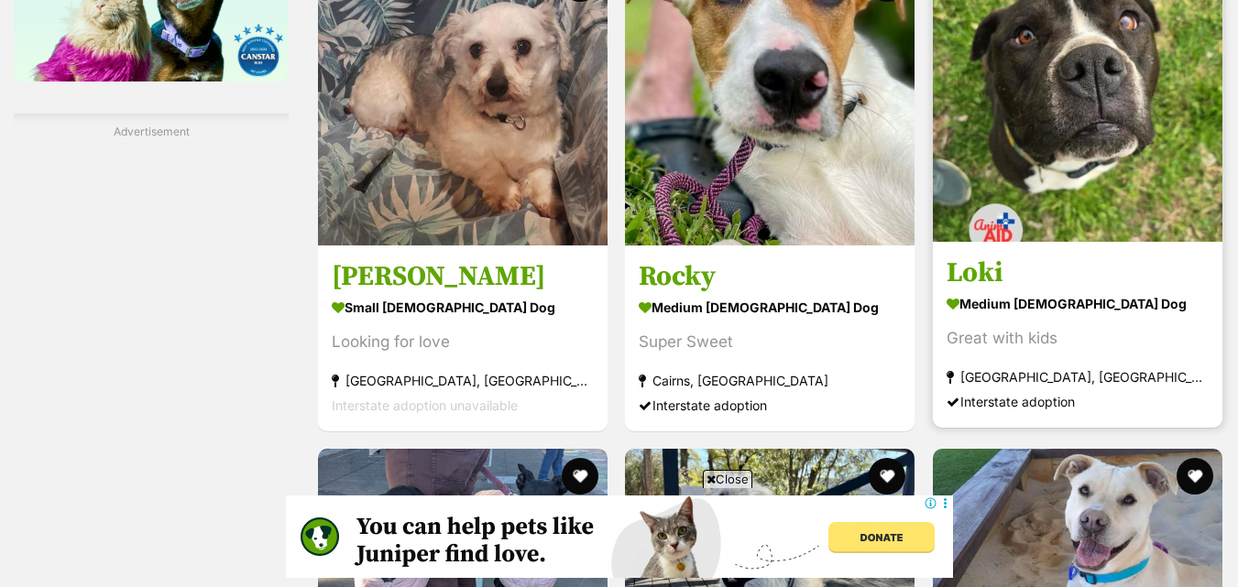
scroll to position [3124, 0]
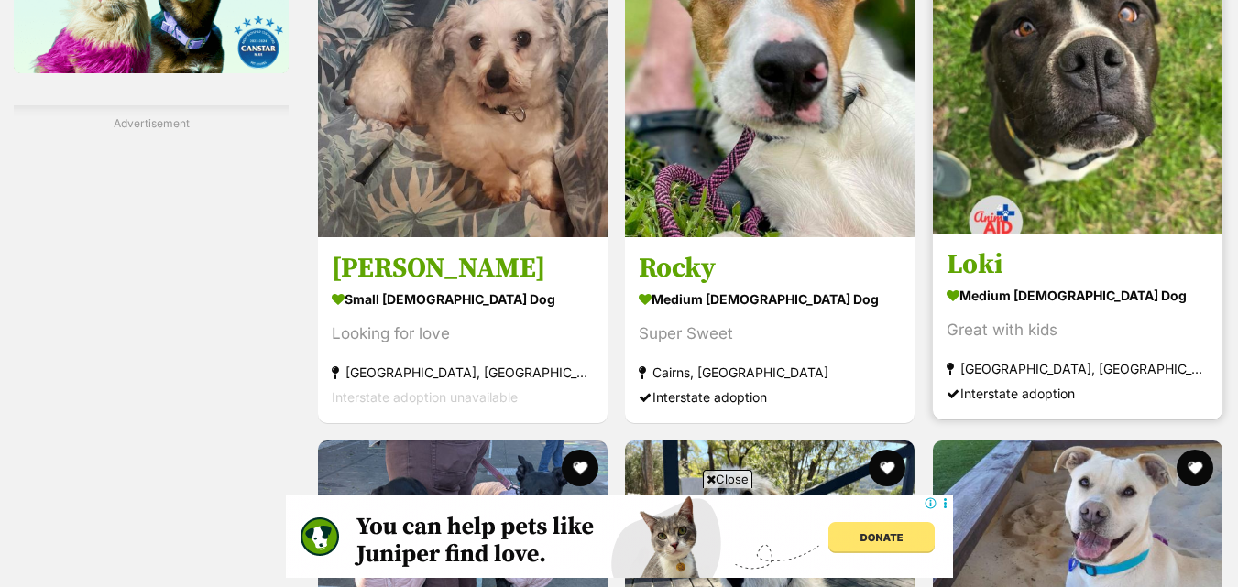
click at [1054, 143] on img at bounding box center [1078, 89] width 290 height 290
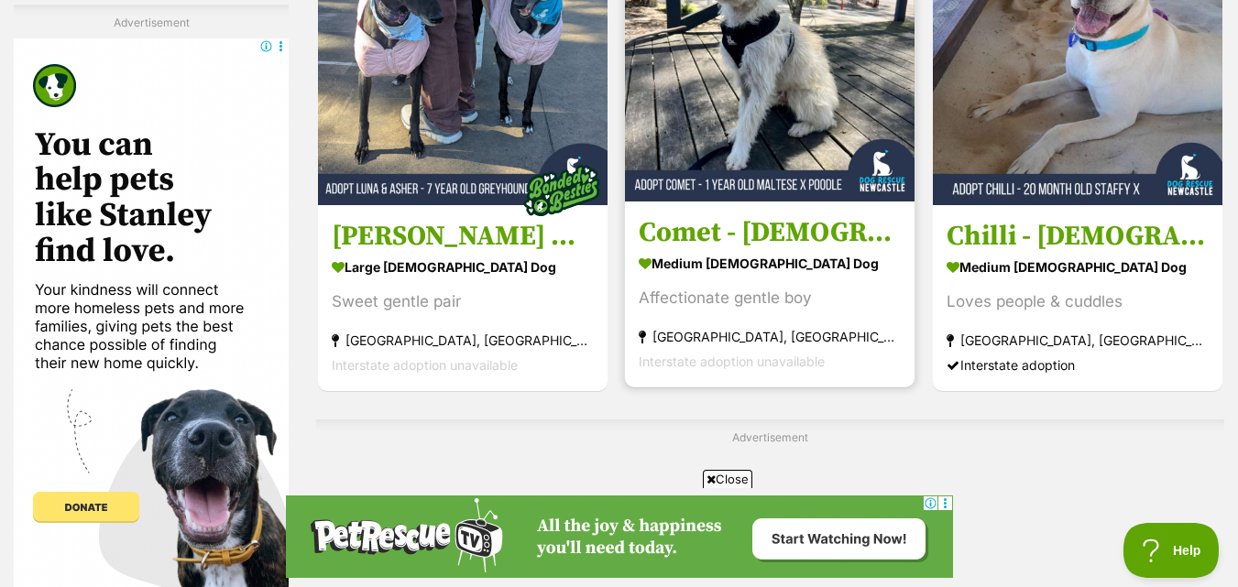
scroll to position [3561, 0]
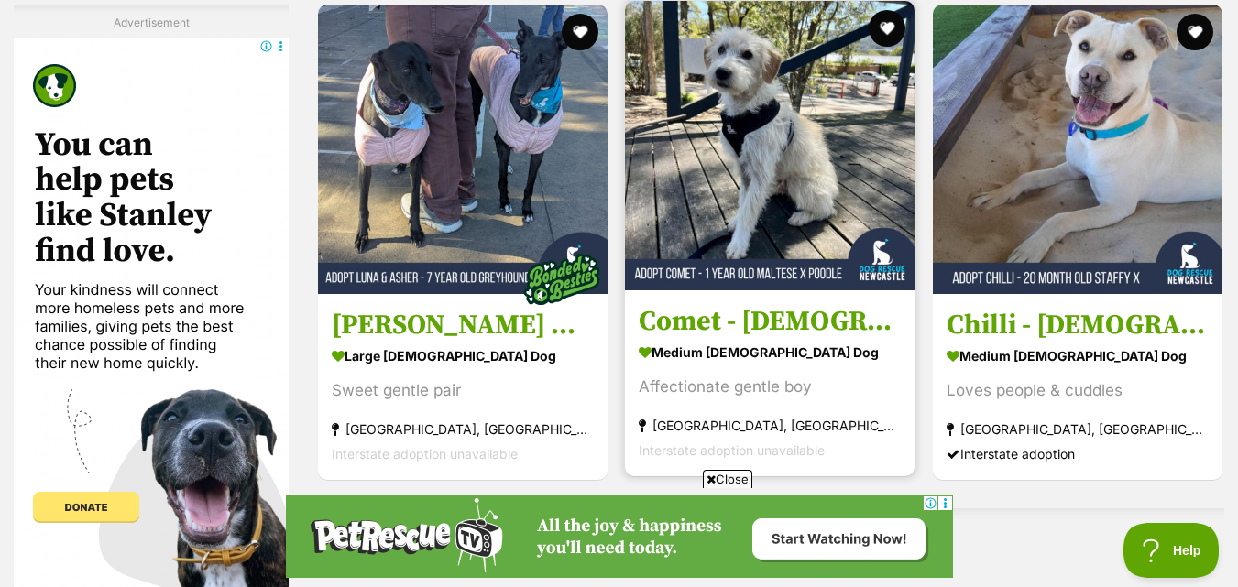
click at [822, 201] on img at bounding box center [770, 146] width 290 height 290
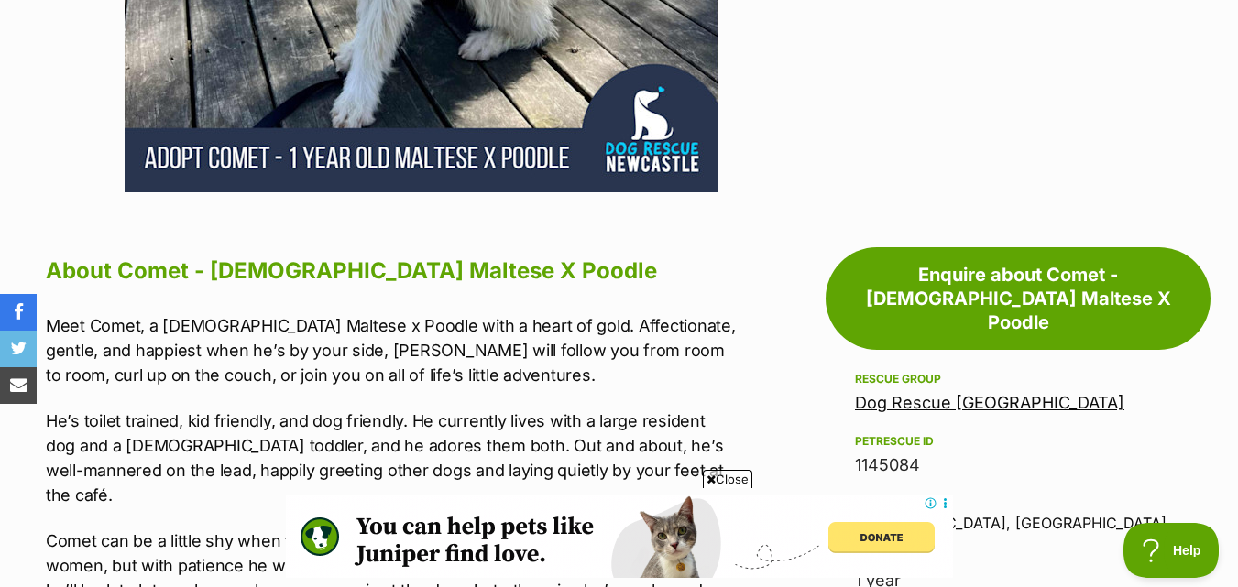
click at [724, 482] on span "Close" at bounding box center [727, 479] width 49 height 18
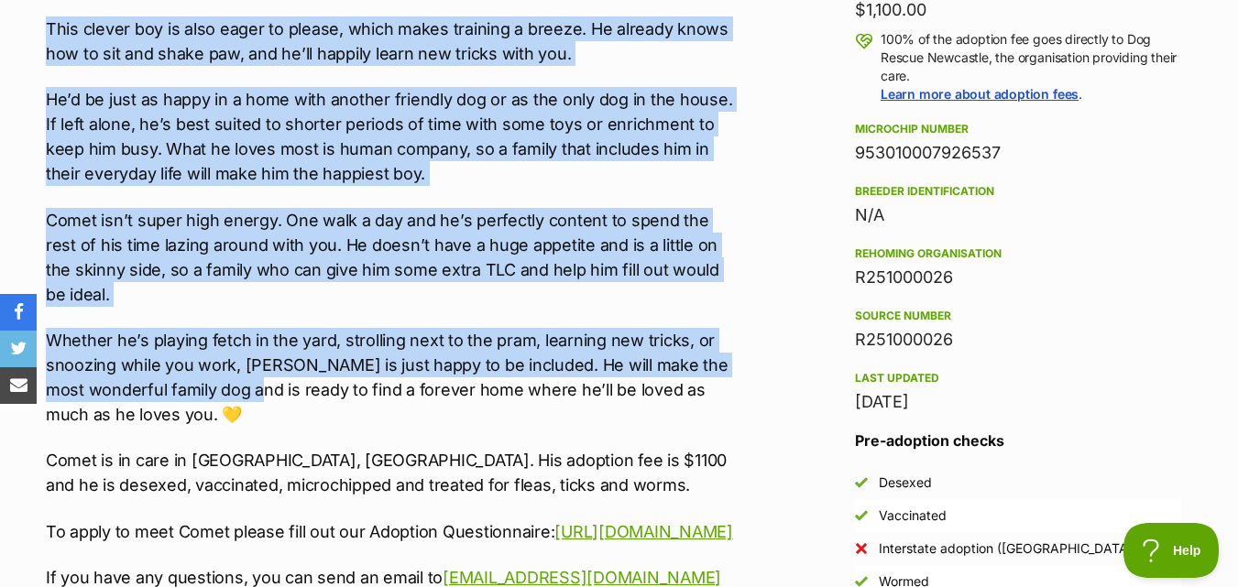
scroll to position [1466, 0]
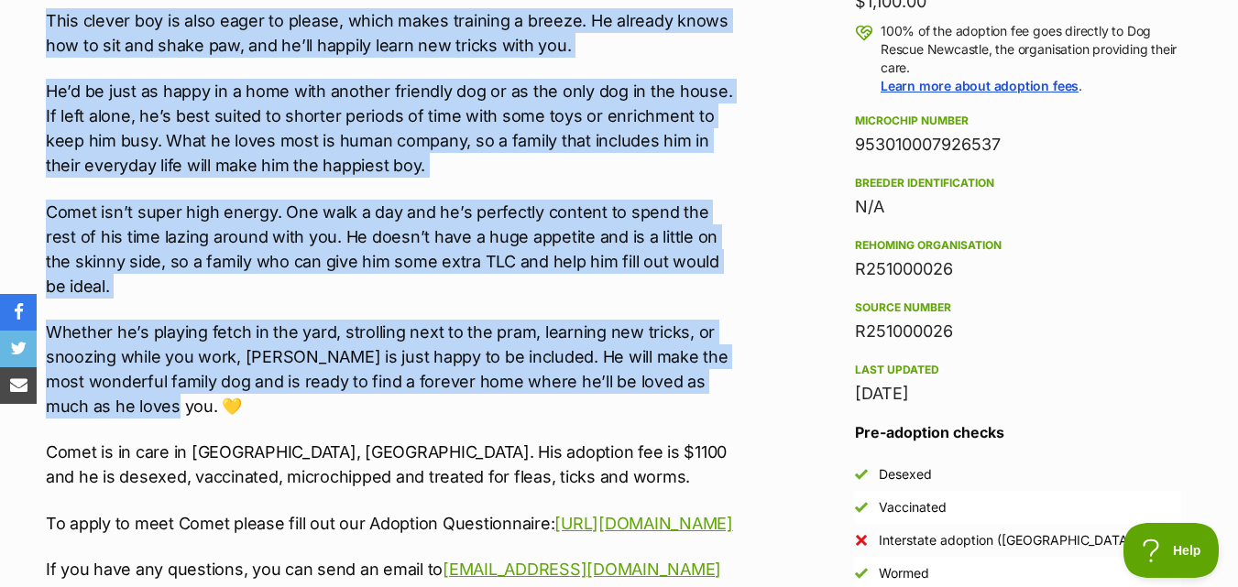
drag, startPoint x: 41, startPoint y: 282, endPoint x: 274, endPoint y: 342, distance: 240.3
click at [274, 342] on div "About Comet - [DEMOGRAPHIC_DATA] Maltese X Poodle Meet Comet, a [DEMOGRAPHIC_DA…" at bounding box center [382, 420] width 710 height 1620
copy div "Lore Ipsum, d 8-sita-con Adipisc e Seddoe temp i utlab et dolo. Magnaaliquae, a…"
click at [728, 200] on p "Comet isn’t super high energy. One walk a day and he’s perfectly content to spe…" at bounding box center [392, 249] width 692 height 99
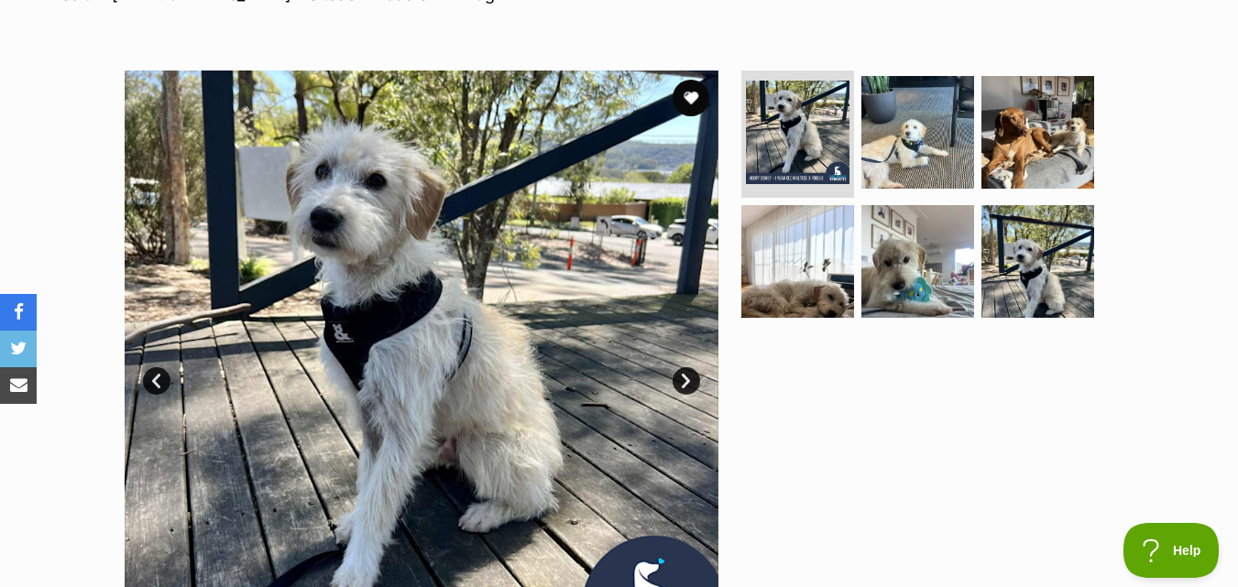
scroll to position [458, 0]
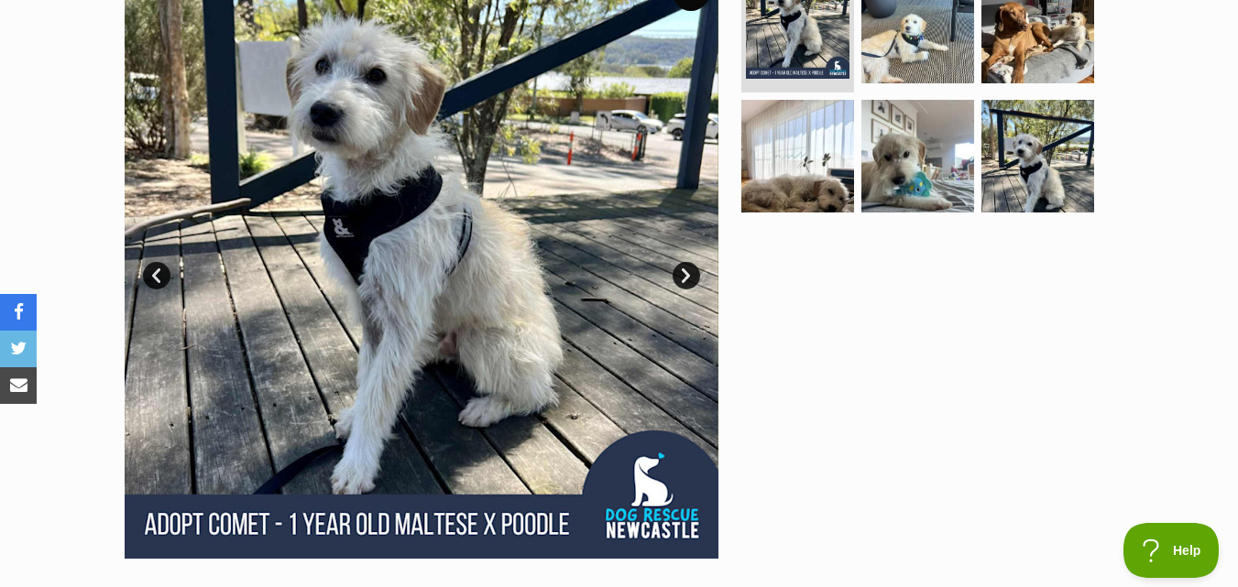
click at [688, 262] on link "Next" at bounding box center [686, 275] width 27 height 27
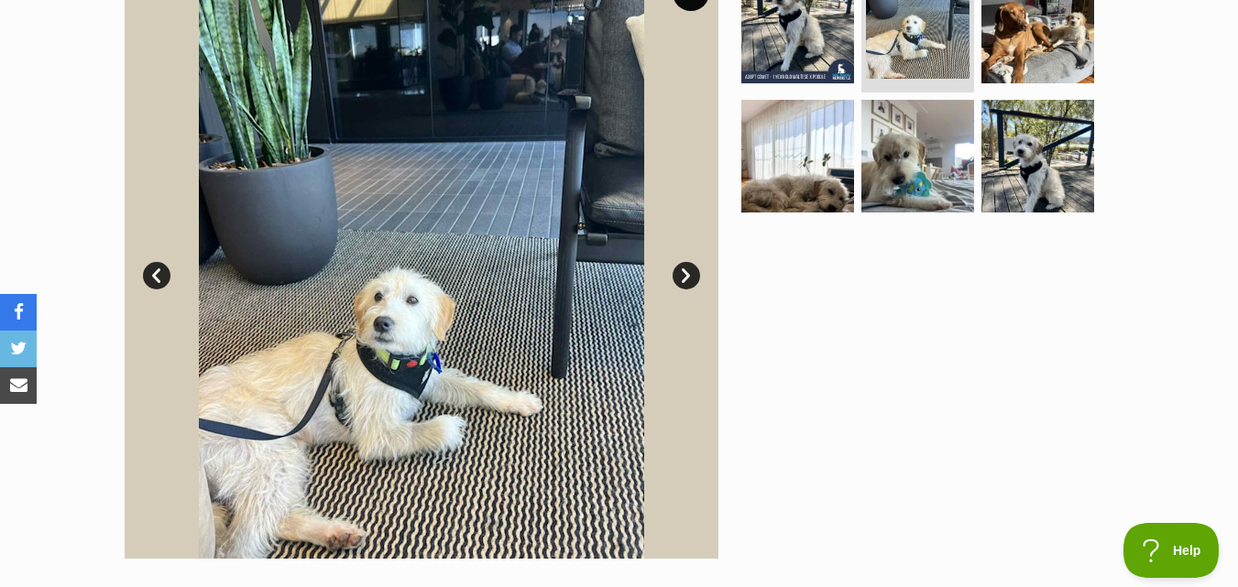
click at [688, 262] on link "Next" at bounding box center [686, 275] width 27 height 27
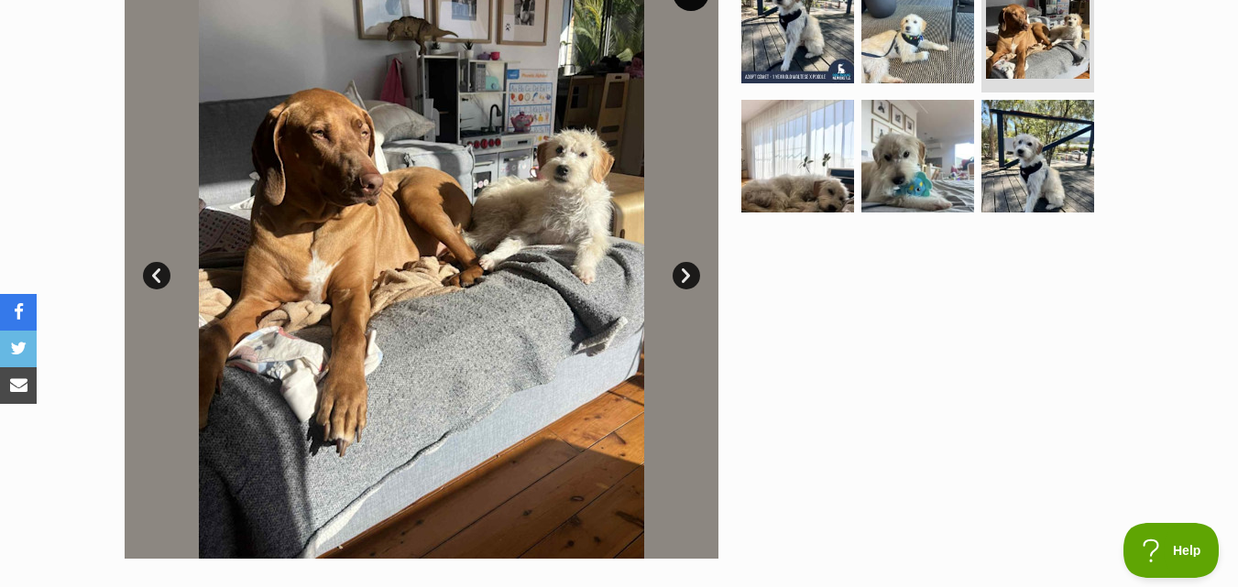
click at [688, 262] on link "Next" at bounding box center [686, 275] width 27 height 27
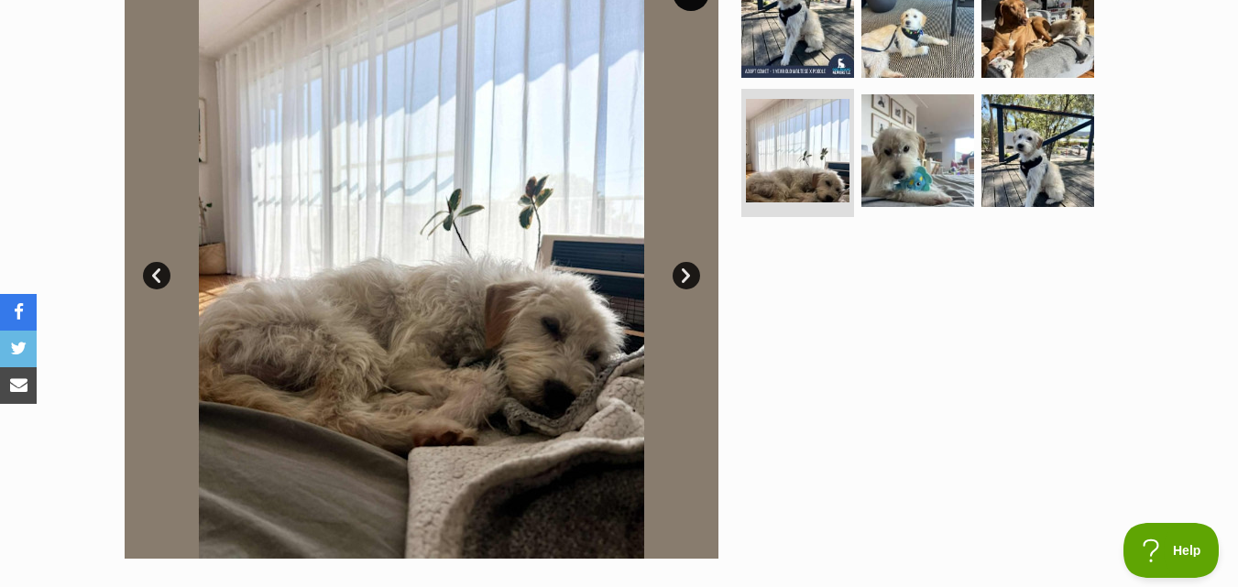
click at [688, 262] on link "Next" at bounding box center [686, 275] width 27 height 27
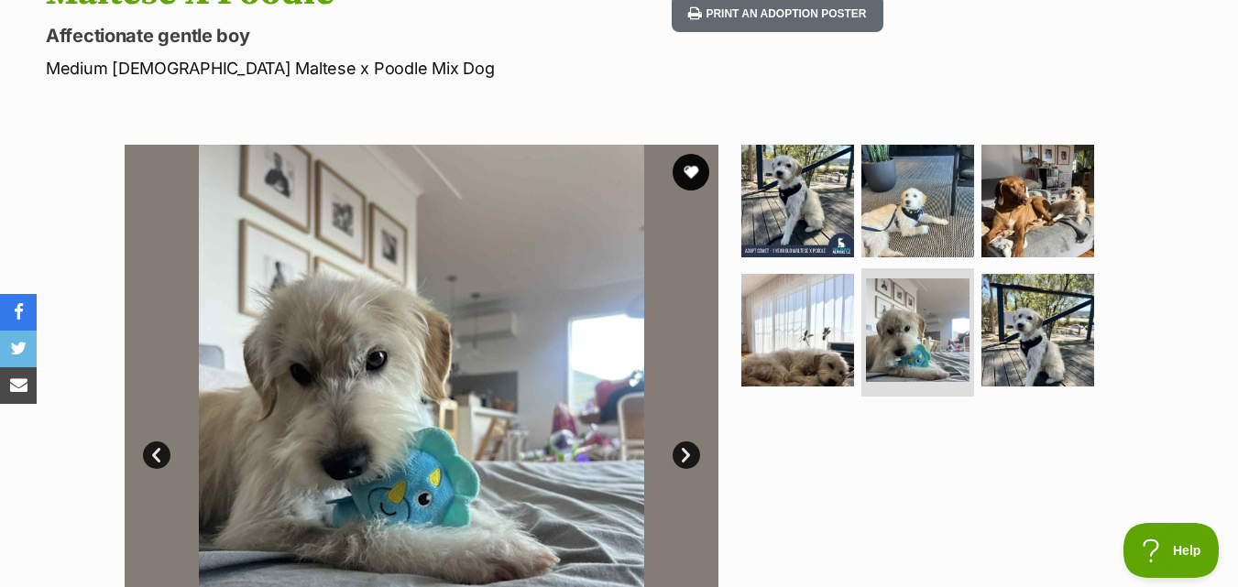
scroll to position [275, 0]
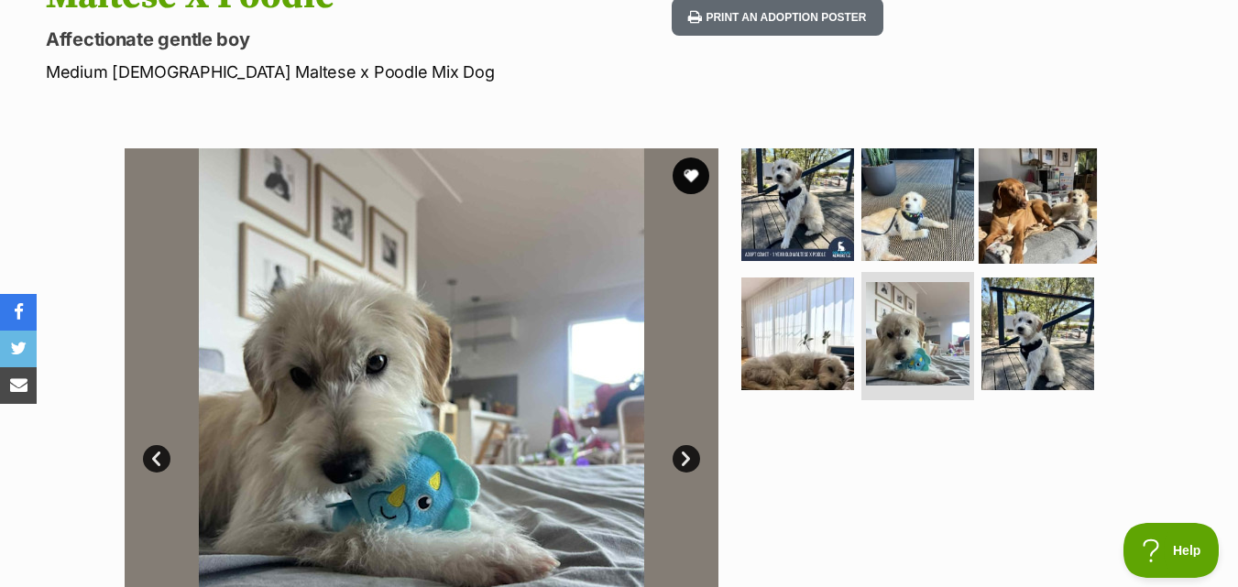
click at [1066, 177] on img at bounding box center [1038, 204] width 118 height 118
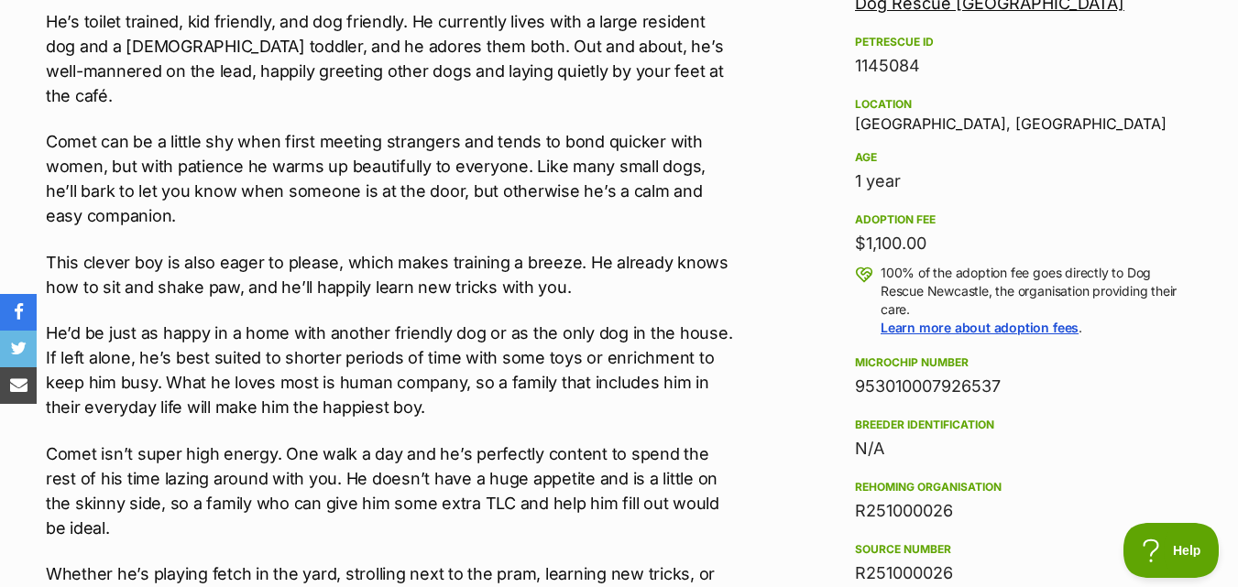
scroll to position [1191, 0]
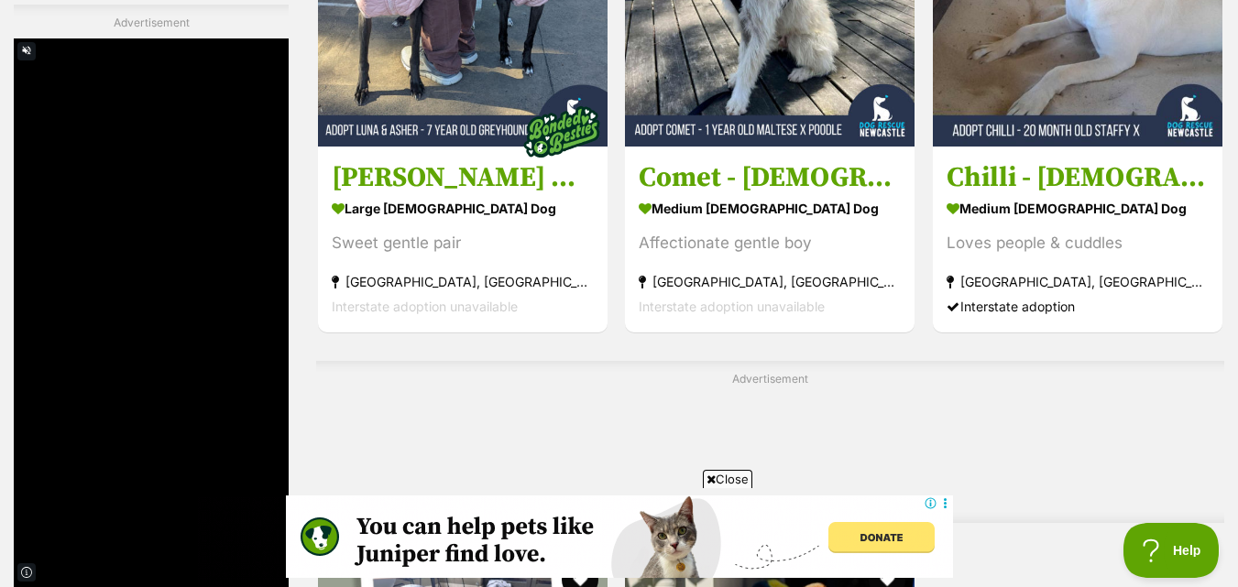
scroll to position [3561, 0]
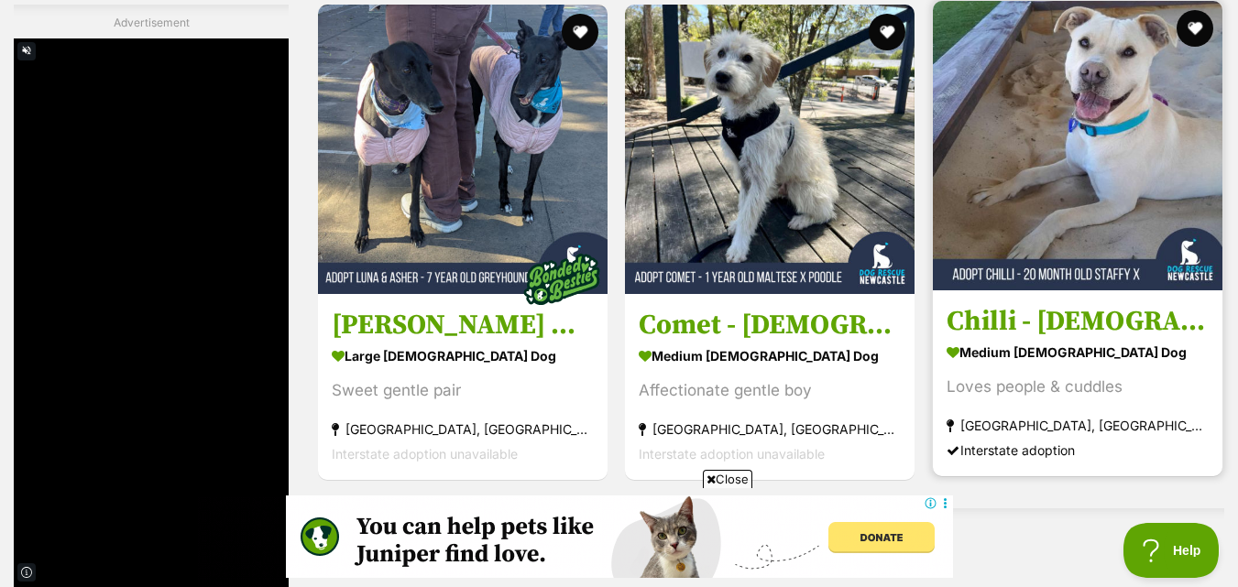
click at [1093, 228] on img at bounding box center [1078, 146] width 290 height 290
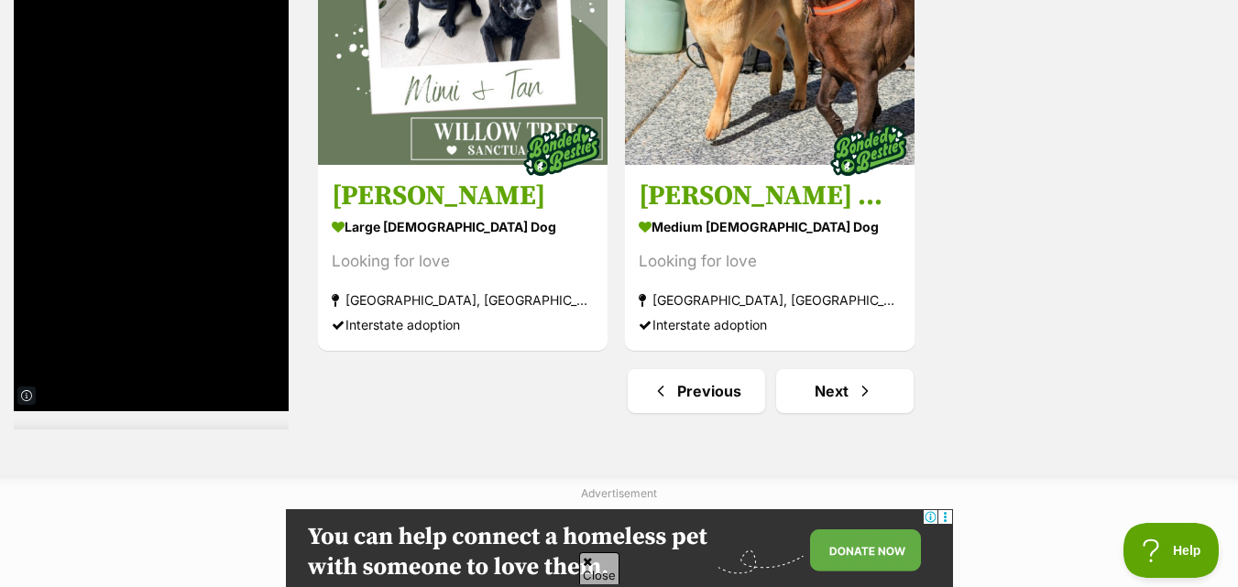
scroll to position [0, 0]
click at [833, 397] on link "Next" at bounding box center [844, 391] width 137 height 44
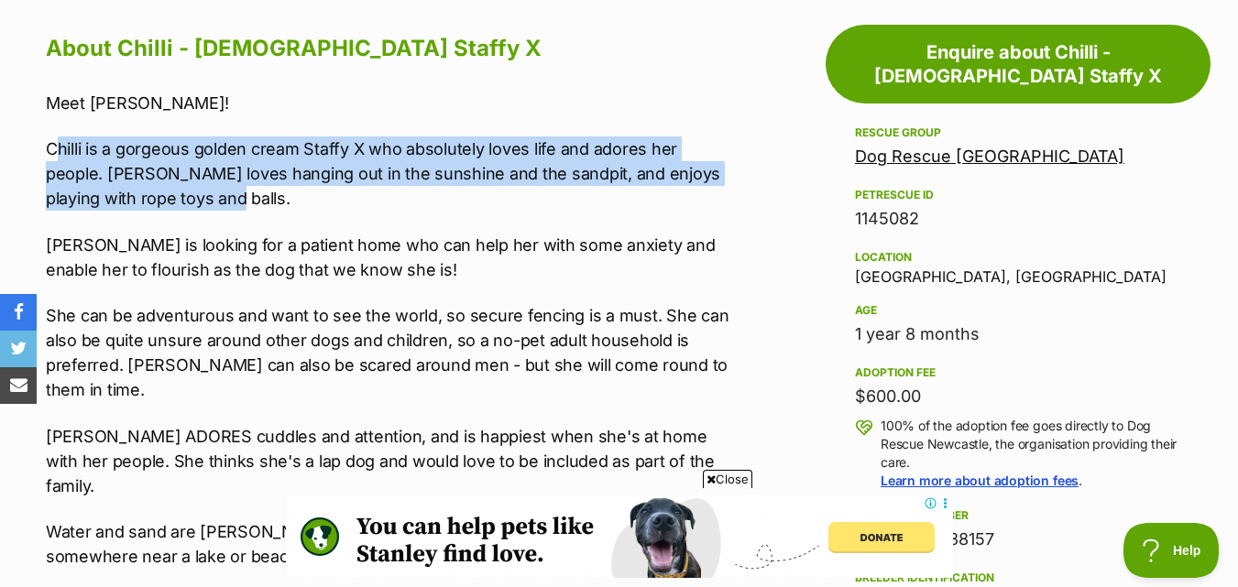
drag, startPoint x: 54, startPoint y: 144, endPoint x: 408, endPoint y: 195, distance: 357.5
click at [408, 195] on p "Chilli is a gorgeous golden cream Staffy X who absolutely loves life and adores…" at bounding box center [392, 174] width 692 height 74
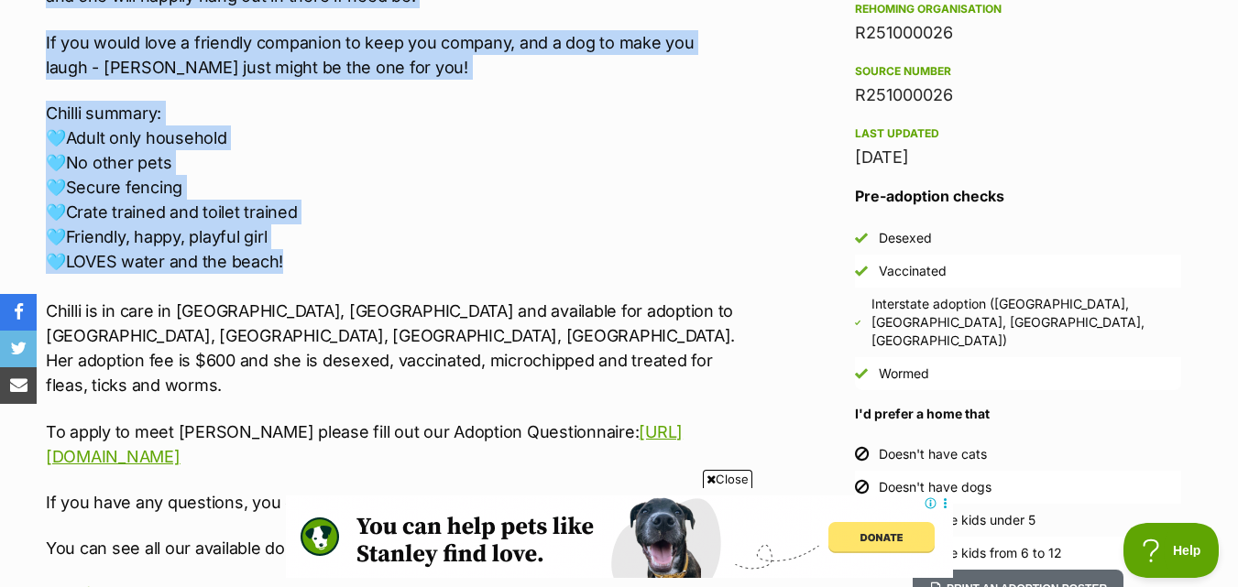
scroll to position [1650, 0]
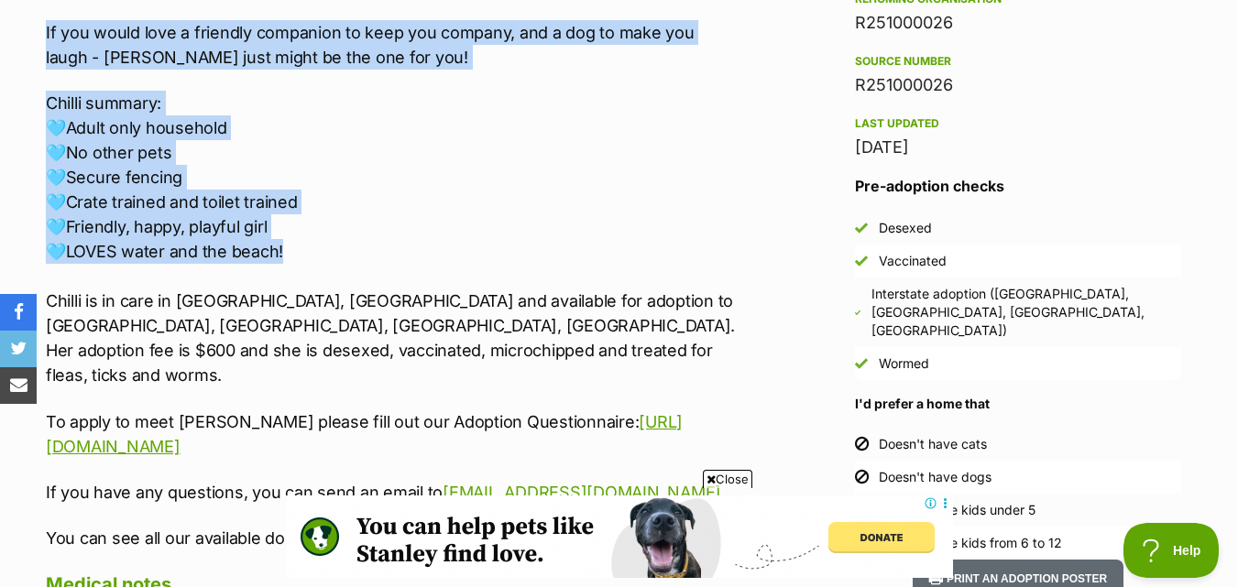
drag, startPoint x: 48, startPoint y: 143, endPoint x: 325, endPoint y: 203, distance: 284.2
click at [325, 203] on div "Meet Chilli! Chilli is a gorgeous golden cream Staffy X who absolutely loves li…" at bounding box center [392, 0] width 692 height 1102
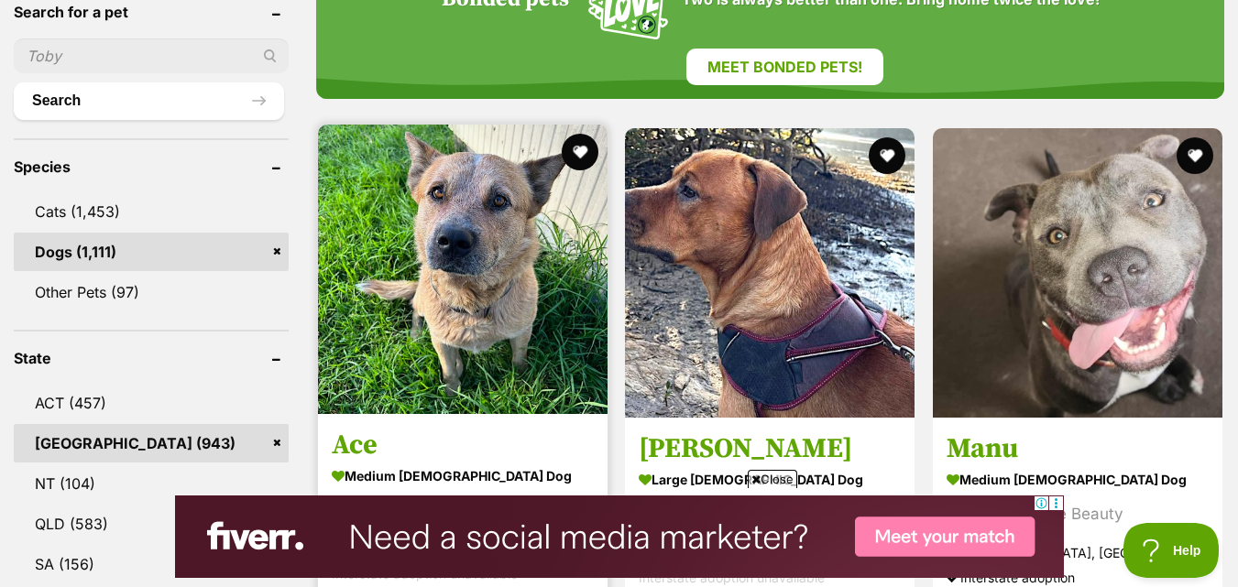
click at [478, 244] on img at bounding box center [463, 270] width 290 height 290
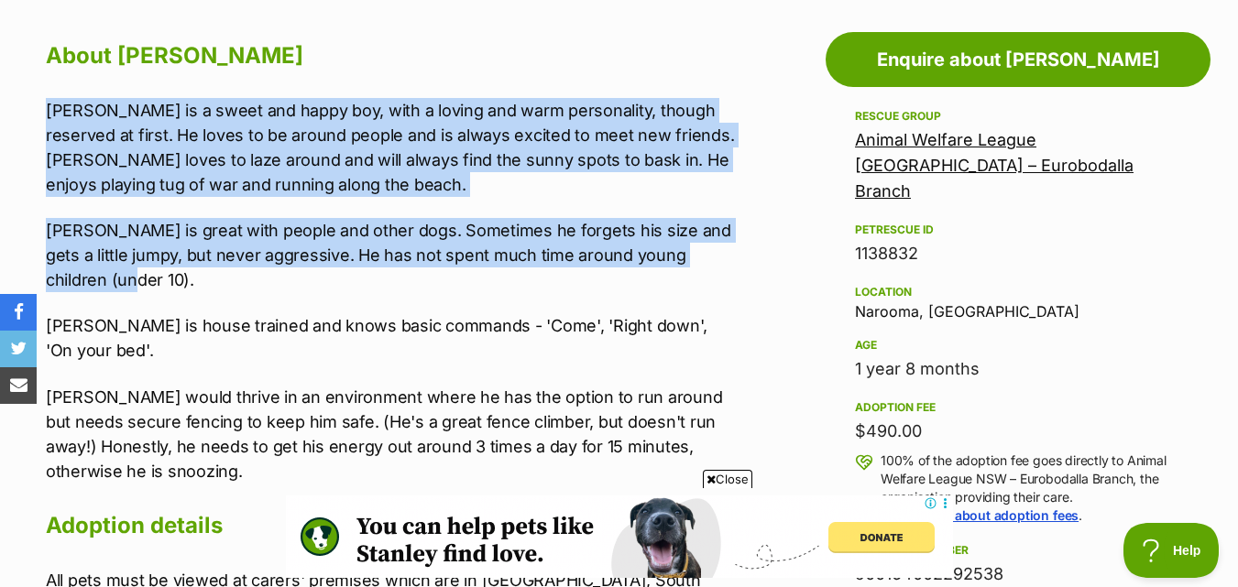
scroll to position [1008, 0]
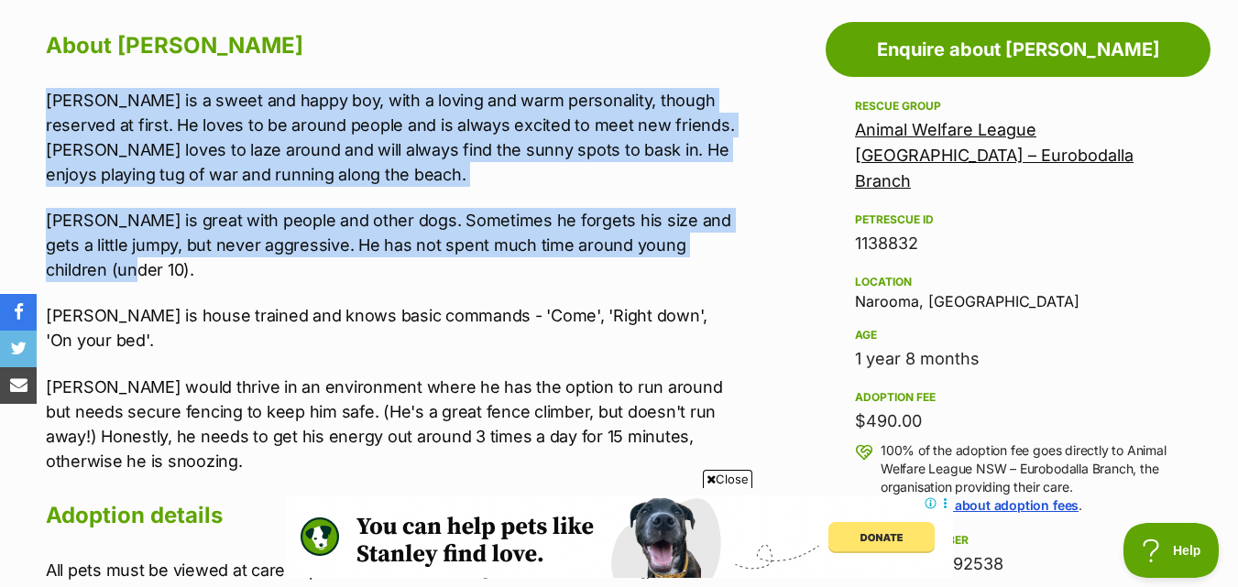
drag, startPoint x: 42, startPoint y: 196, endPoint x: 302, endPoint y: 276, distance: 271.4
click at [302, 276] on div "About Wally Wally is a sweet and happy boy, with a loving and warm personality,…" at bounding box center [382, 341] width 710 height 631
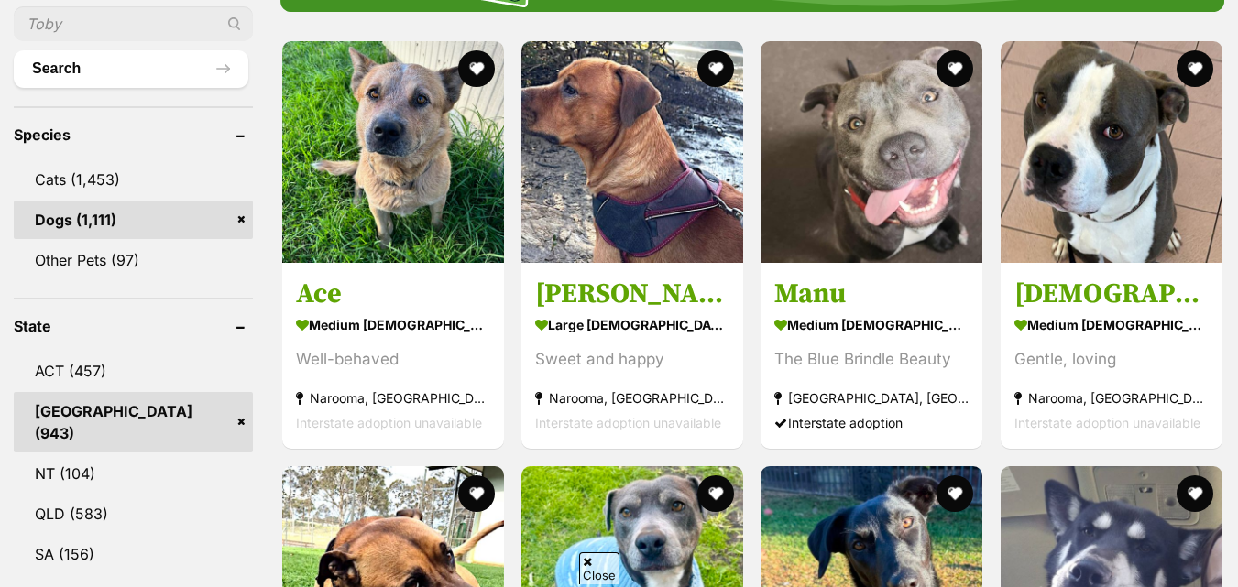
click at [932, 140] on img at bounding box center [872, 152] width 222 height 222
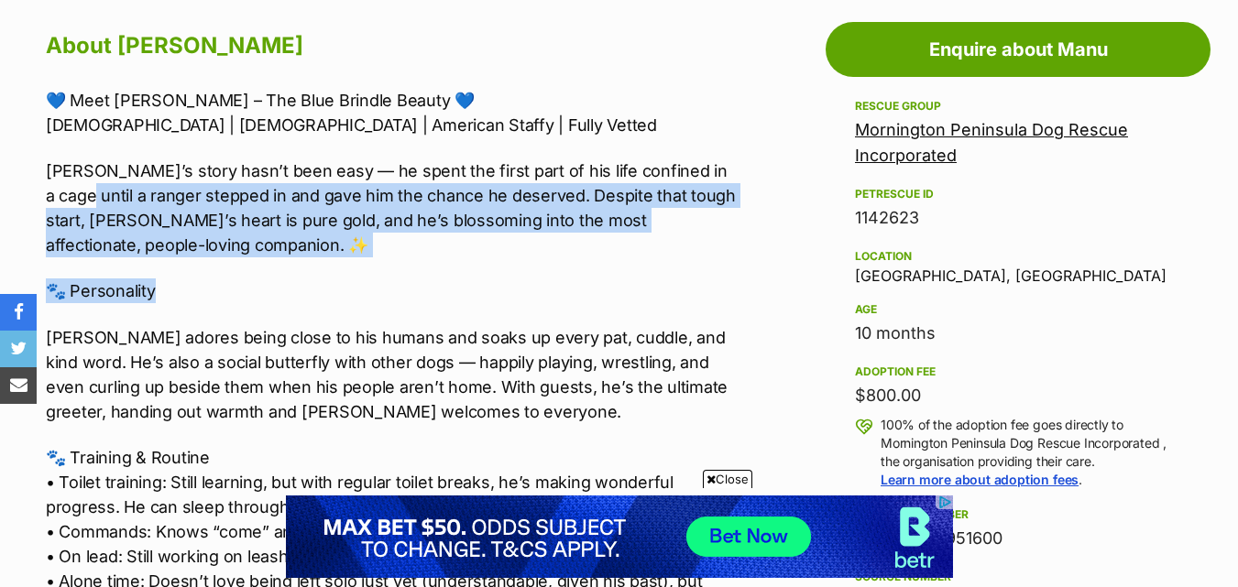
drag, startPoint x: 46, startPoint y: 277, endPoint x: 250, endPoint y: 302, distance: 206.0
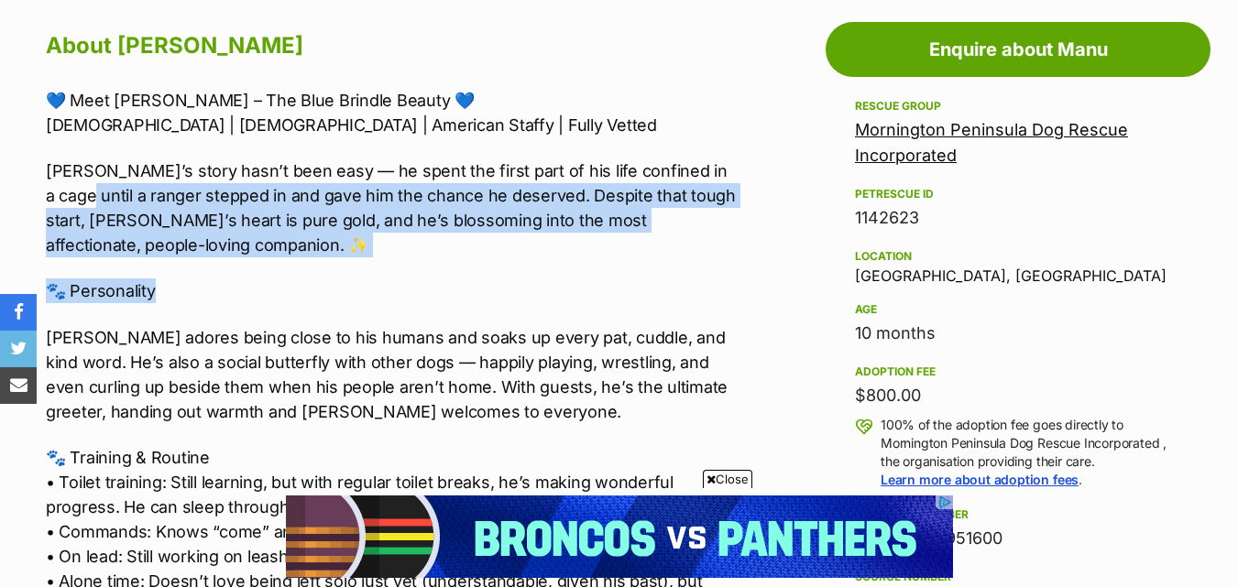
click at [100, 204] on p "[PERSON_NAME]’s story hasn’t been easy — he spent the first part of his life co…" at bounding box center [392, 208] width 692 height 99
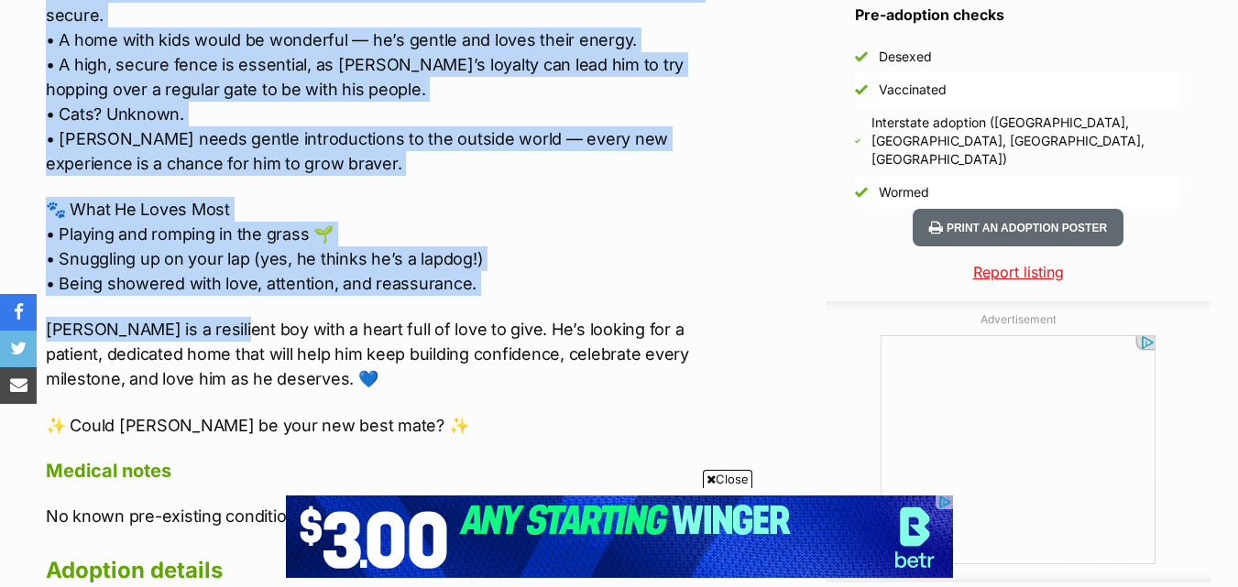
scroll to position [1741, 0]
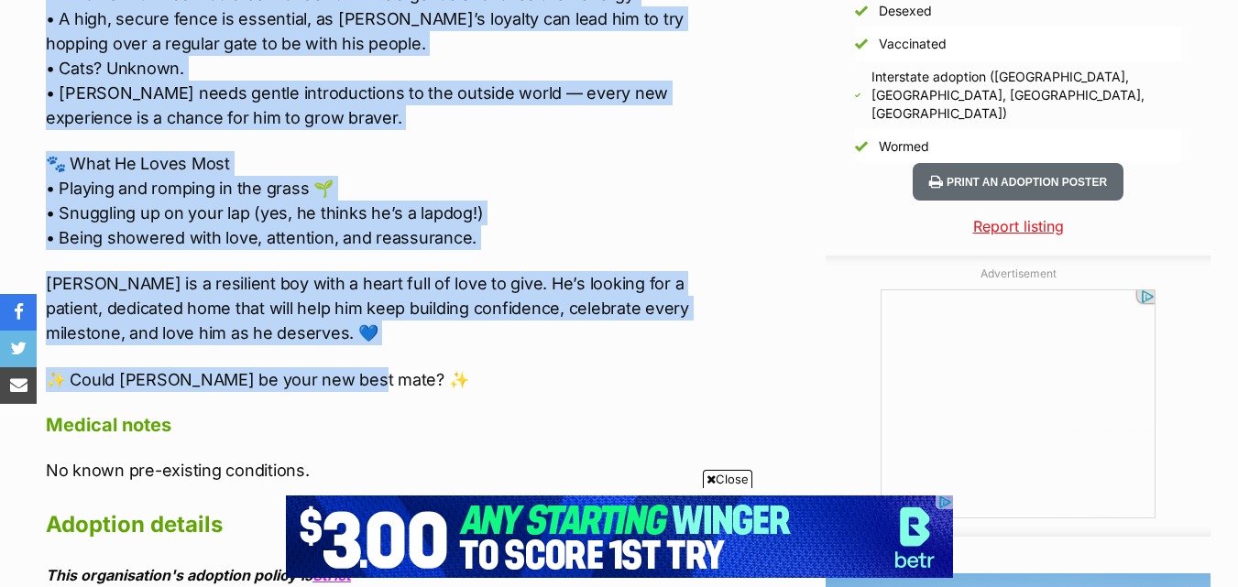
drag, startPoint x: 32, startPoint y: 169, endPoint x: 389, endPoint y: 353, distance: 401.3
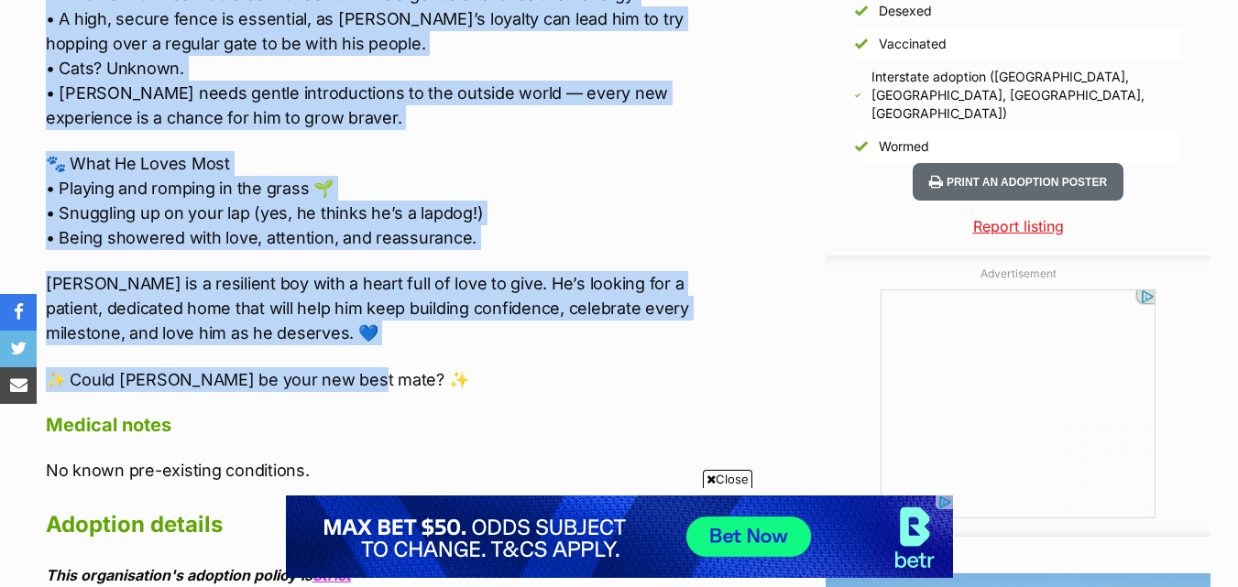
click at [389, 353] on div "About [PERSON_NAME] 💙 Meet [PERSON_NAME] – The Blue Brindle Beauty 💙 [DEMOGRAPH…" at bounding box center [382, 13] width 710 height 1442
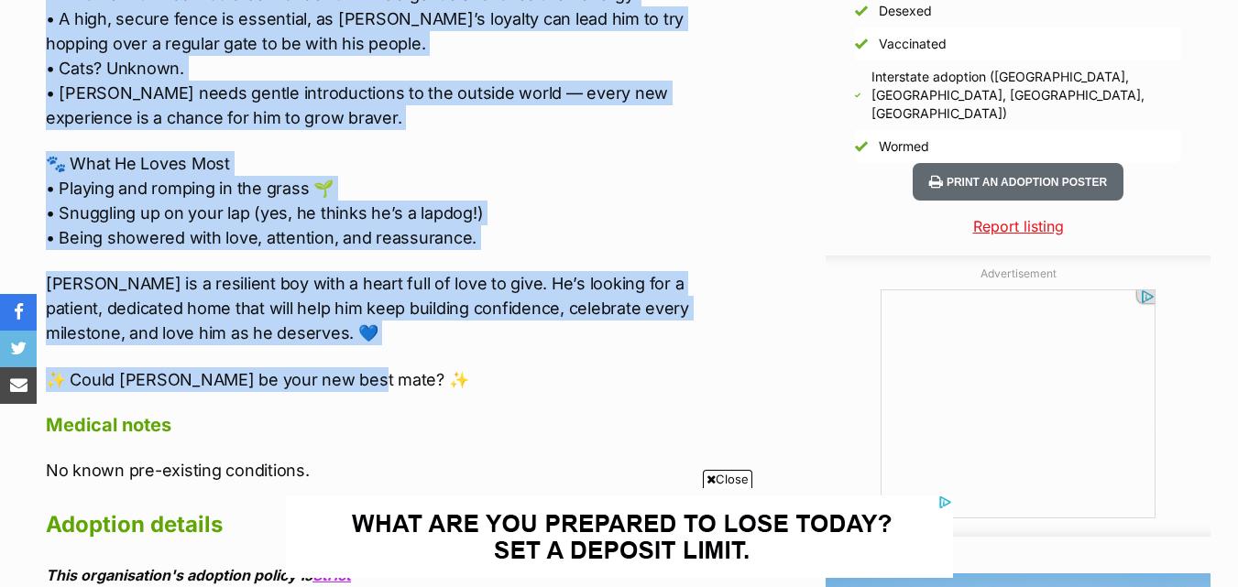
copy div "Lore’i dolor sita’c adip elit — se doeiu tem incid utla et dol magn aliquaen ad…"
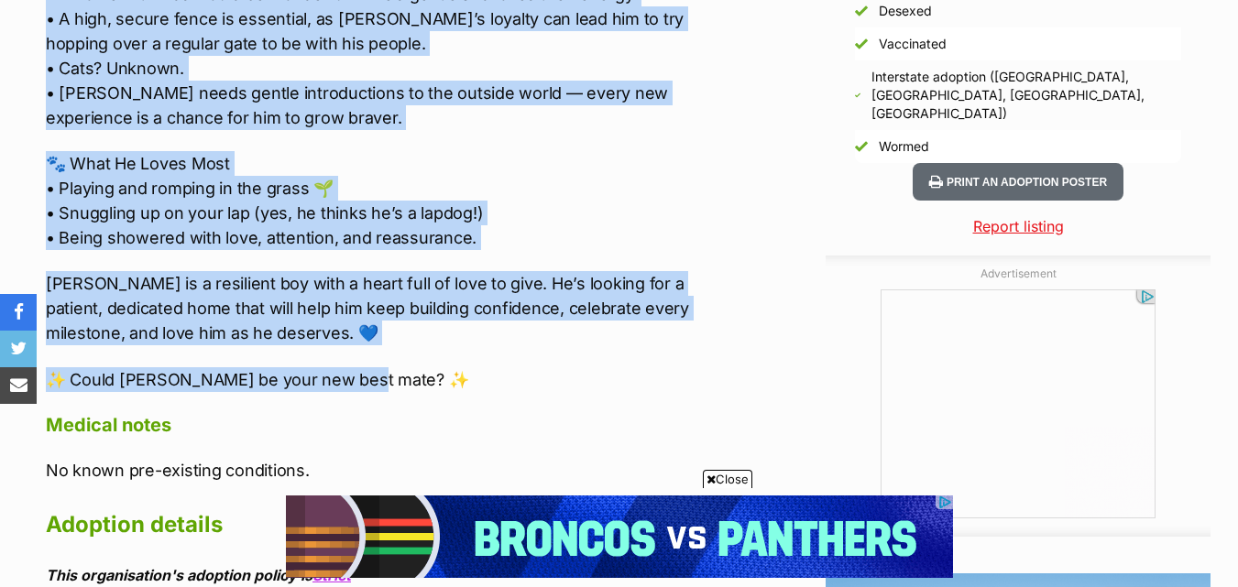
click at [536, 194] on p "🐾 What He Loves Most • Playing and romping in the grass 🌱 • Snuggling up on you…" at bounding box center [392, 200] width 692 height 99
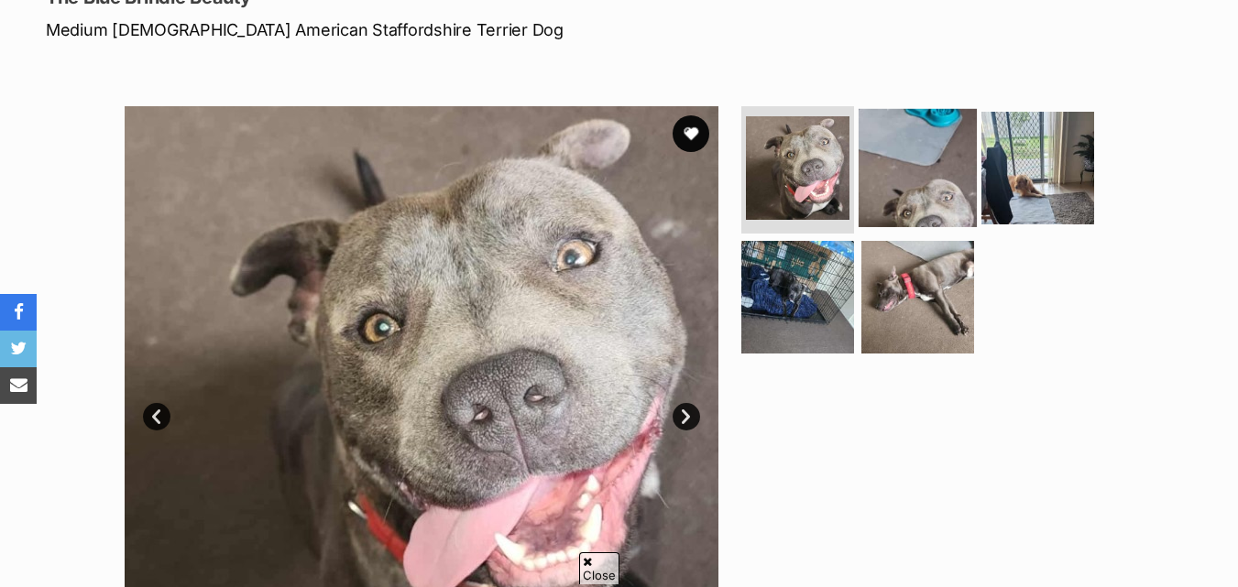
click at [864, 164] on img at bounding box center [918, 167] width 118 height 118
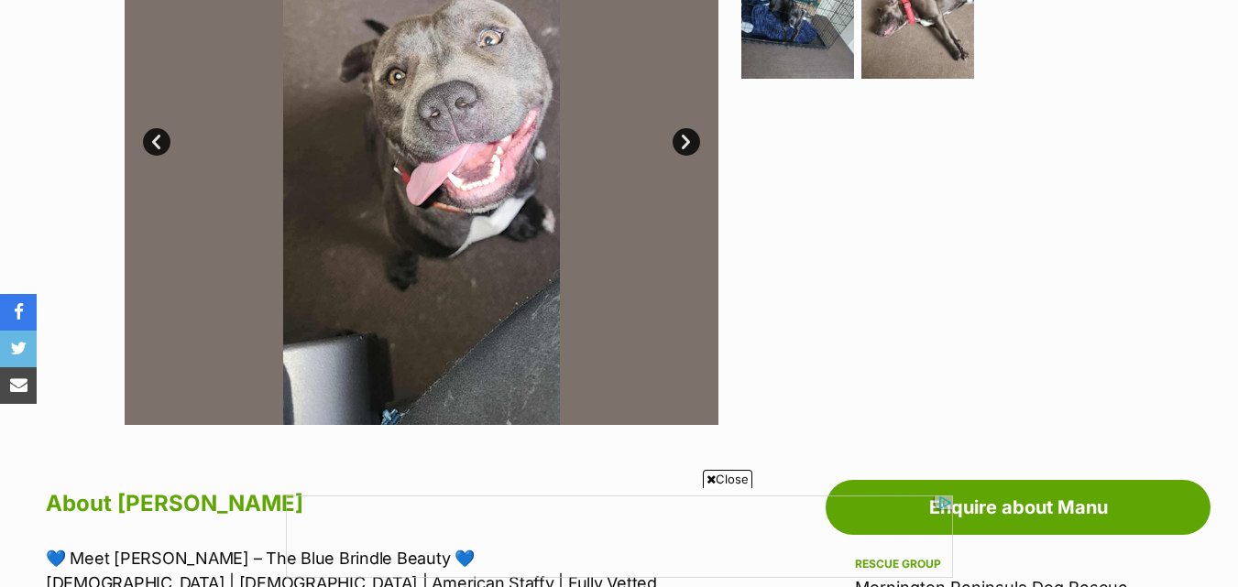
click at [696, 148] on link "Next" at bounding box center [686, 141] width 27 height 27
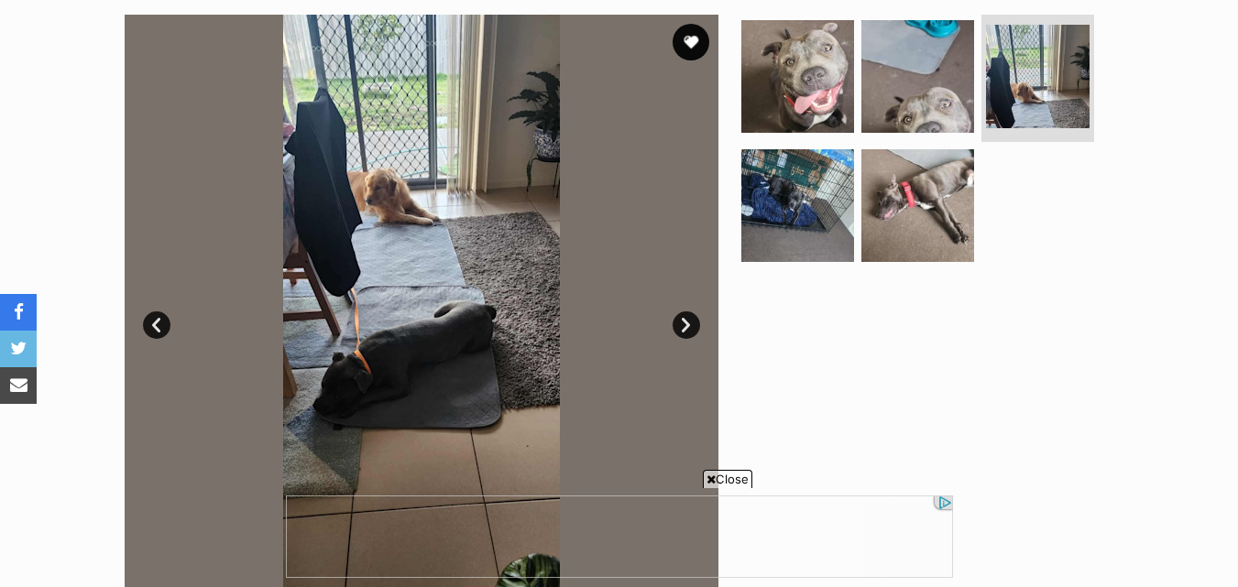
scroll to position [458, 0]
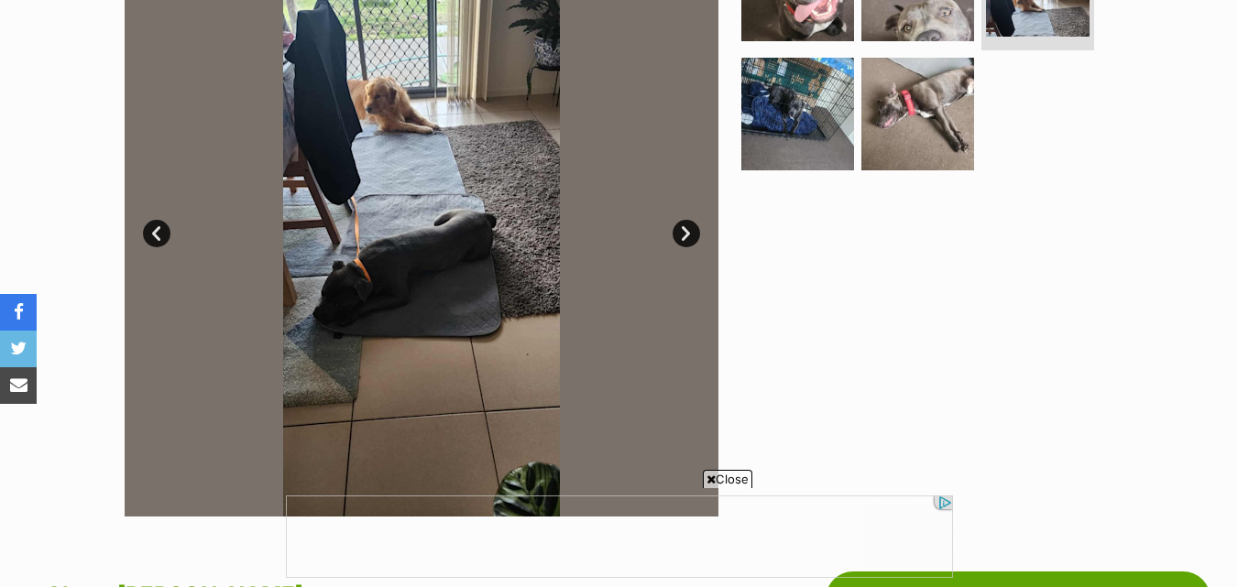
click at [675, 224] on img at bounding box center [422, 220] width 594 height 594
click at [682, 229] on link "Next" at bounding box center [686, 233] width 27 height 27
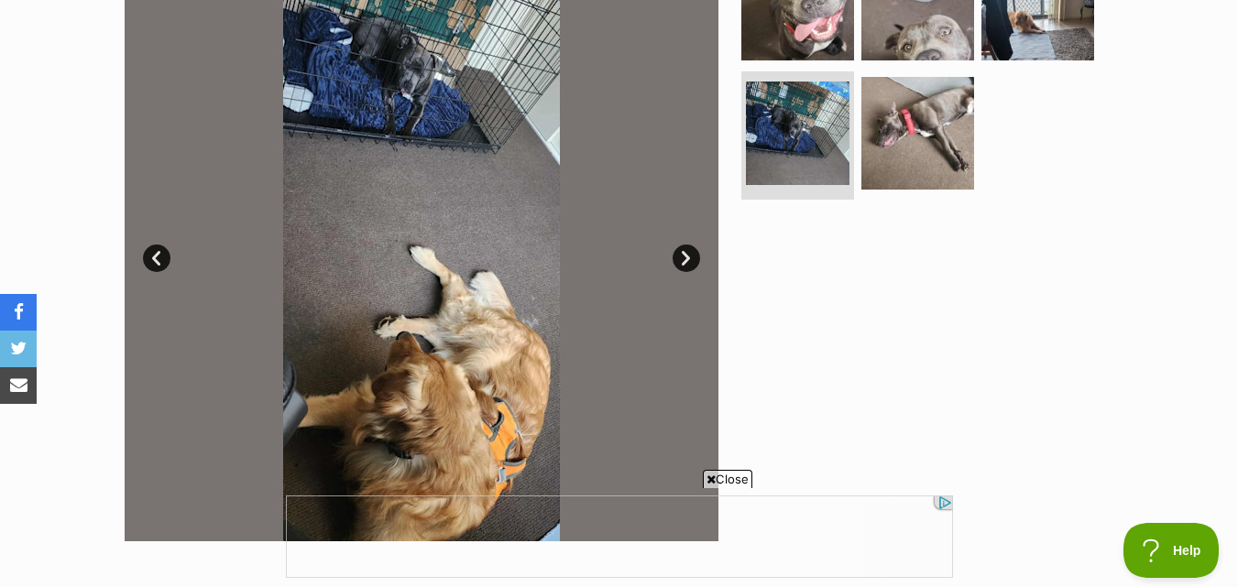
scroll to position [550, 0]
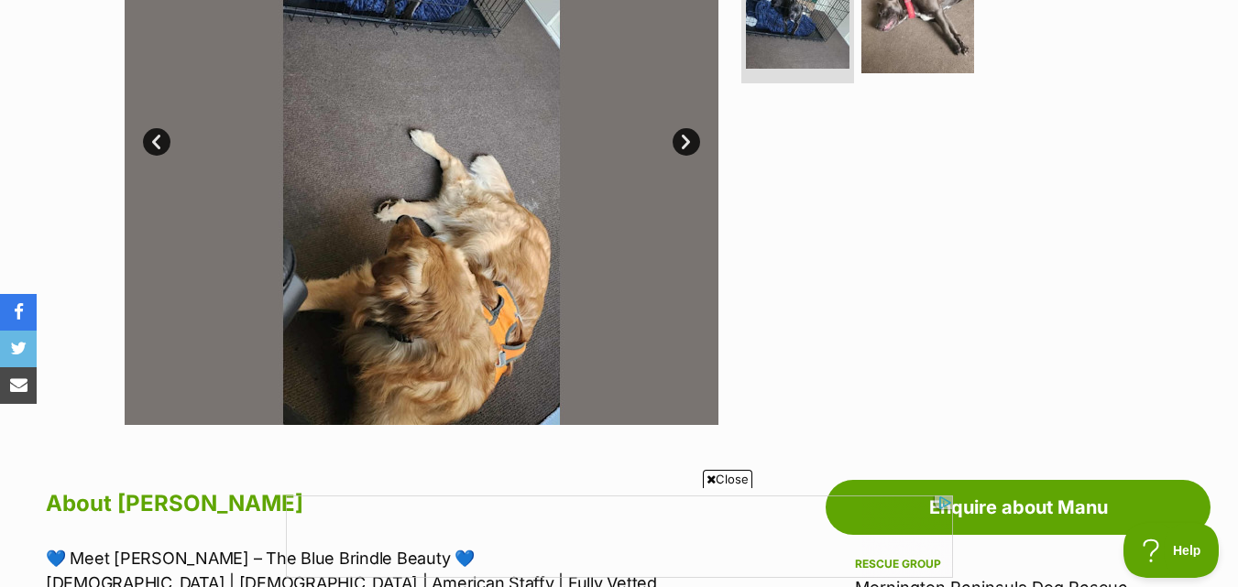
click at [686, 145] on link "Next" at bounding box center [686, 141] width 27 height 27
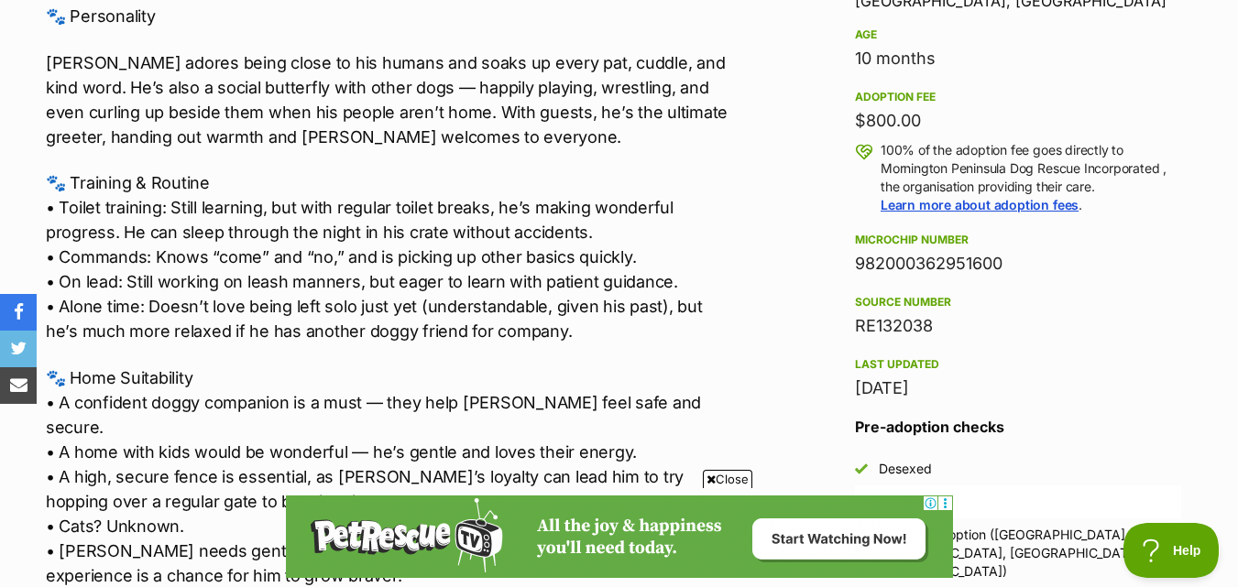
scroll to position [0, 0]
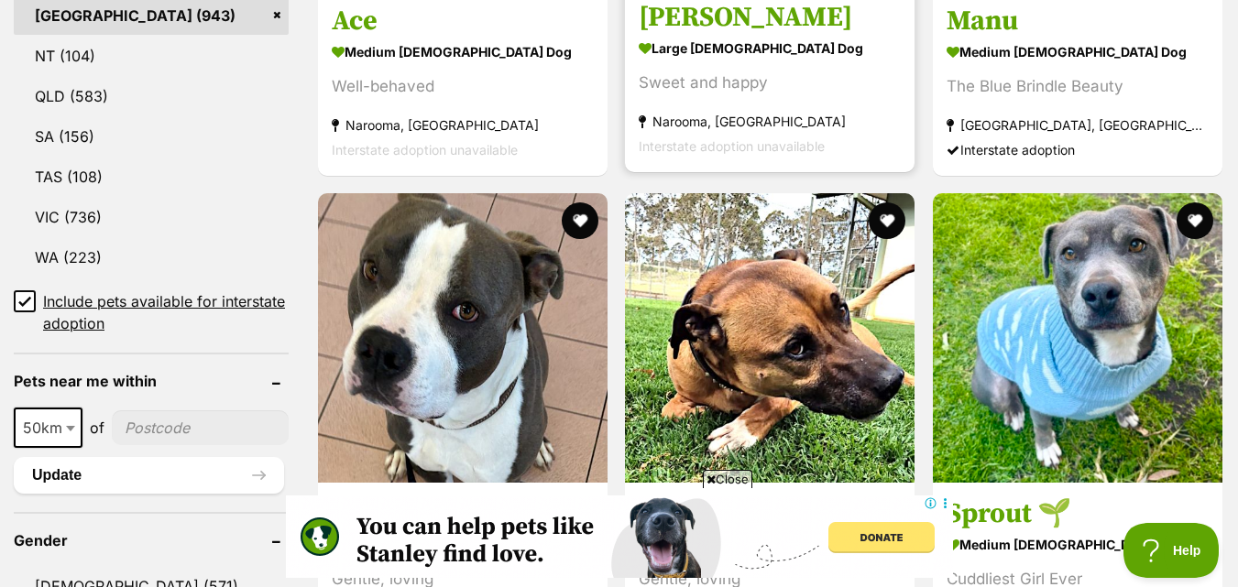
scroll to position [1240, 0]
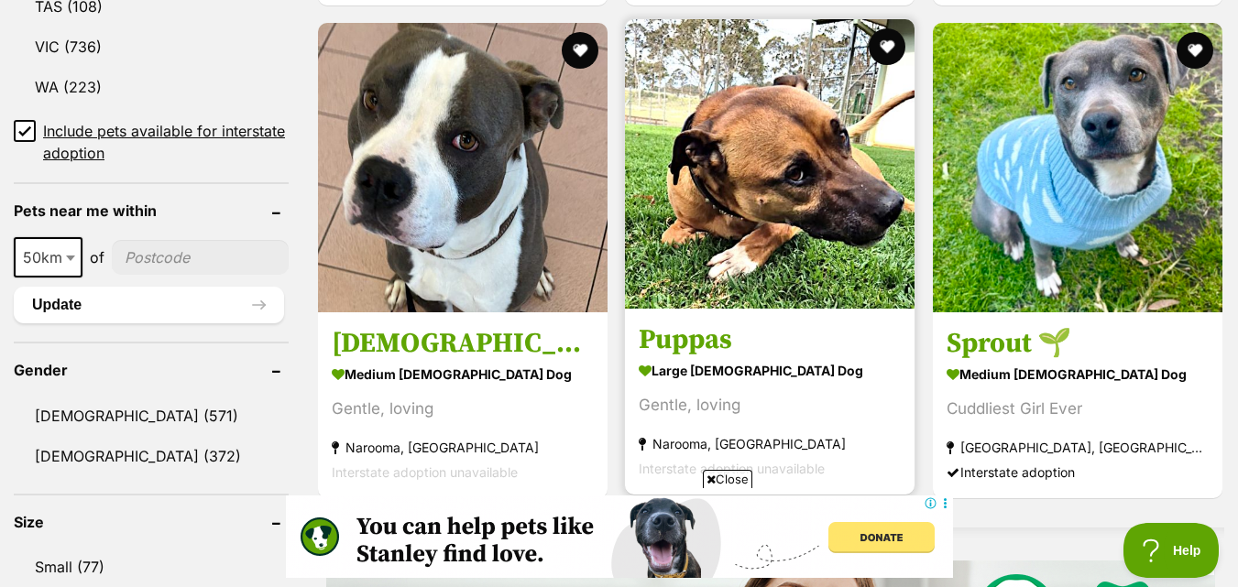
click at [693, 225] on img at bounding box center [770, 164] width 290 height 290
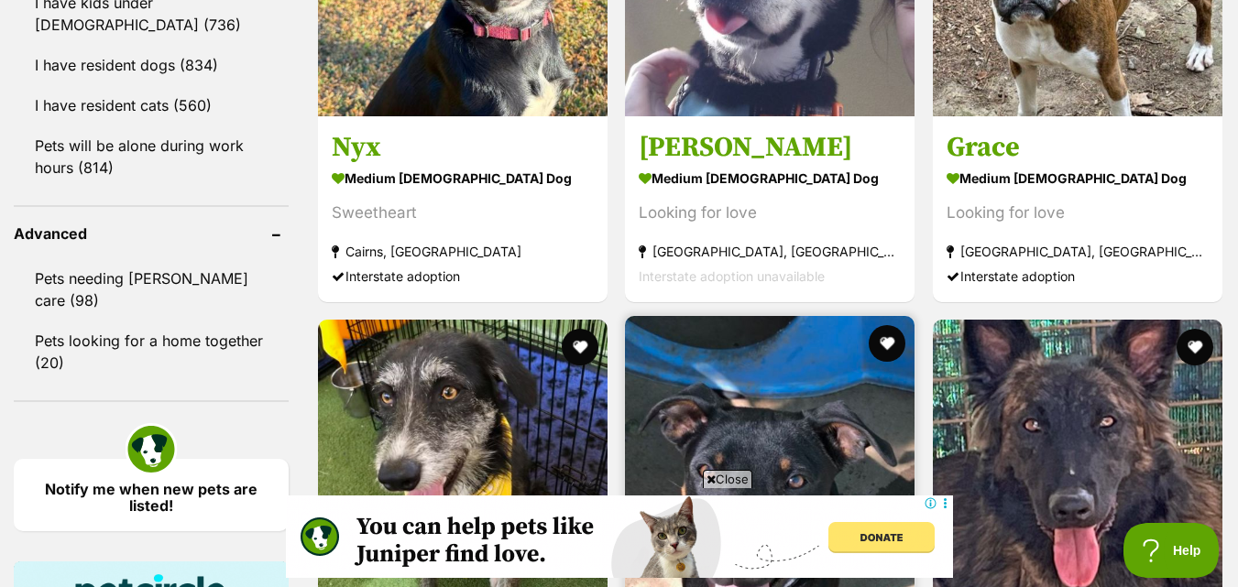
scroll to position [2147, 0]
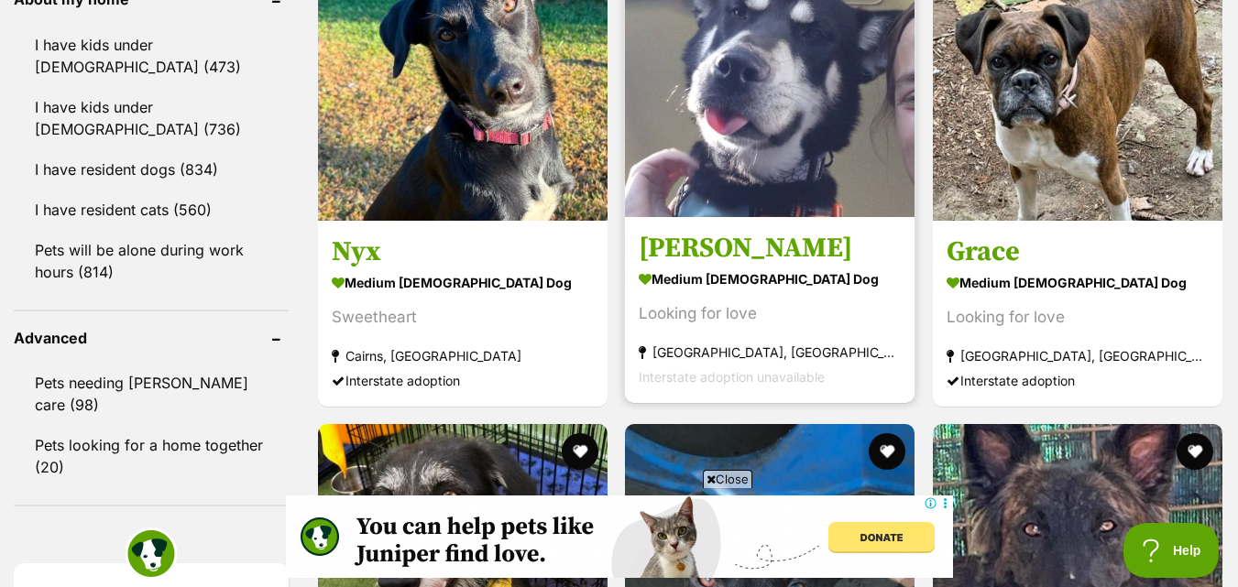
click at [807, 247] on h3 "[PERSON_NAME]" at bounding box center [770, 248] width 262 height 35
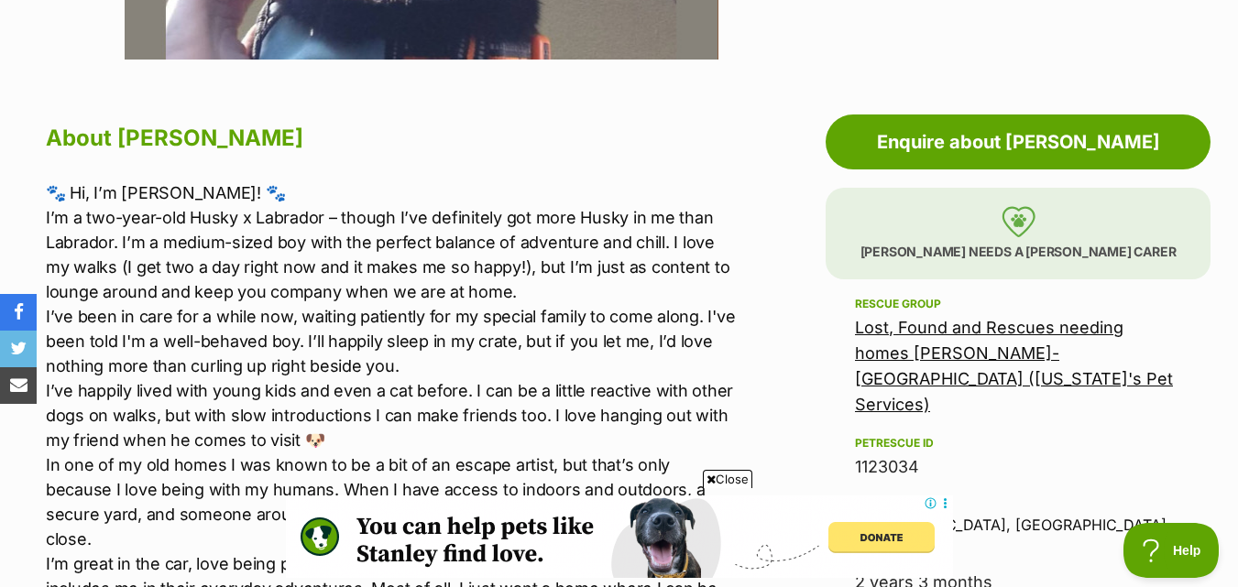
scroll to position [917, 0]
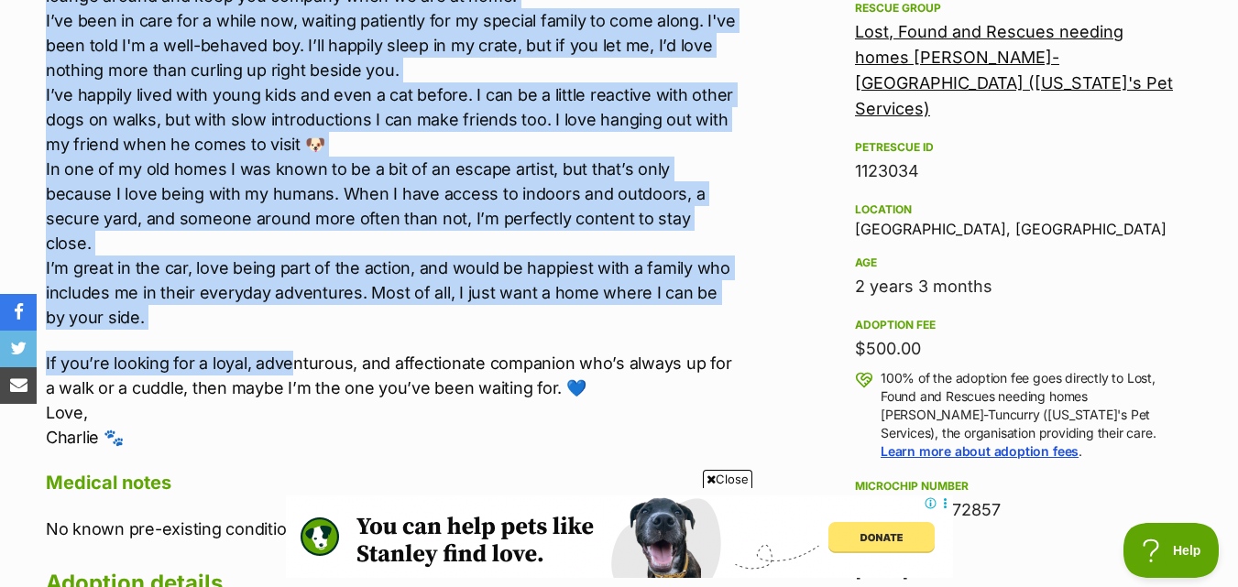
scroll to position [1283, 0]
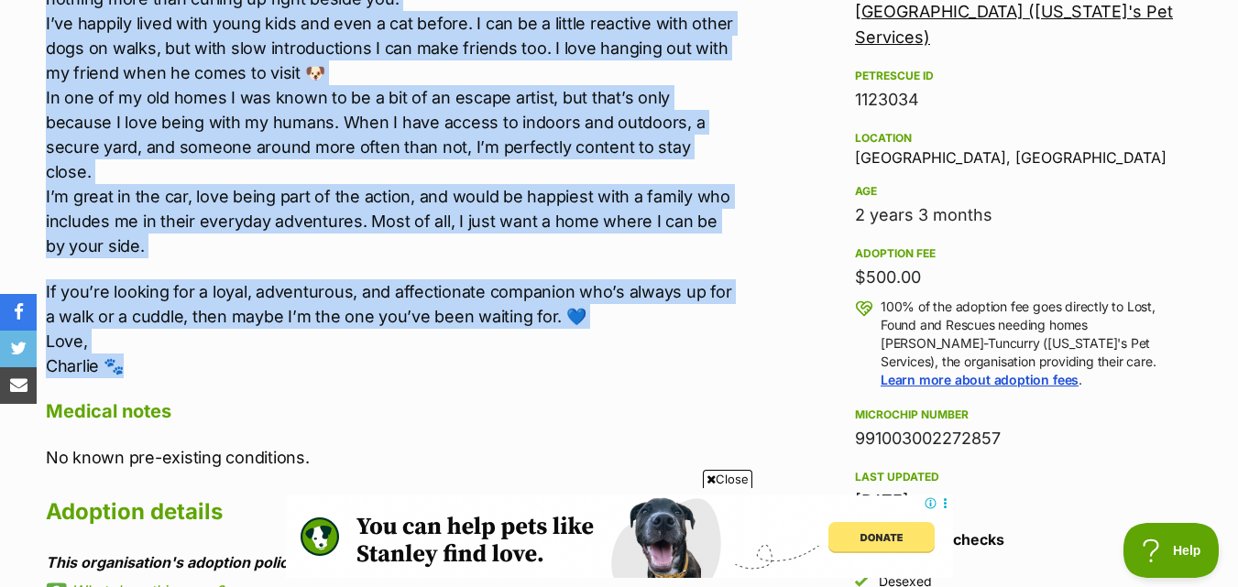
drag, startPoint x: 38, startPoint y: 213, endPoint x: 618, endPoint y: 335, distance: 593.0
click at [649, 345] on div "About Charlie 🐾 Hi, I’m Charlie! 🐾 I’m a two-year-old Husky x Labrador – though…" at bounding box center [382, 236] width 710 height 970
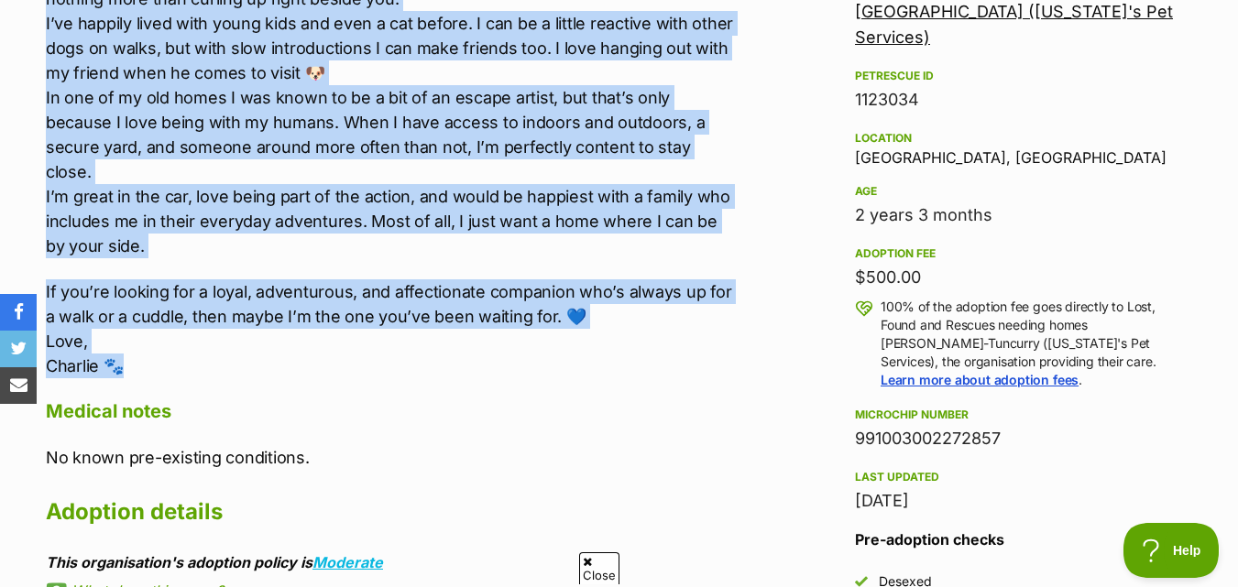
copy div "I’m a two-year-old Husky x Labrador – though I’ve definitely got more Husky in …"
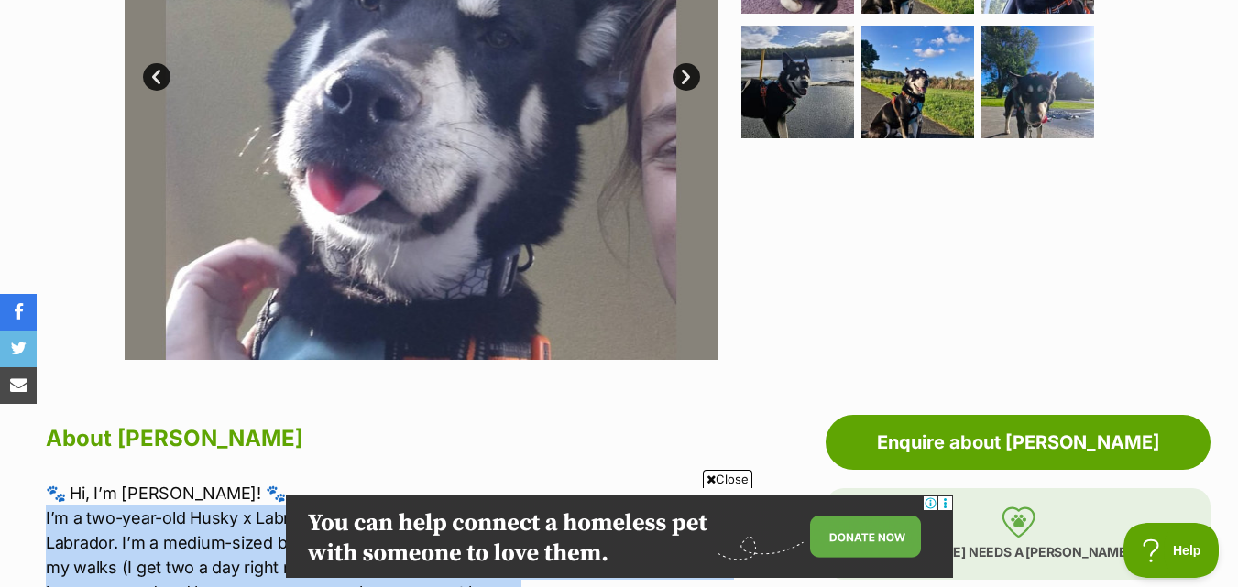
scroll to position [825, 0]
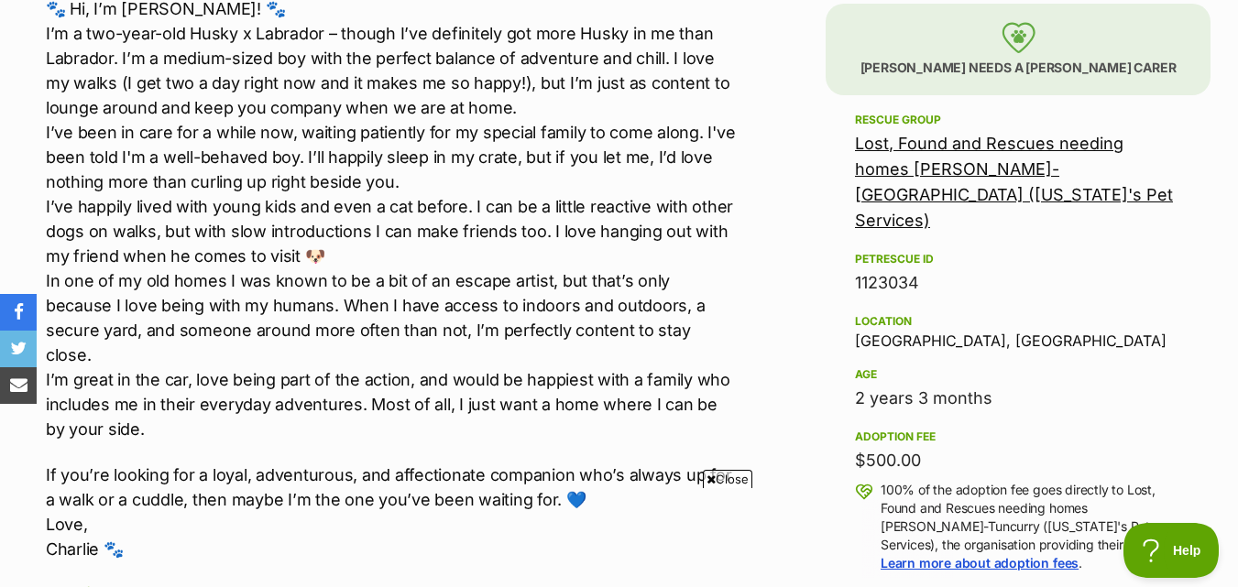
scroll to position [0, 0]
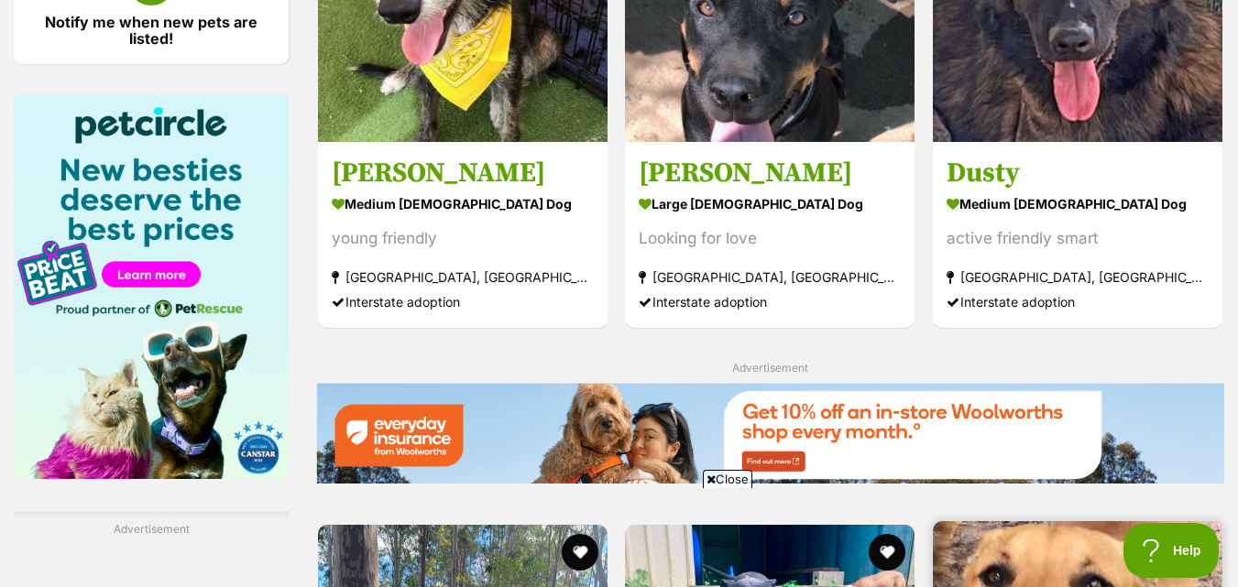
scroll to position [2881, 0]
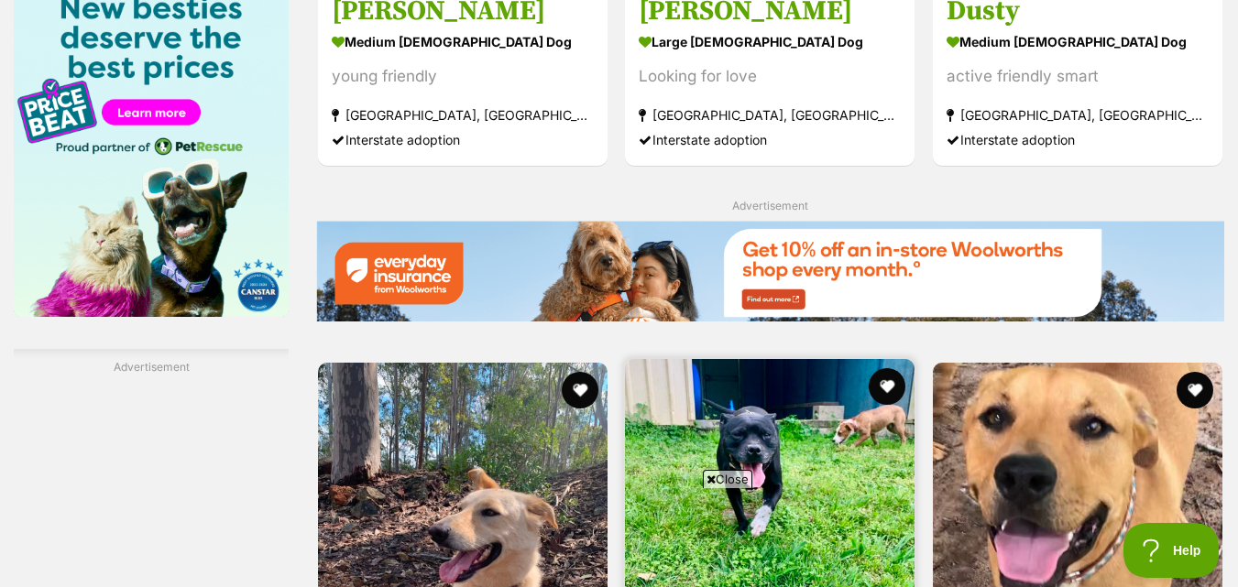
click at [886, 359] on img at bounding box center [770, 504] width 290 height 290
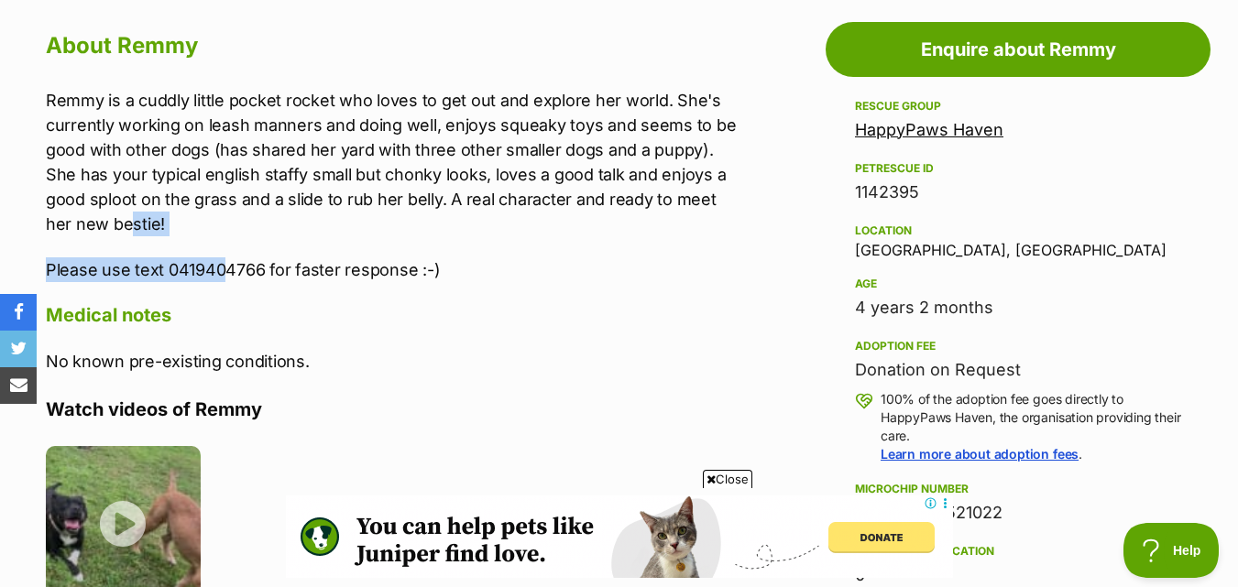
drag, startPoint x: 224, startPoint y: 248, endPoint x: 133, endPoint y: 213, distance: 97.5
click at [133, 213] on div "Remmy is a cuddly little pocket rocket who loves to get out and explore her wor…" at bounding box center [392, 185] width 692 height 194
click at [193, 258] on p "Please use text 0419404766 for faster response :-)" at bounding box center [392, 270] width 692 height 25
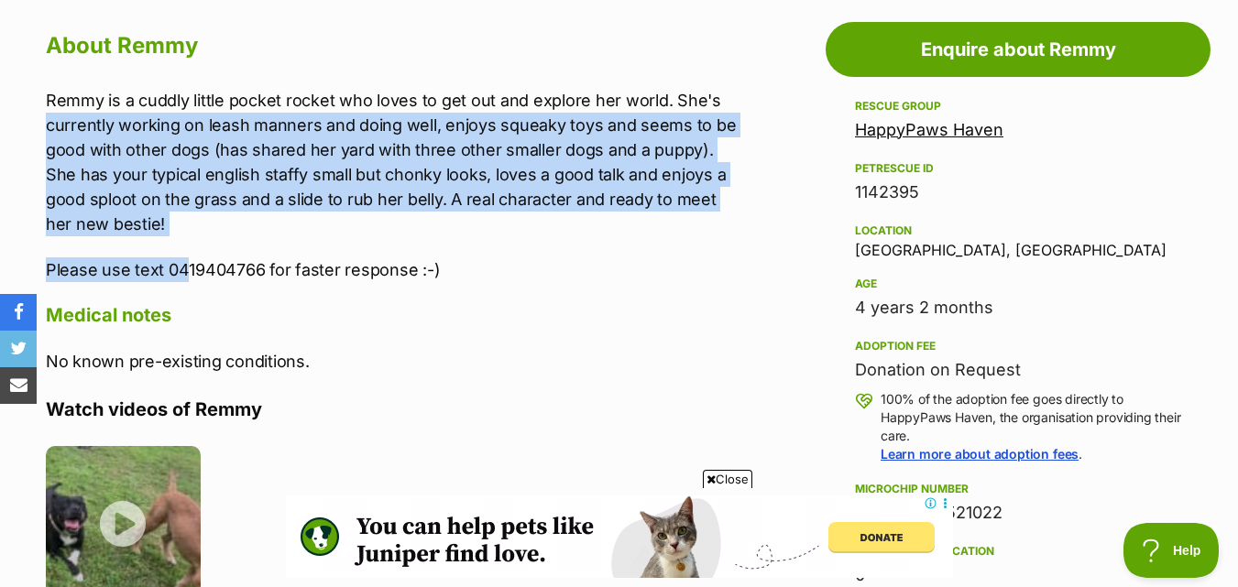
drag, startPoint x: 184, startPoint y: 244, endPoint x: 50, endPoint y: 128, distance: 176.8
click at [50, 128] on div "Remmy is a cuddly little pocket rocket who loves to get out and explore her wor…" at bounding box center [392, 185] width 692 height 194
click at [50, 128] on p "Remmy is a cuddly little pocket rocket who loves to get out and explore her wor…" at bounding box center [392, 162] width 692 height 148
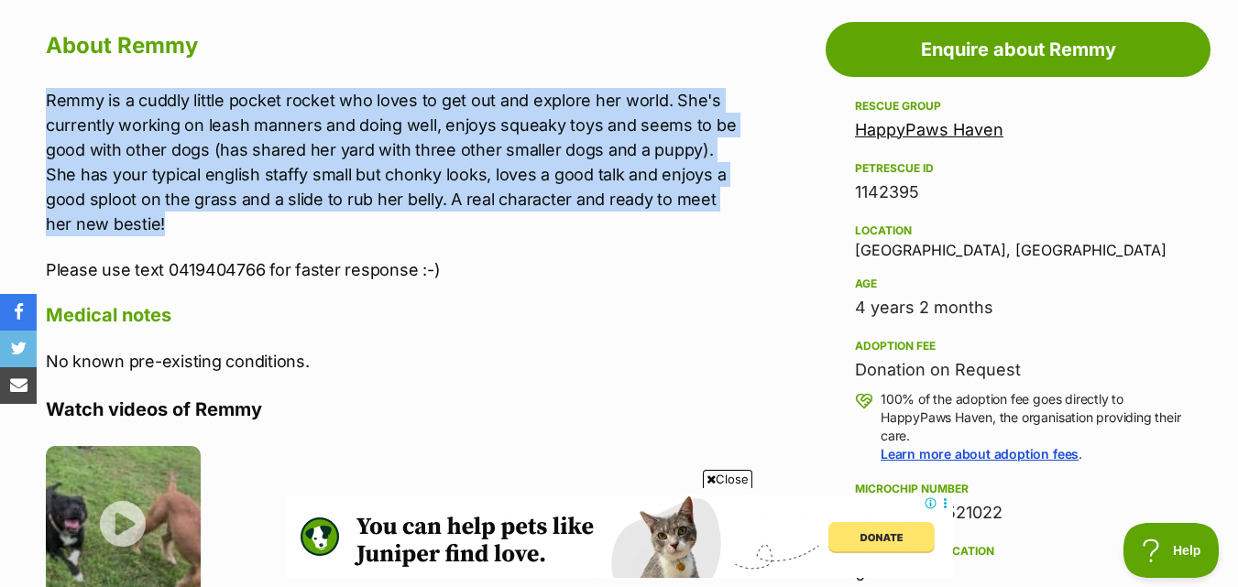
drag, startPoint x: 25, startPoint y: 98, endPoint x: 206, endPoint y: 222, distance: 219.6
copy p "Remmy is a cuddly little pocket rocket who loves to get out and explore her wor…"
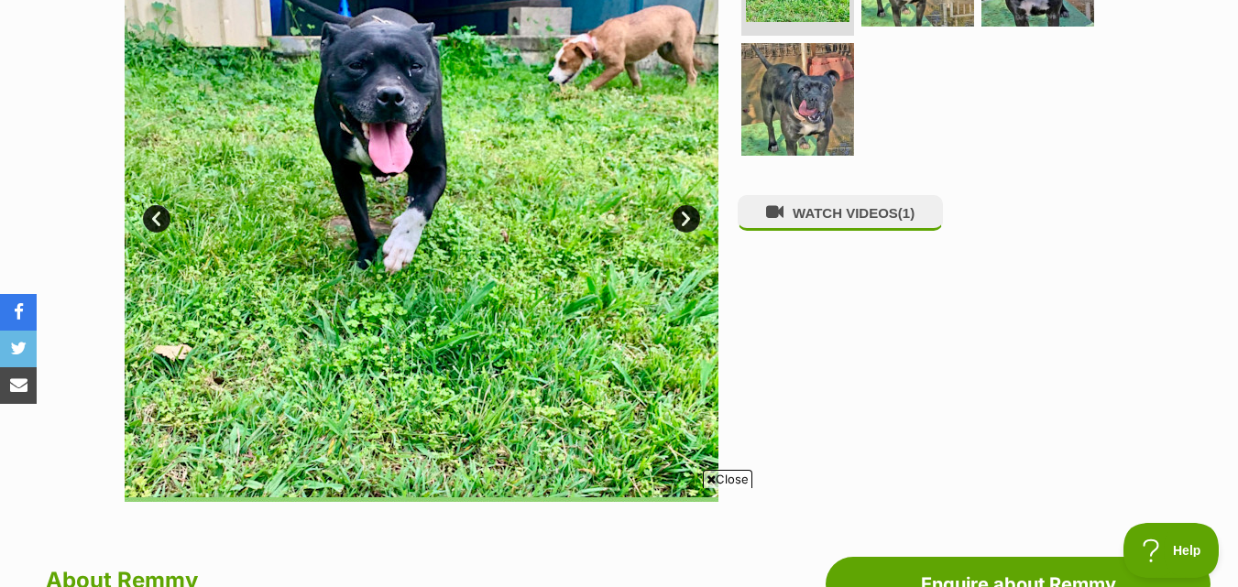
scroll to position [458, 0]
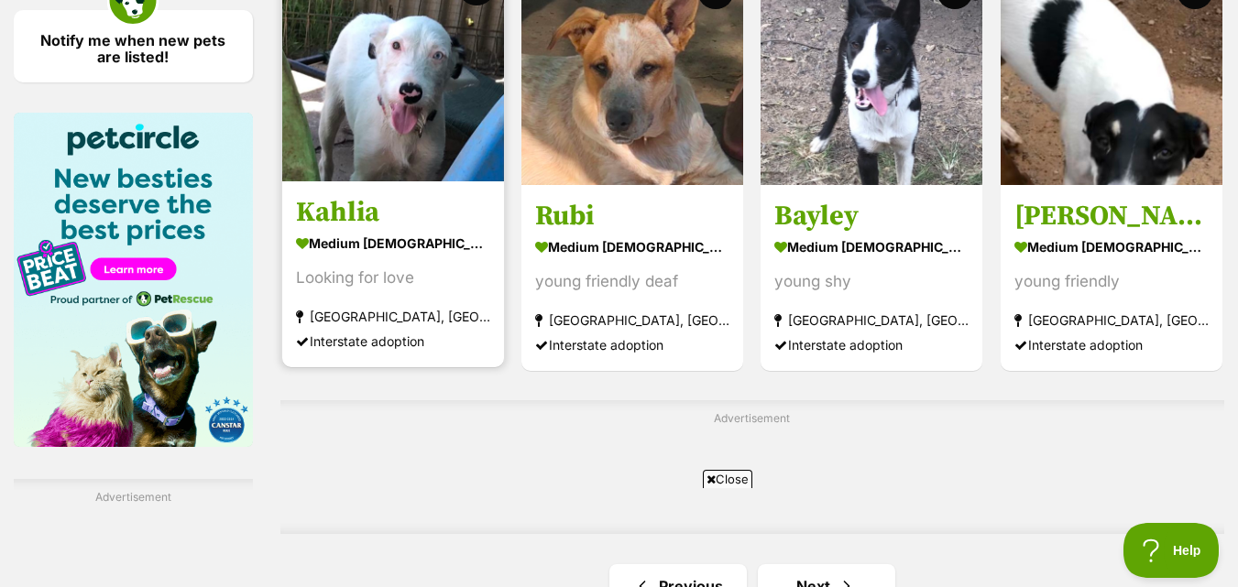
click at [430, 170] on img at bounding box center [393, 71] width 222 height 222
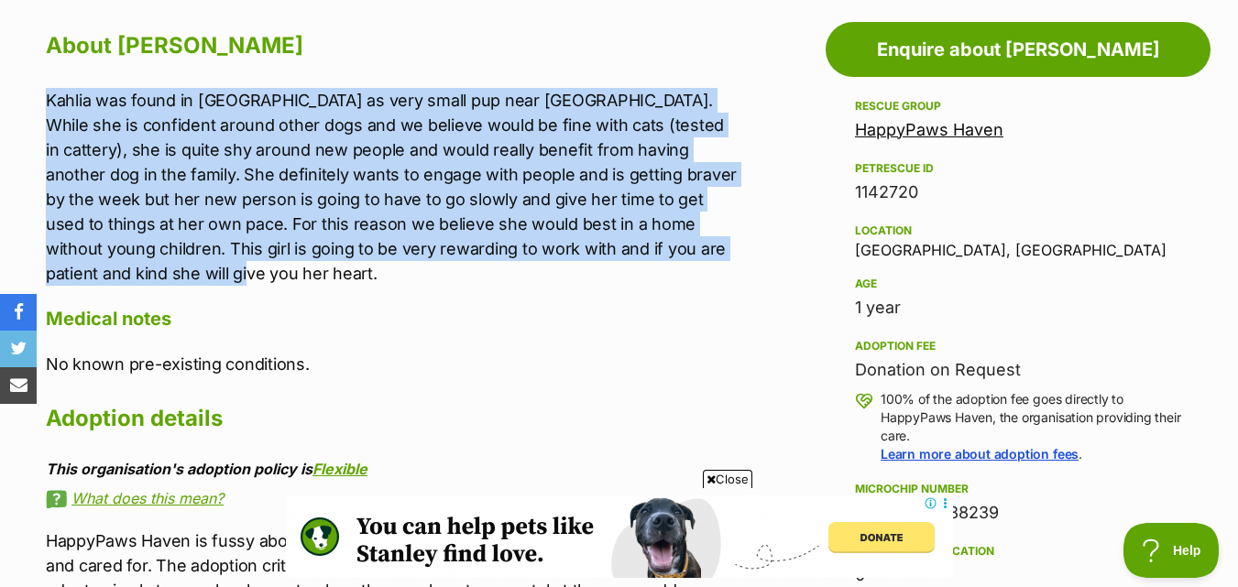
drag, startPoint x: 11, startPoint y: 104, endPoint x: 167, endPoint y: 274, distance: 231.0
copy p "Kahlia was found in cane field as very small pup near Ulmarra. While she is con…"
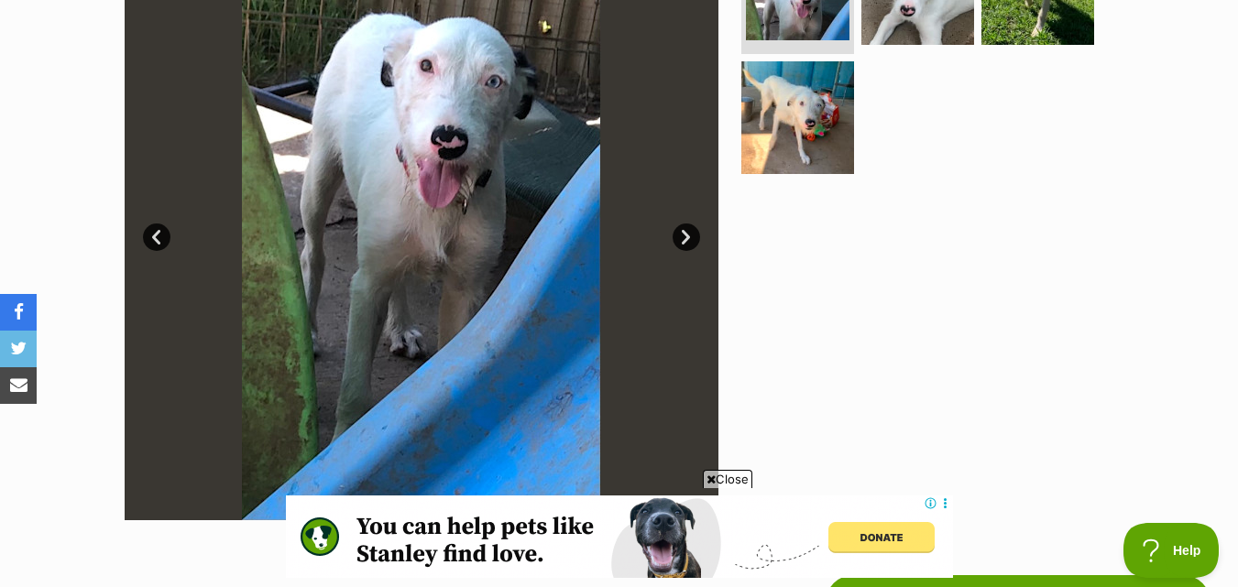
scroll to position [367, 0]
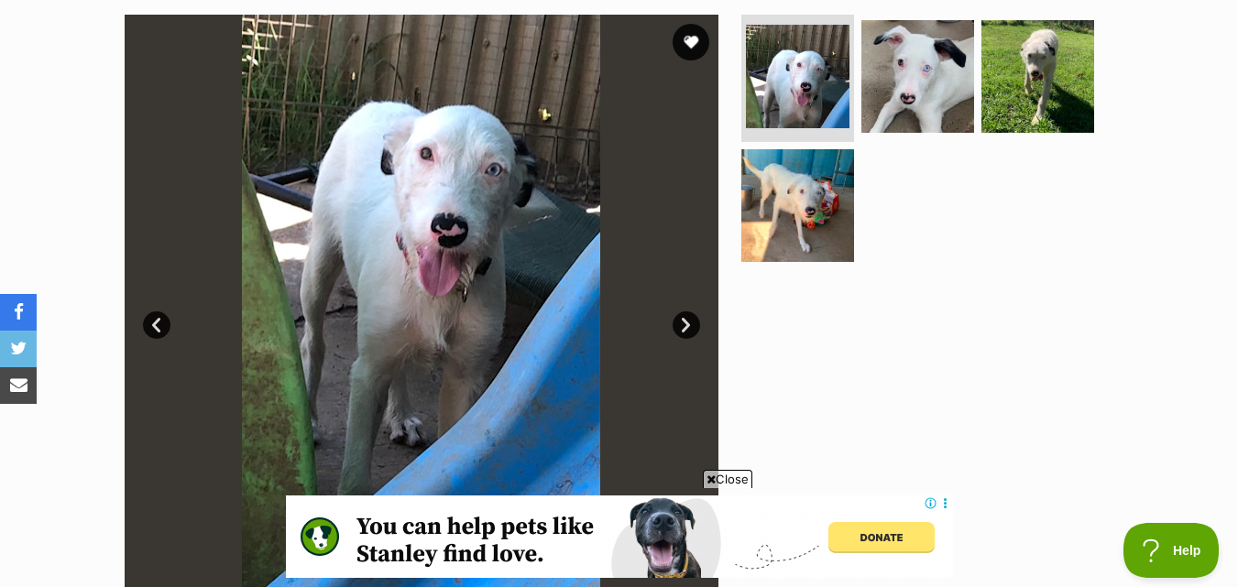
click at [675, 330] on link "Next" at bounding box center [686, 325] width 27 height 27
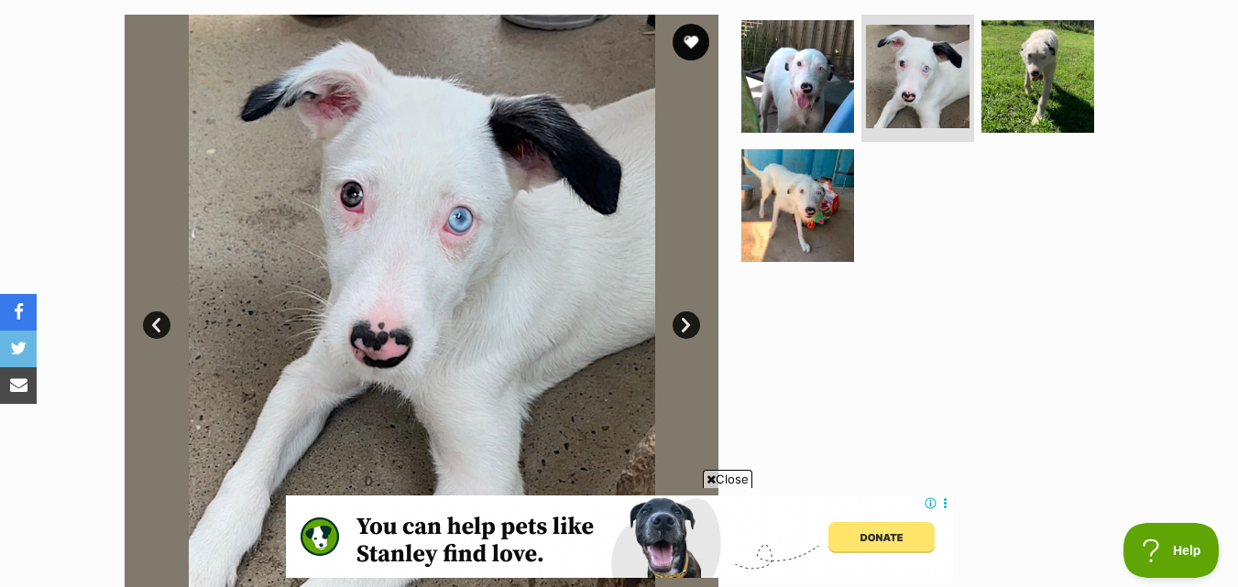
click at [675, 330] on link "Next" at bounding box center [686, 325] width 27 height 27
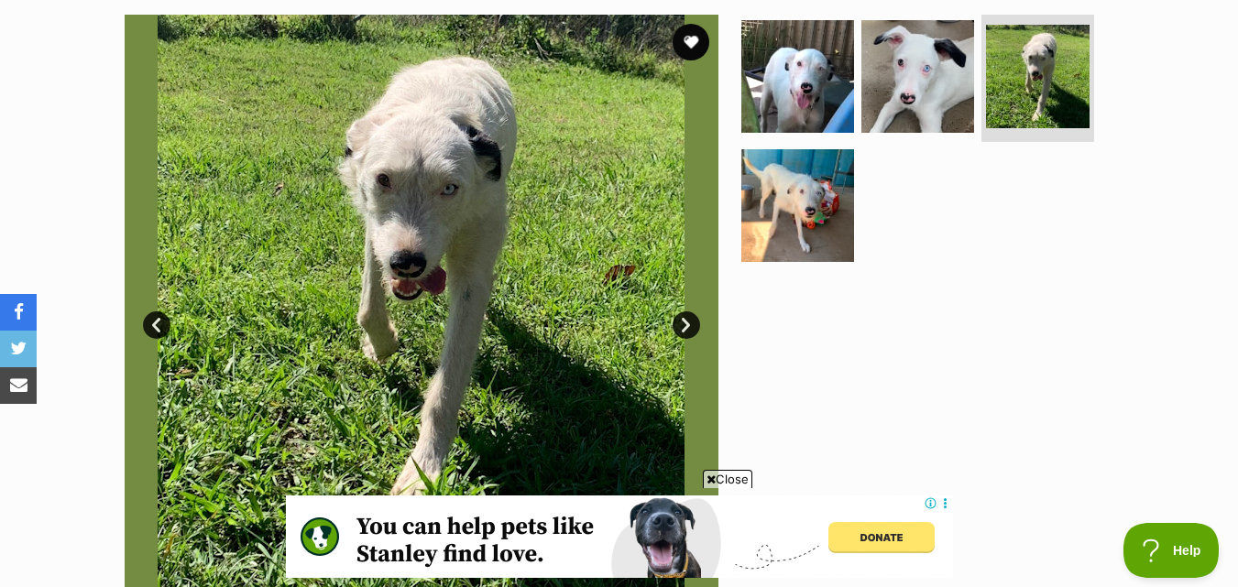
click at [675, 330] on link "Next" at bounding box center [686, 325] width 27 height 27
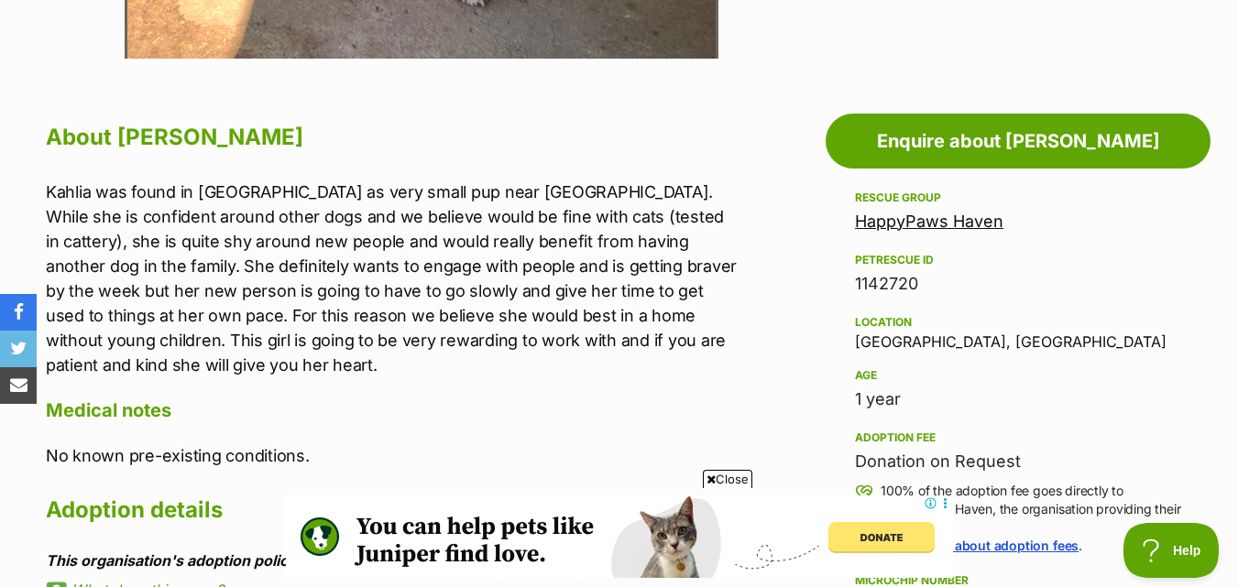
scroll to position [0, 0]
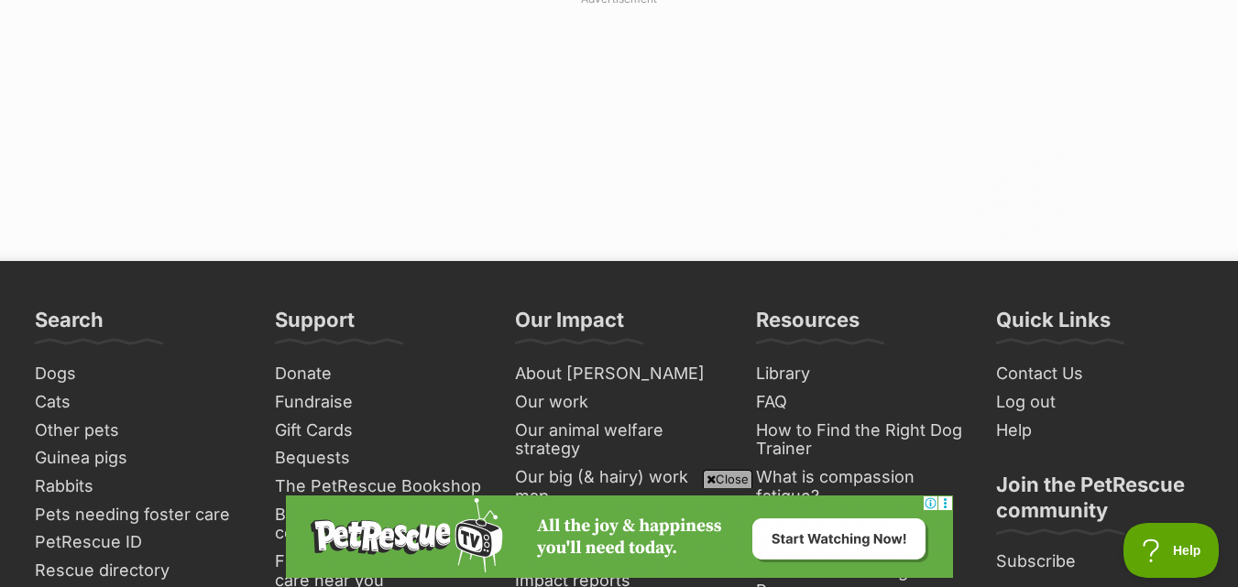
scroll to position [4621, 0]
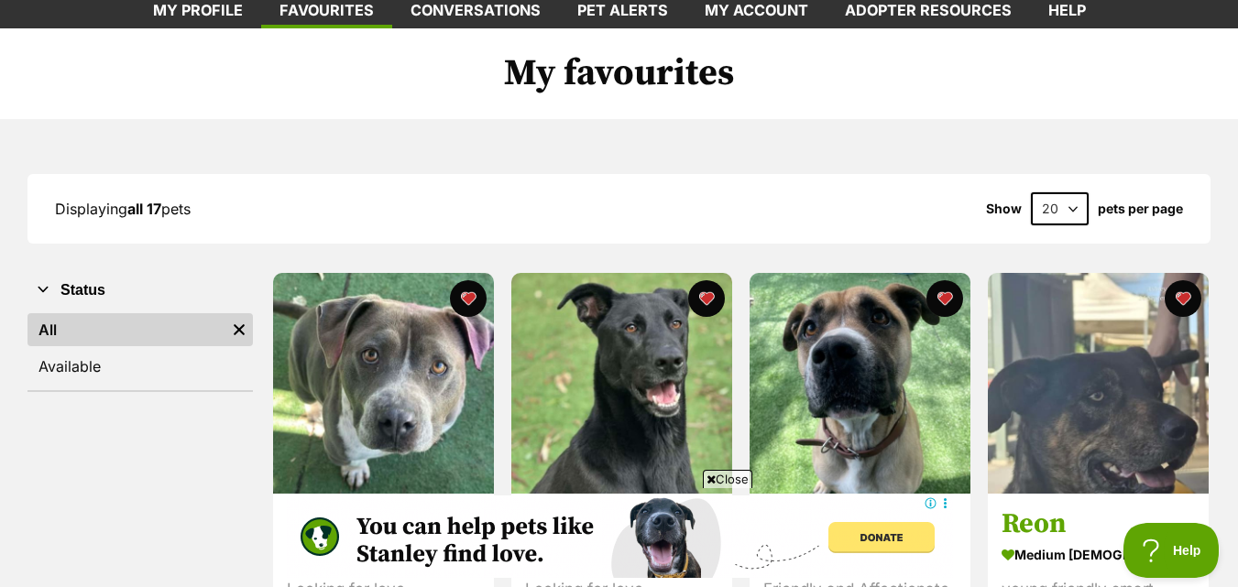
scroll to position [92, 0]
